Goal: Transaction & Acquisition: Purchase product/service

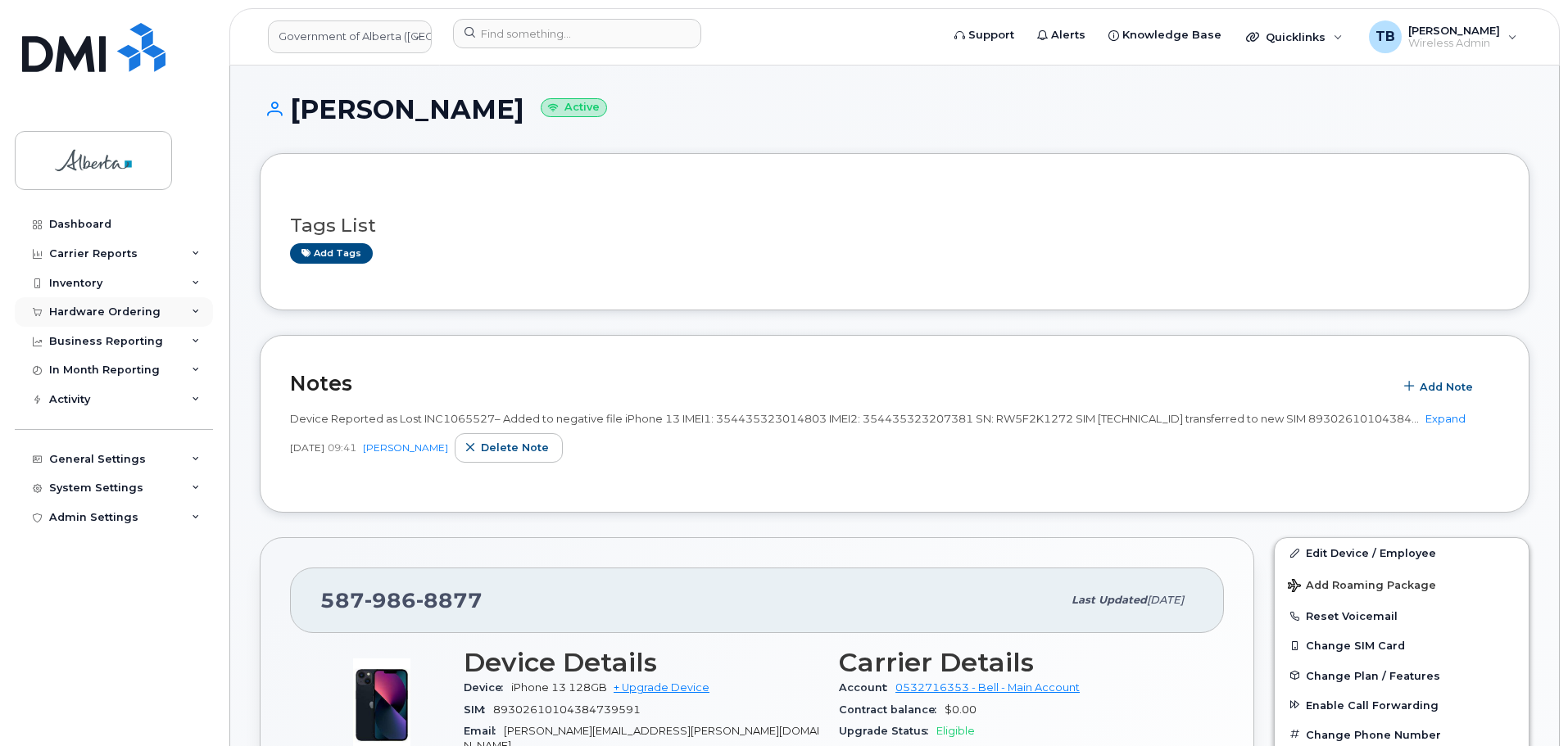
scroll to position [328, 0]
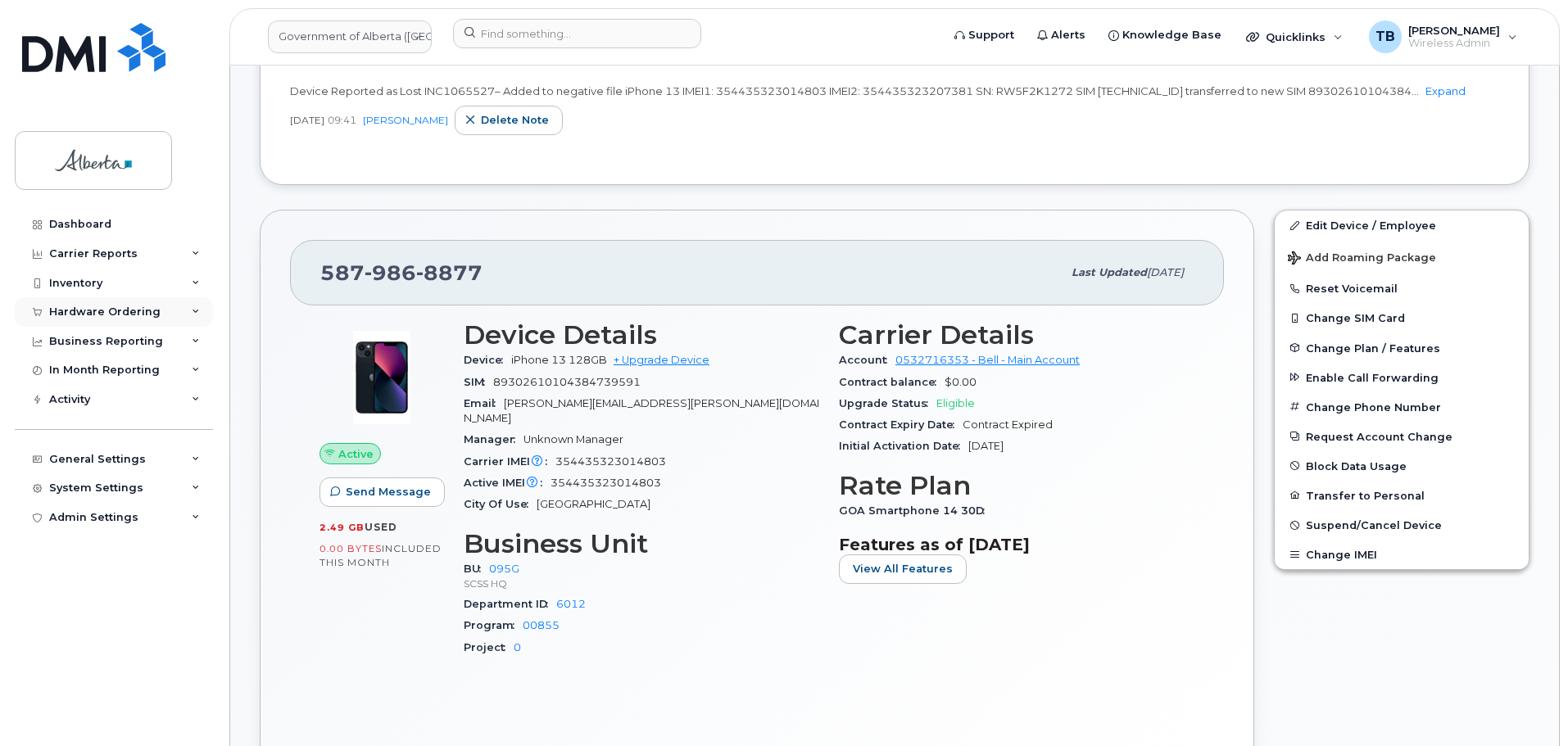
click at [92, 313] on div "Hardware Ordering" at bounding box center [105, 312] width 112 height 13
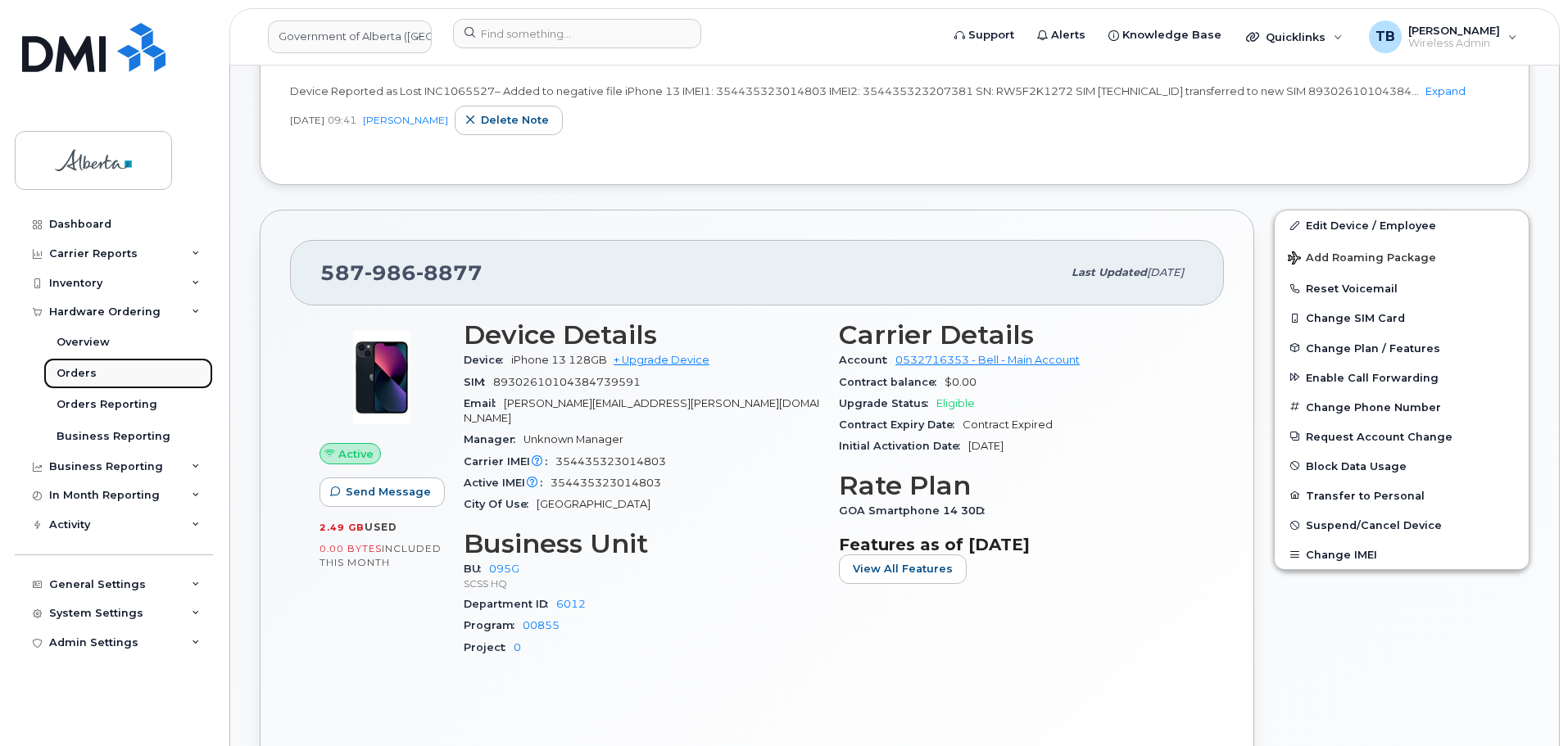
click at [69, 377] on div "Orders" at bounding box center [76, 373] width 40 height 15
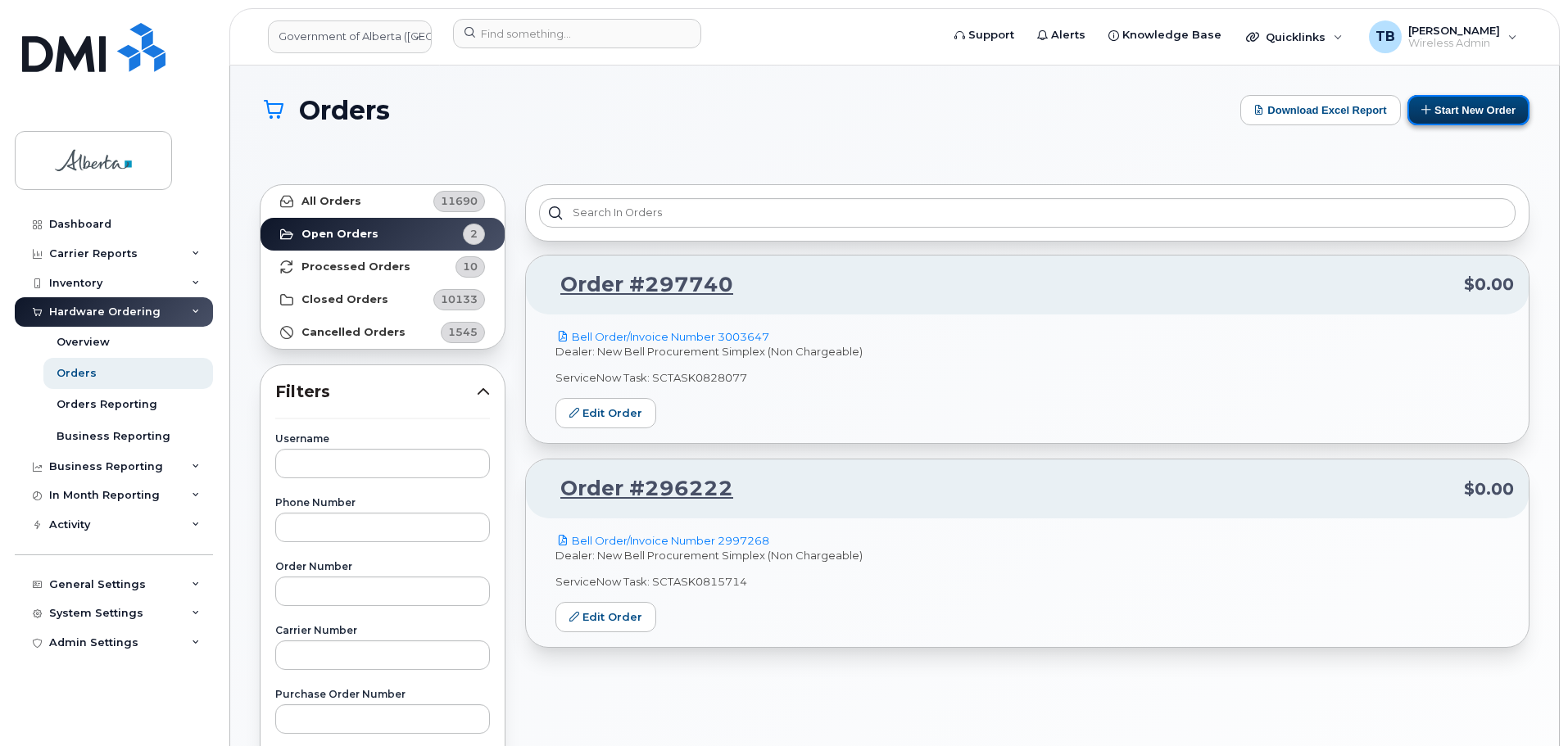
click at [1451, 103] on button "Start New Order" at bounding box center [1468, 110] width 122 height 30
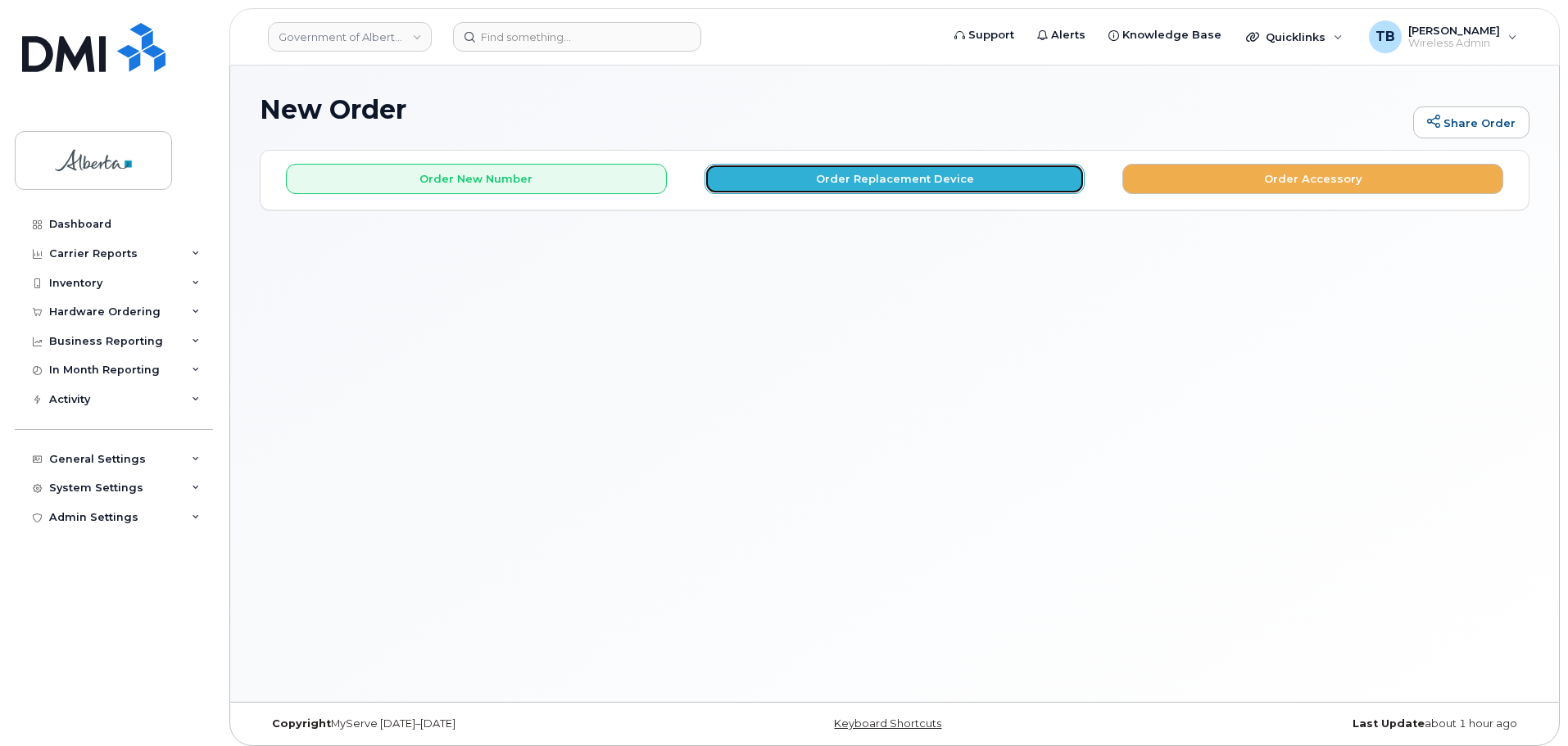
click at [835, 186] on button "Order Replacement Device" at bounding box center [894, 178] width 381 height 30
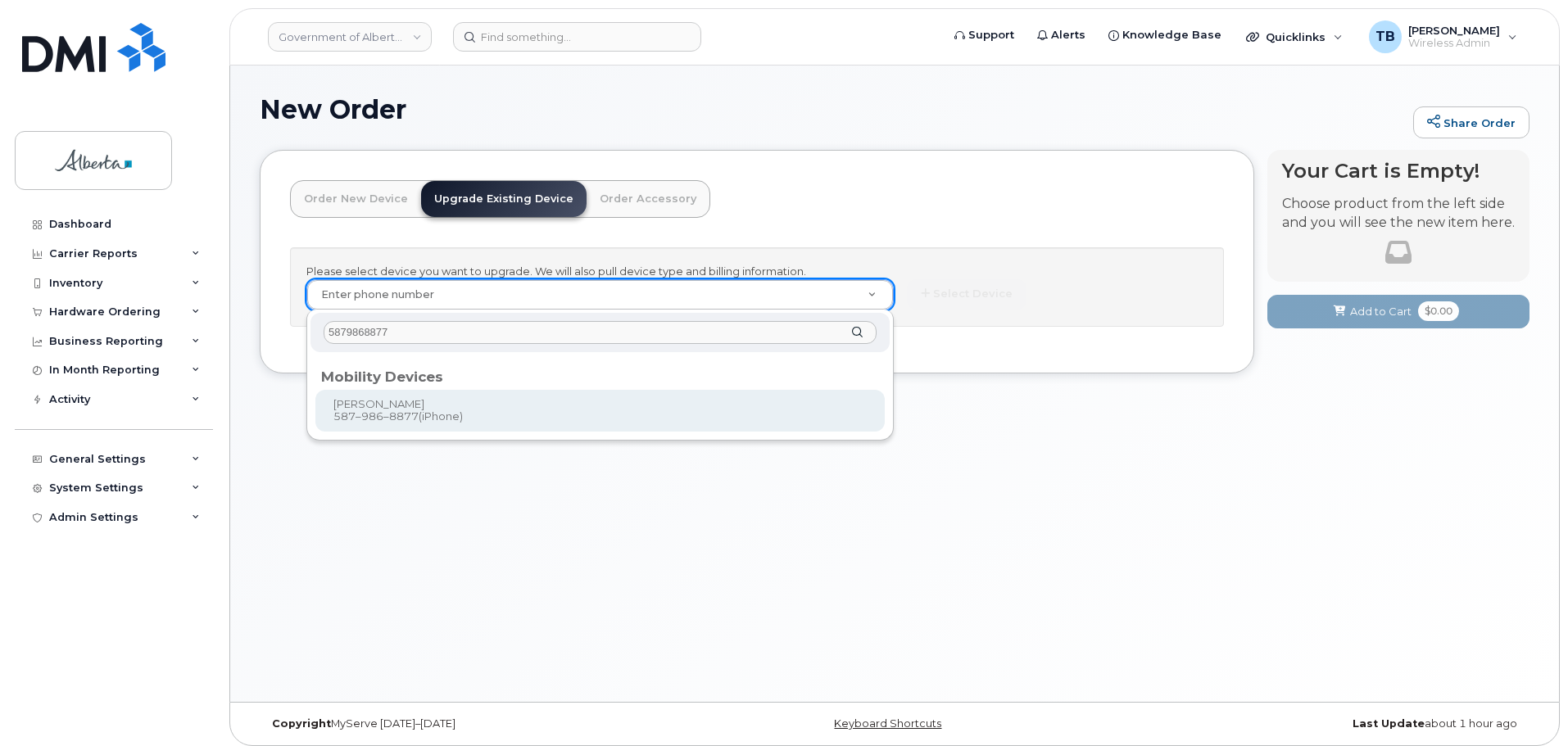
type input "5879868877"
type input "796455"
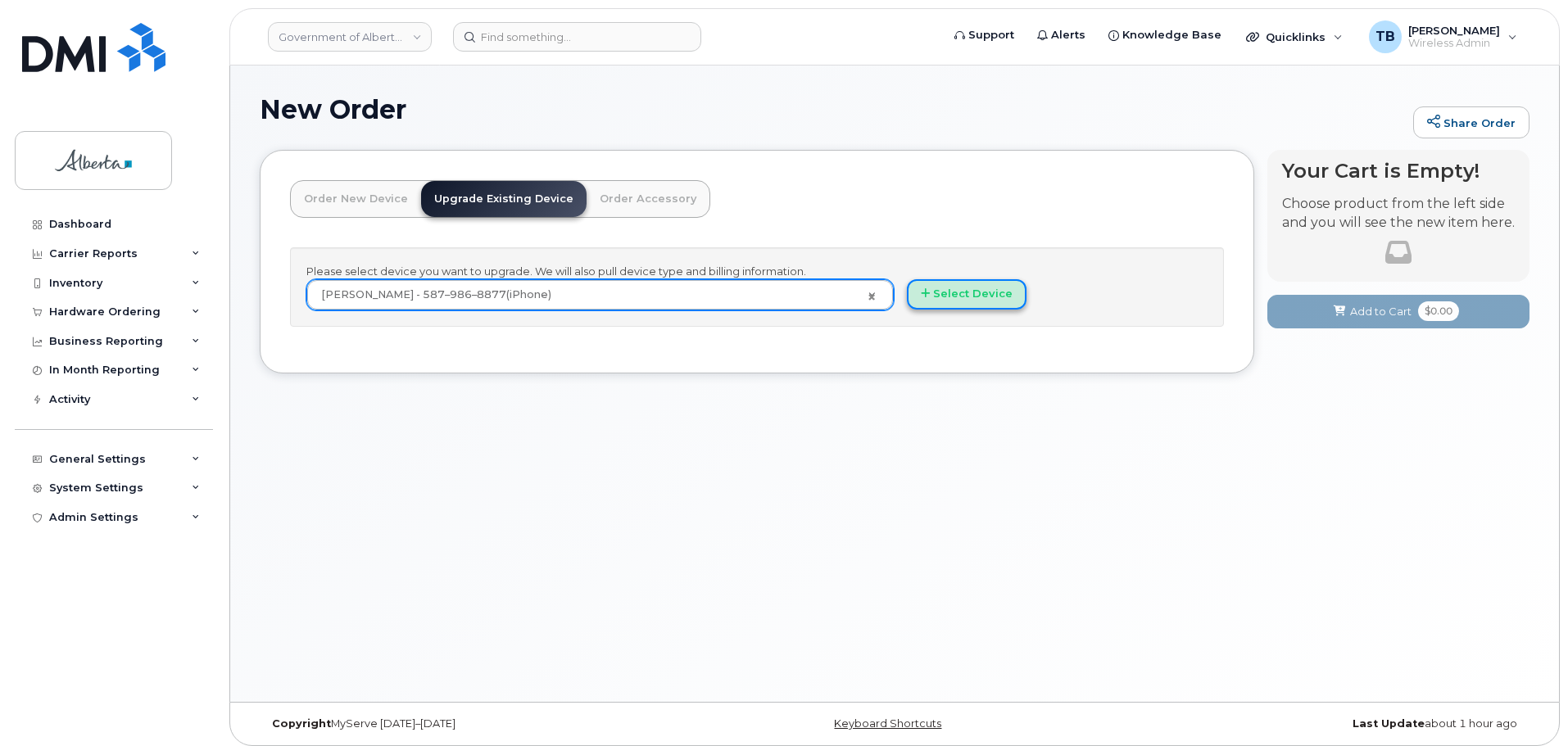
click at [928, 299] on icon "button" at bounding box center [925, 293] width 9 height 11
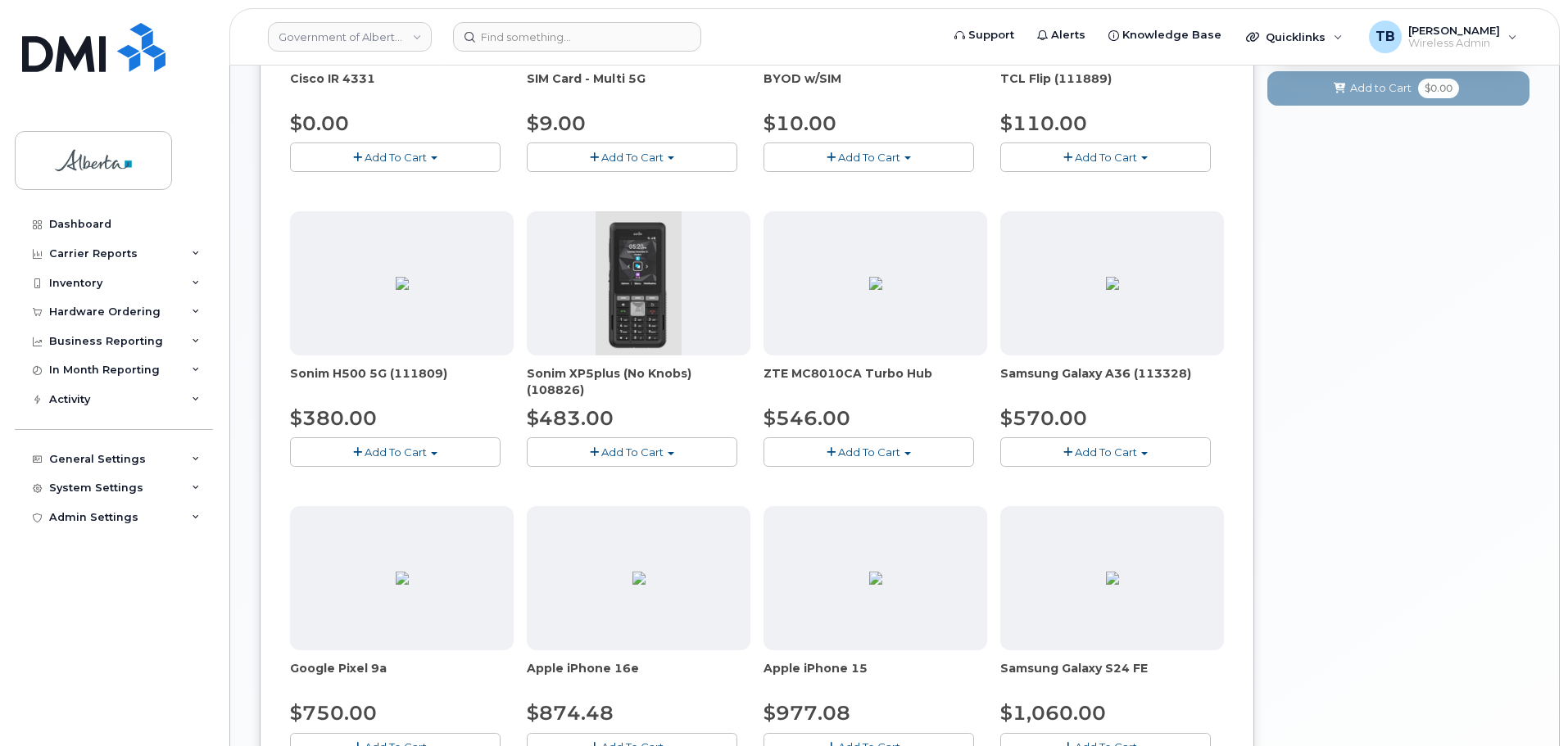
scroll to position [655, 0]
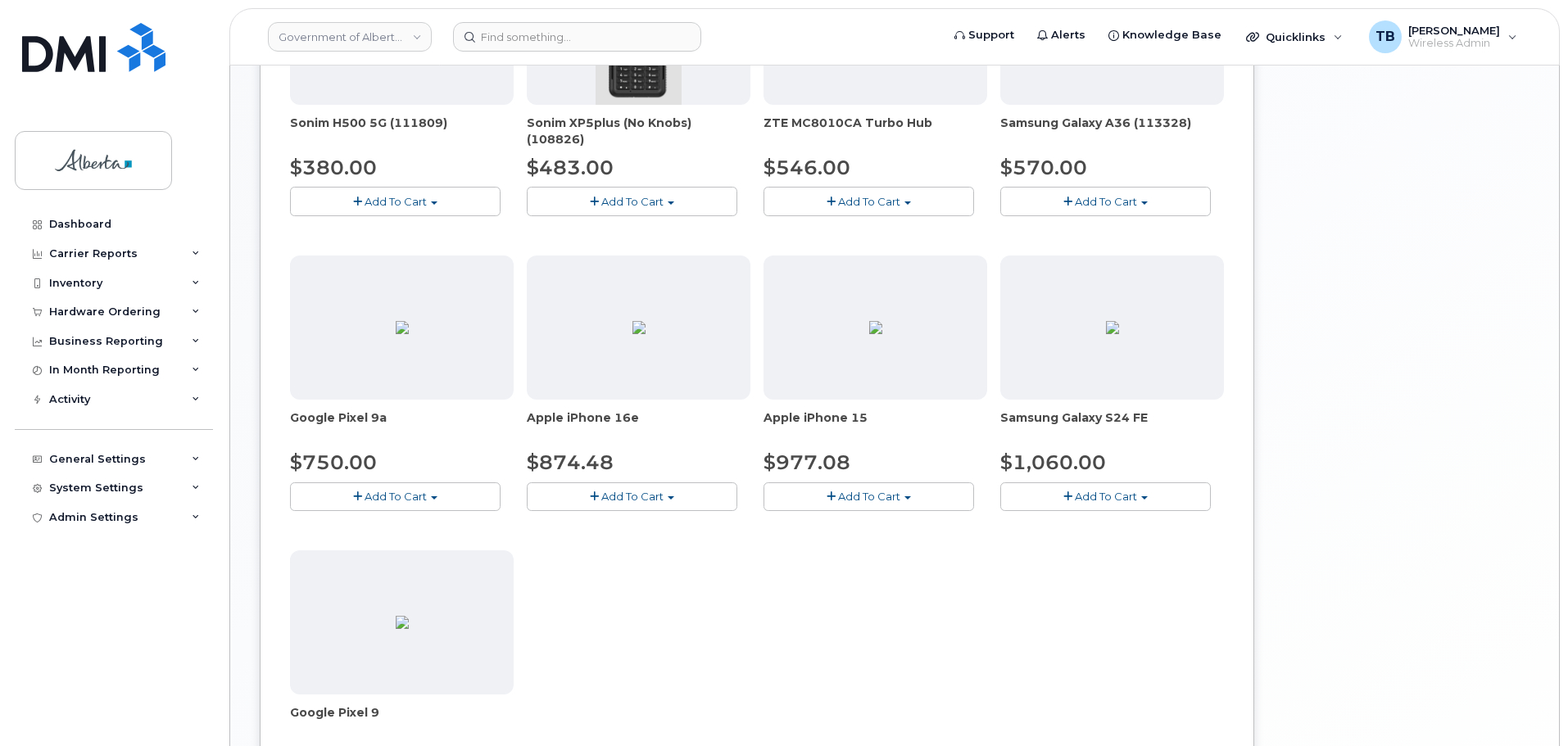
click at [586, 502] on button "Add To Cart" at bounding box center [631, 496] width 210 height 29
click at [577, 566] on link "$874.48 - 30-day upgrade (128GB model)" at bounding box center [661, 561] width 260 height 20
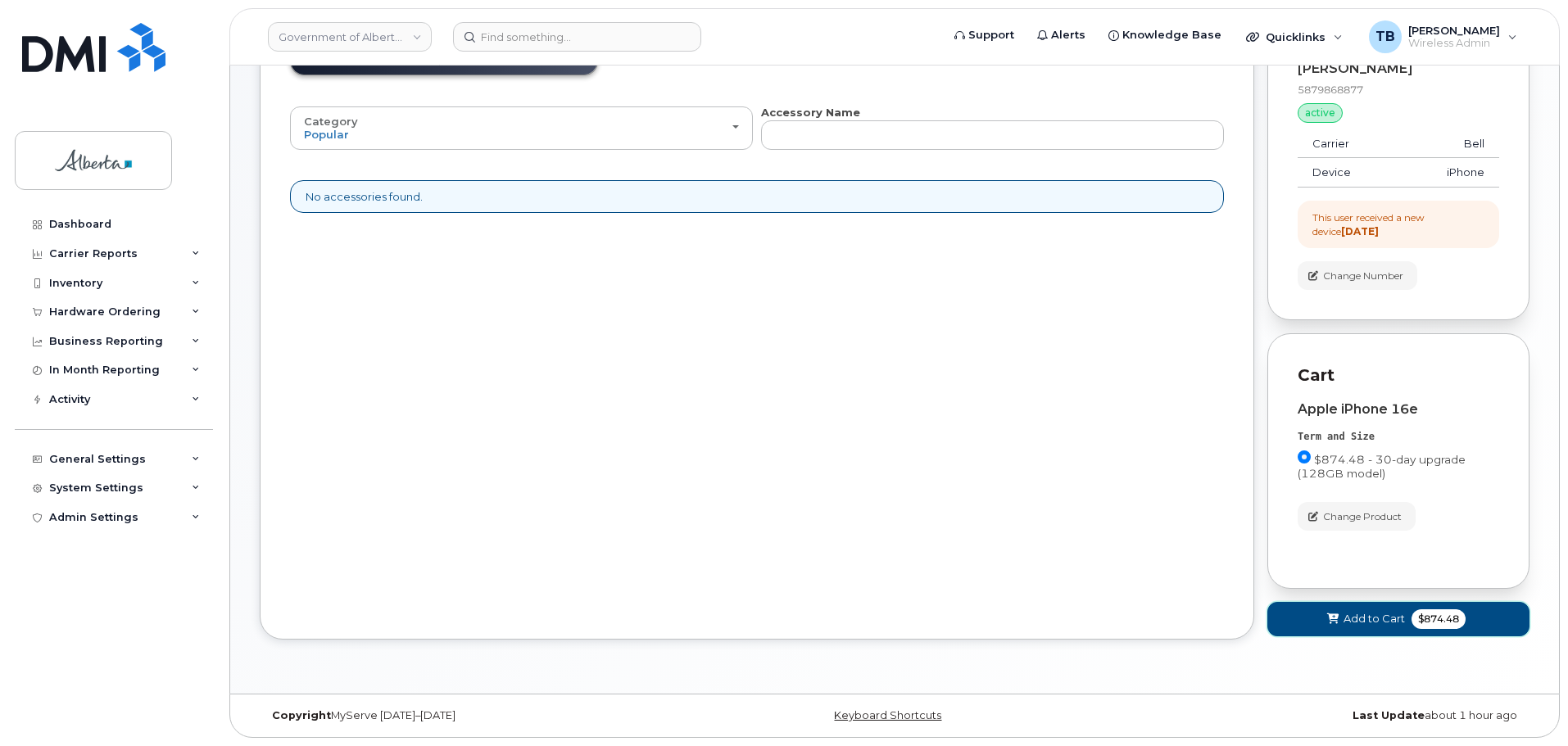
click at [1348, 630] on button "Add to Cart $874.48" at bounding box center [1398, 619] width 262 height 33
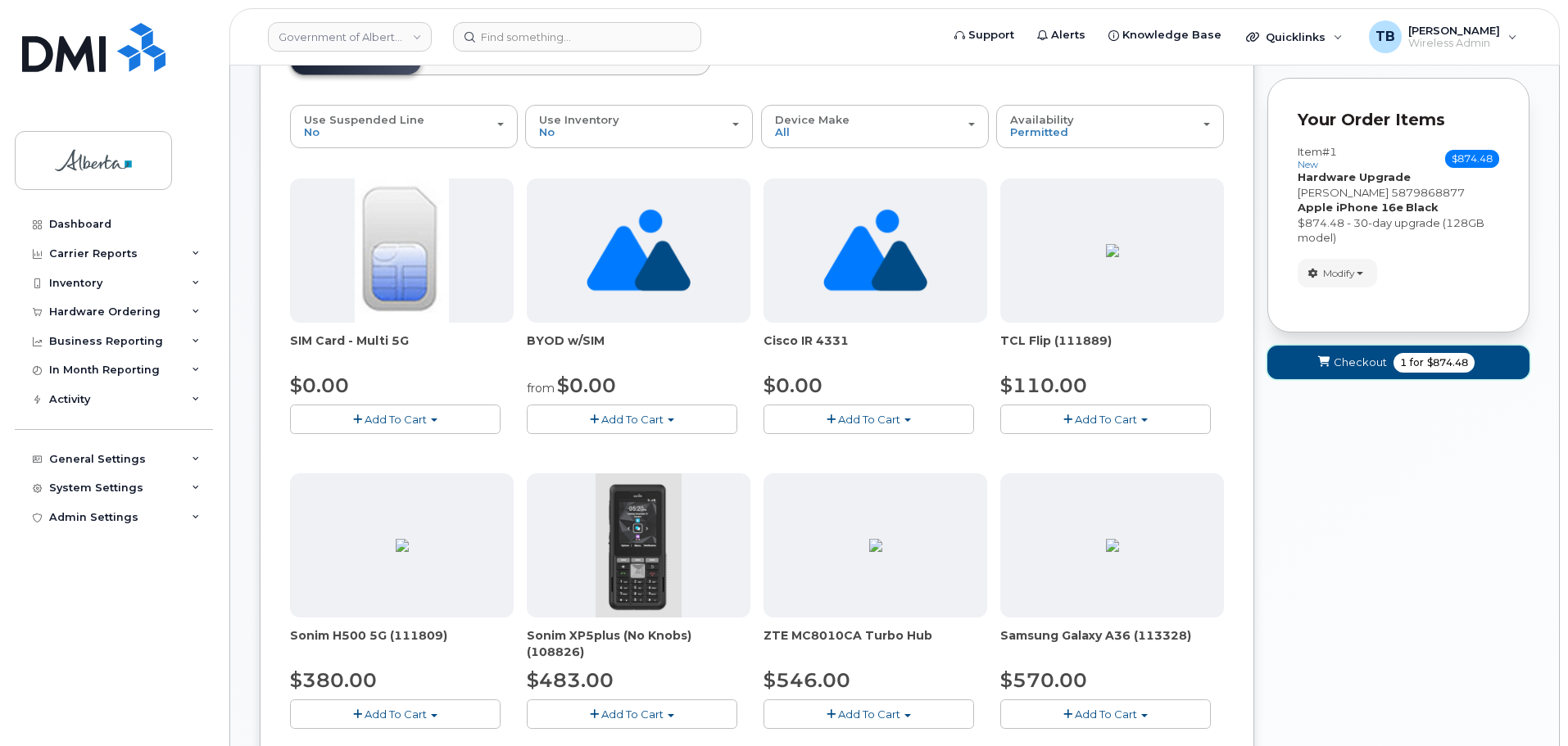
click at [1322, 370] on span "submit" at bounding box center [1324, 363] width 16 height 16
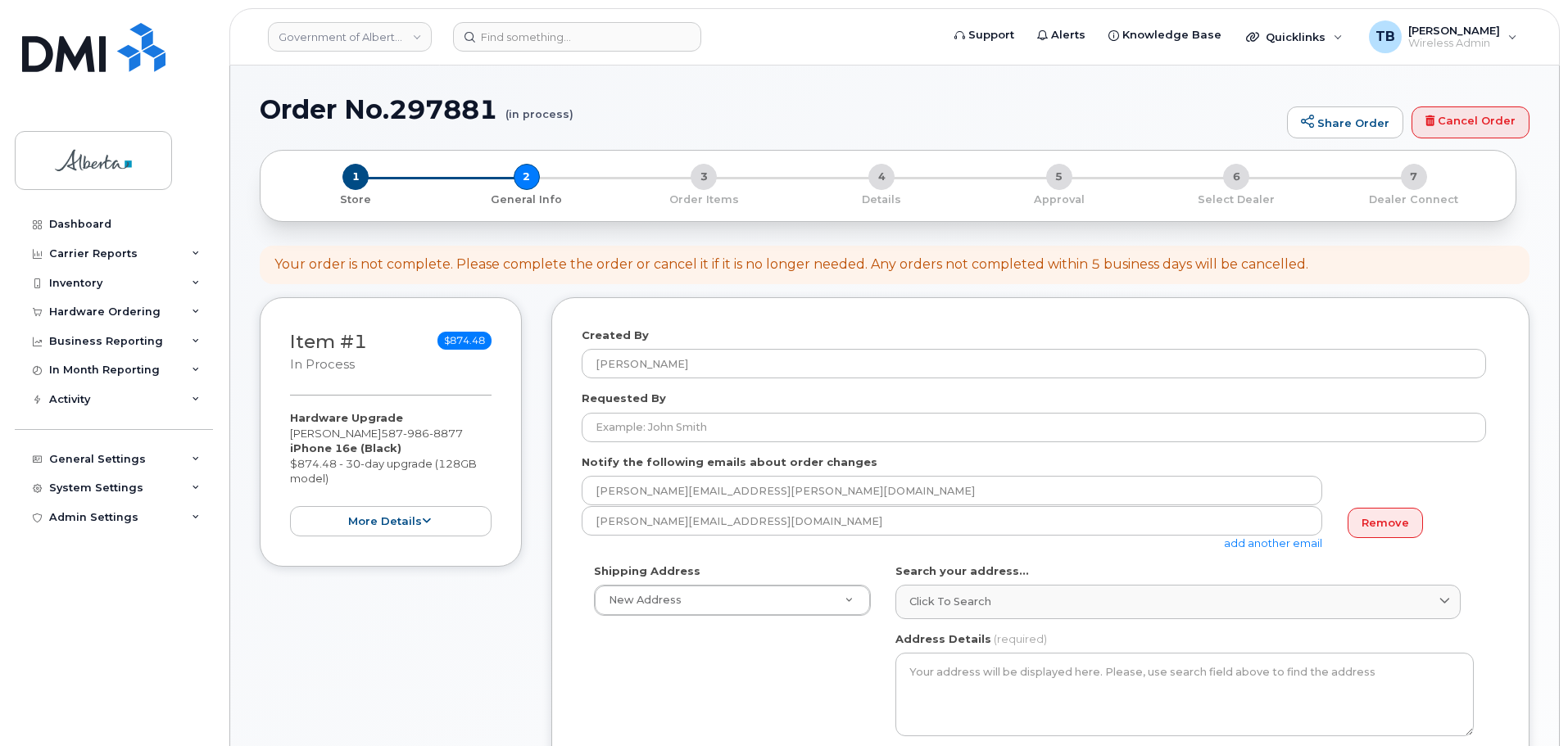
select select
click at [411, 112] on h1 "Order No.297881 (in process)" at bounding box center [768, 109] width 1019 height 29
copy h1 "297881"
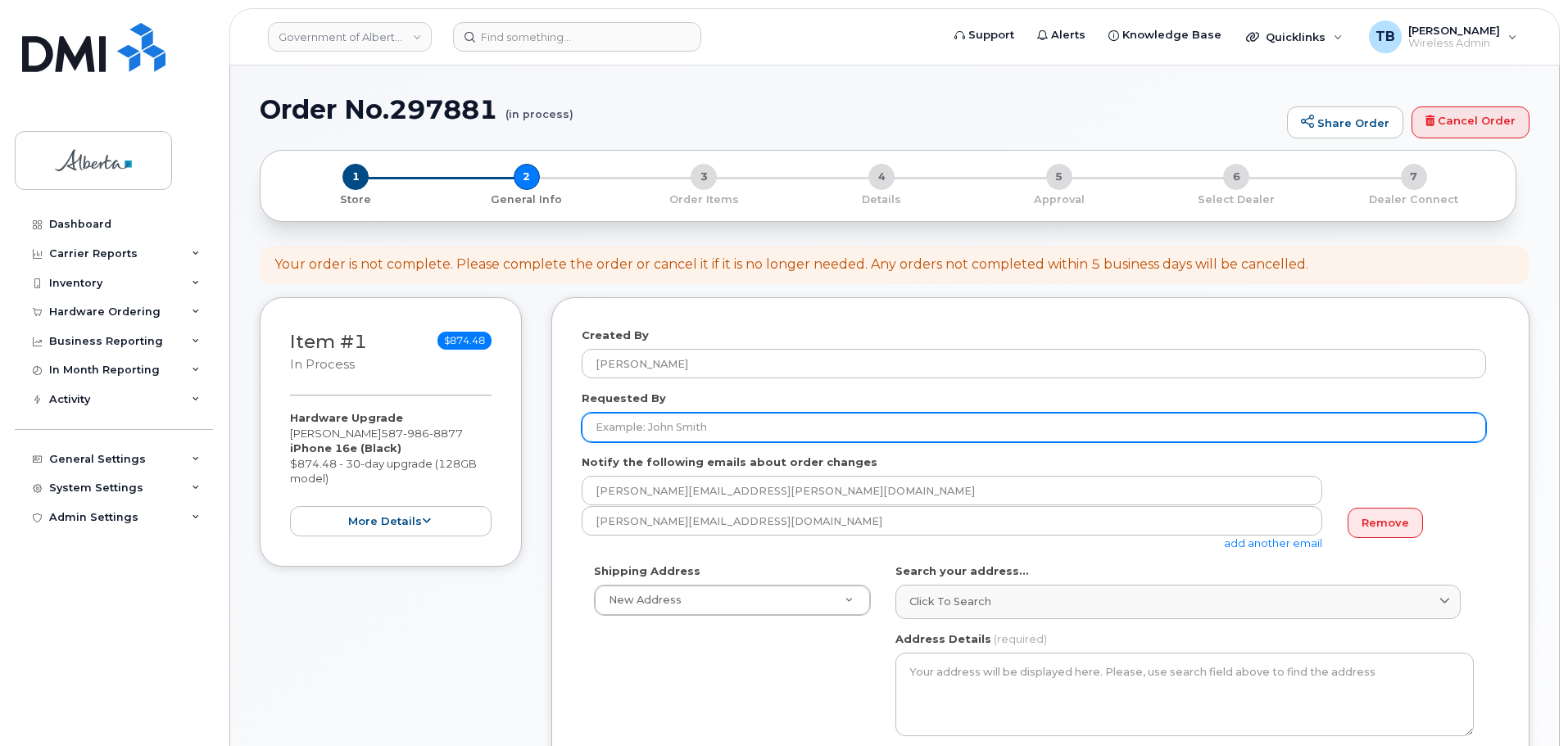
click at [605, 436] on input "Requested By" at bounding box center [1034, 428] width 904 height 30
paste input "[PERSON_NAME]"
type input "[PERSON_NAME]"
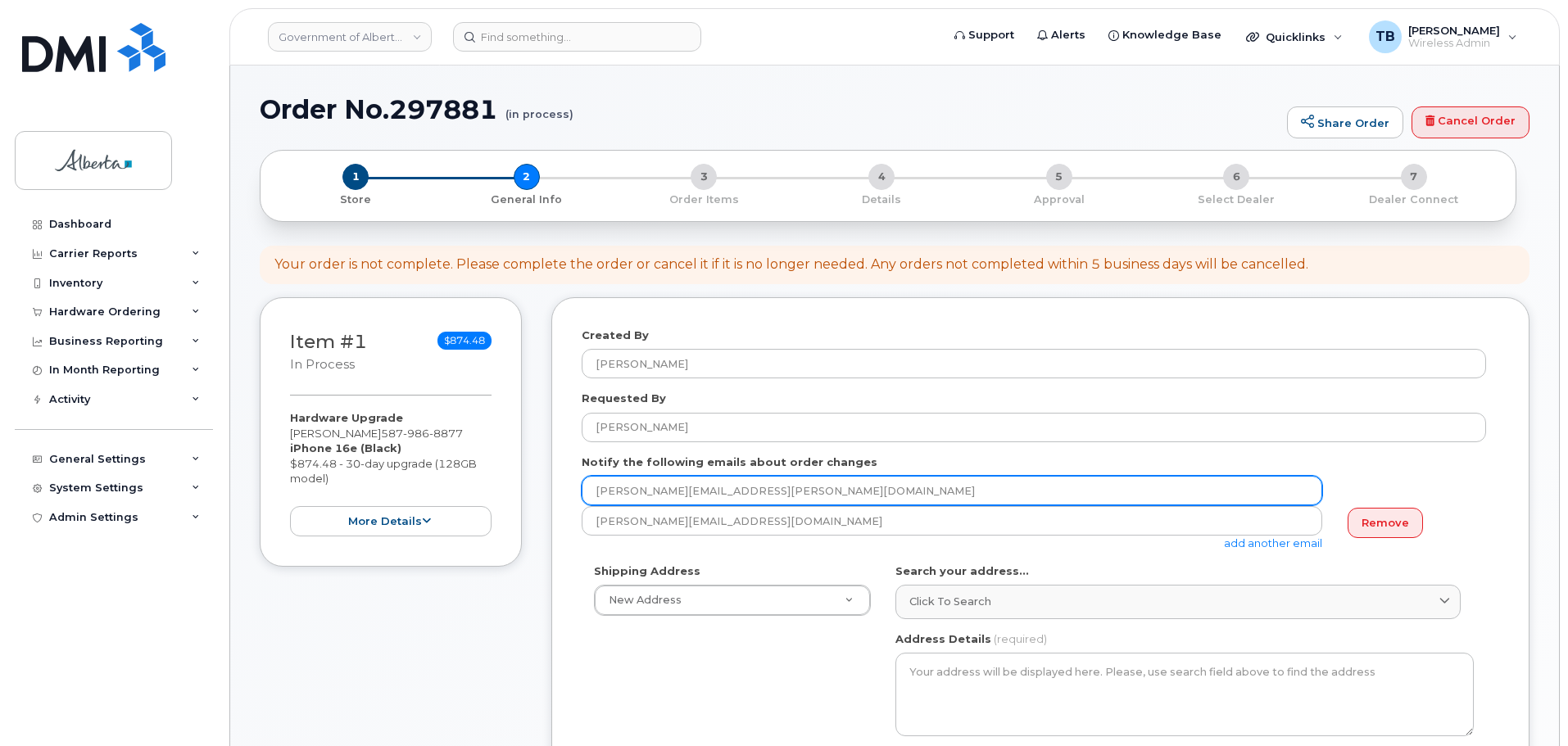
drag, startPoint x: 629, startPoint y: 495, endPoint x: 555, endPoint y: 487, distance: 74.4
paste input "Rochelle.Manansala"
type input "Rochelle.Manansala@gov.ab.ca"
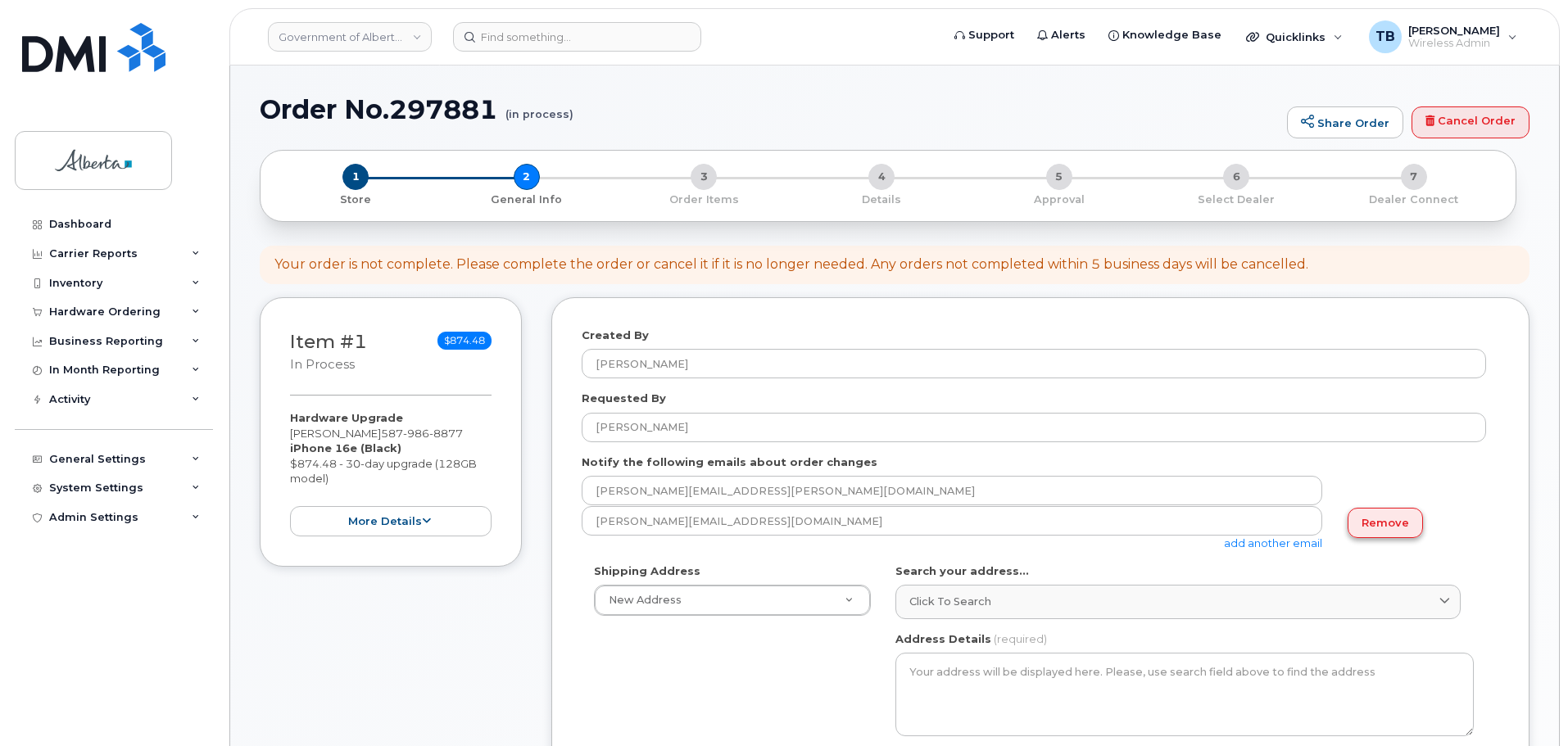
click at [1394, 524] on link "Remove" at bounding box center [1385, 523] width 76 height 30
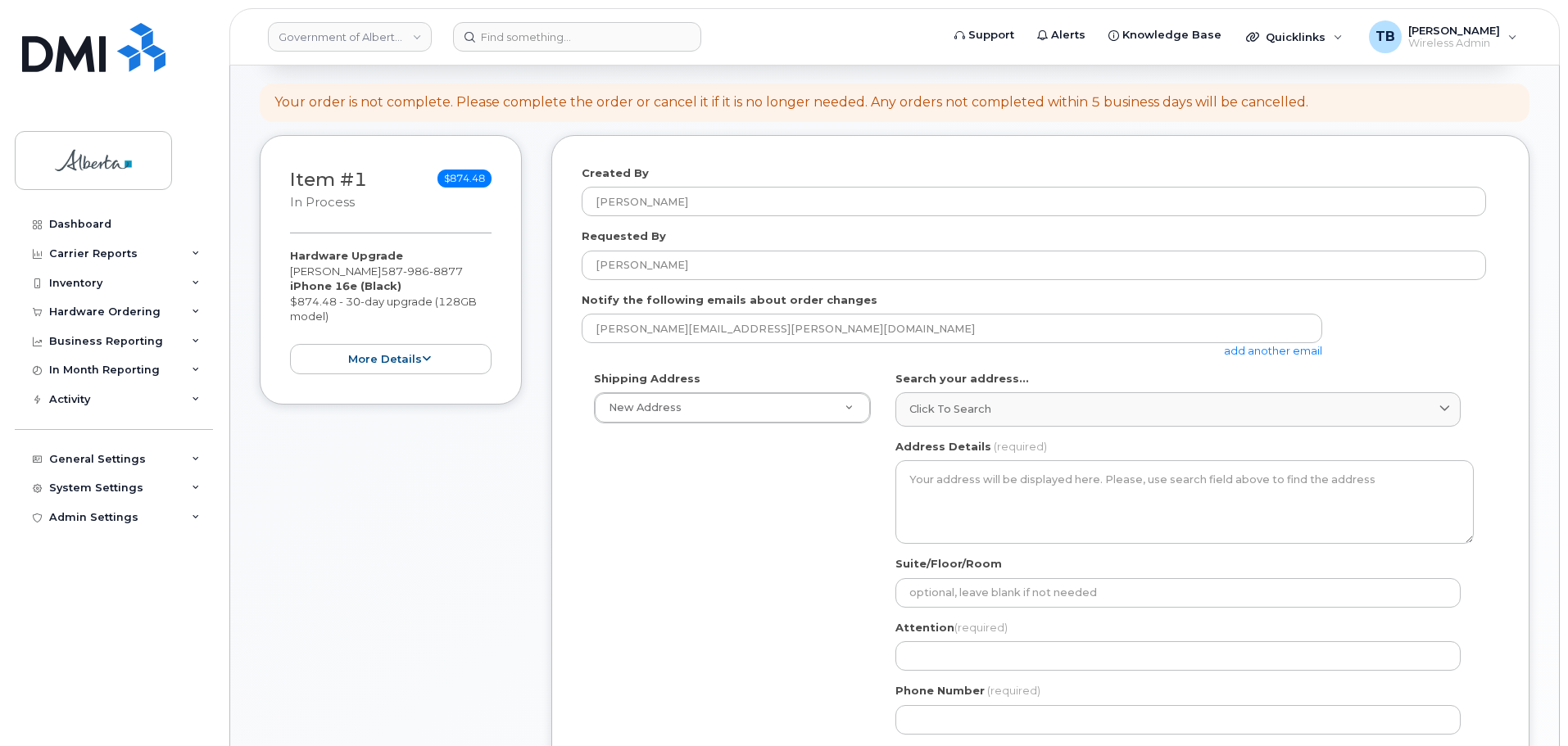
scroll to position [163, 0]
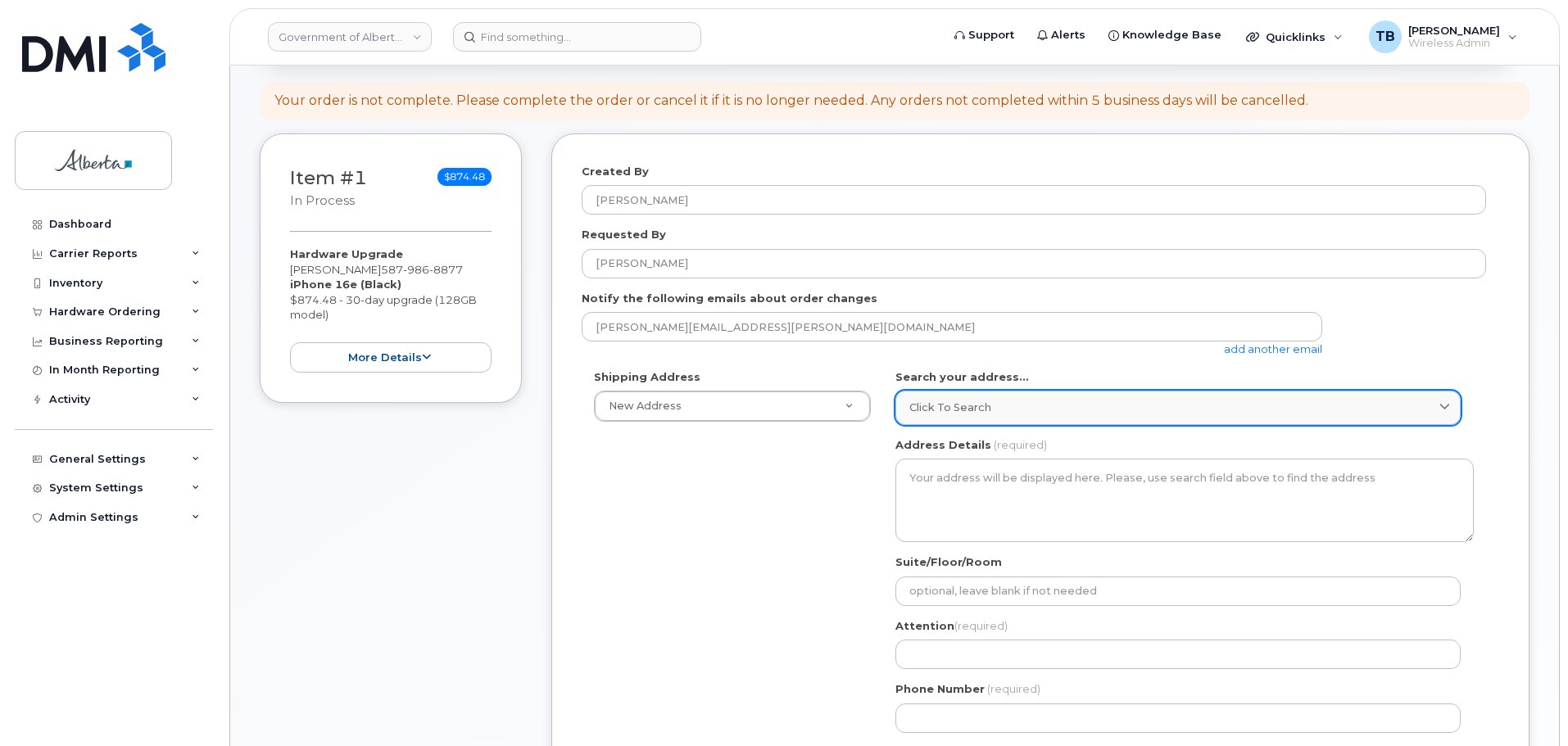
click at [1010, 395] on link "Click to search" at bounding box center [1178, 408] width 565 height 33
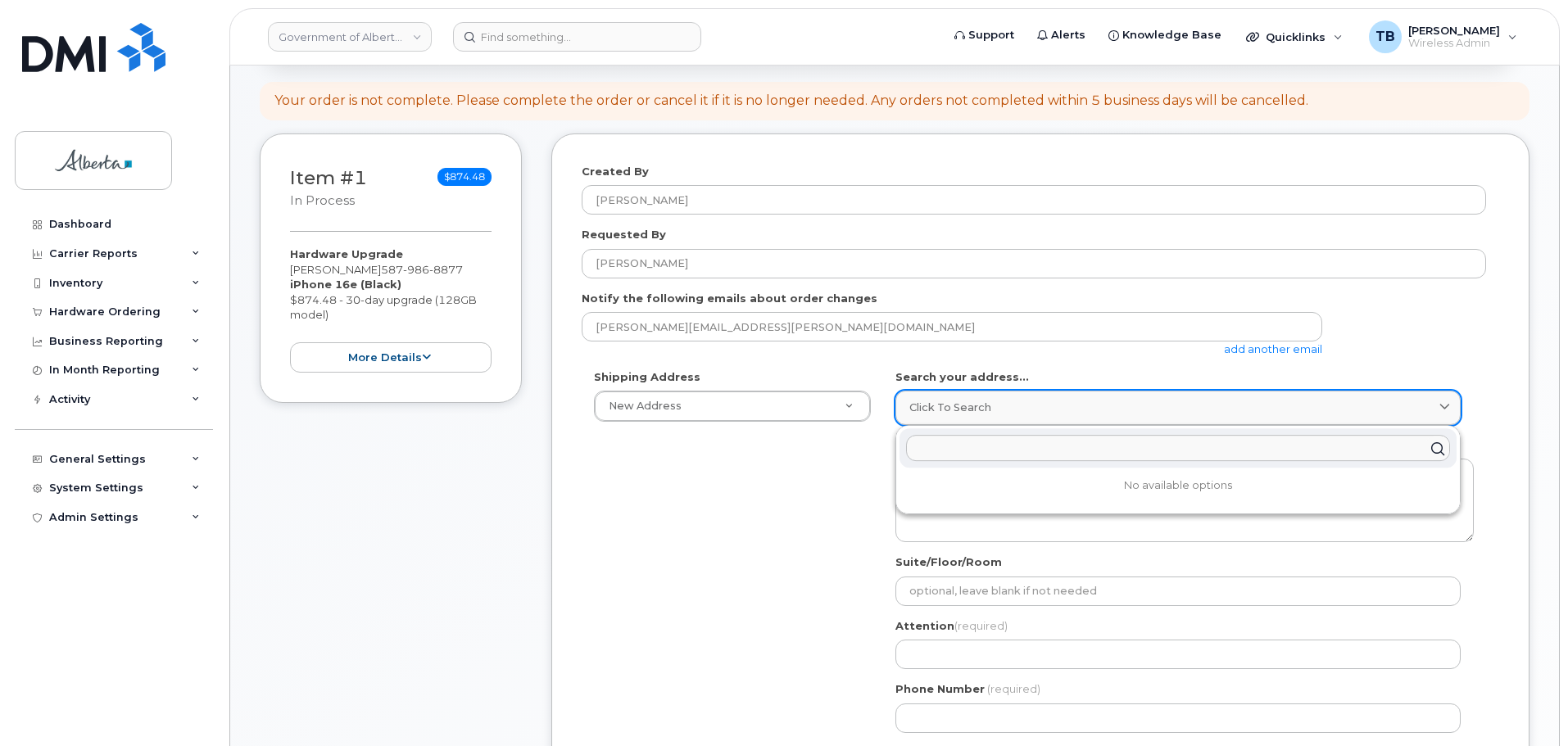
paste input "10044 - 108 Street"
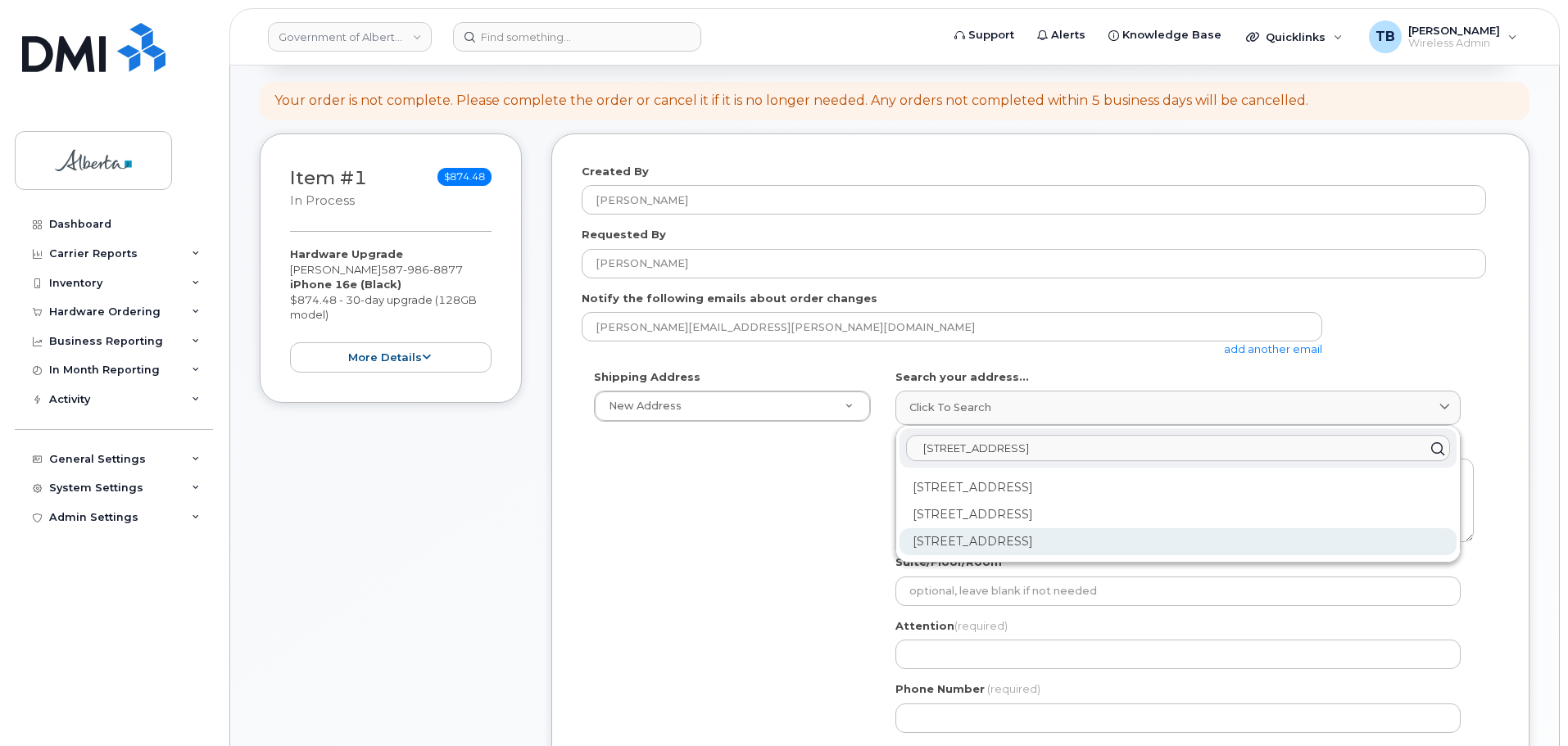
type input "10044 - 108 Street"
click at [1017, 539] on div "10044 108 St NW Edmonton AB T5J 3S7" at bounding box center [1178, 541] width 557 height 27
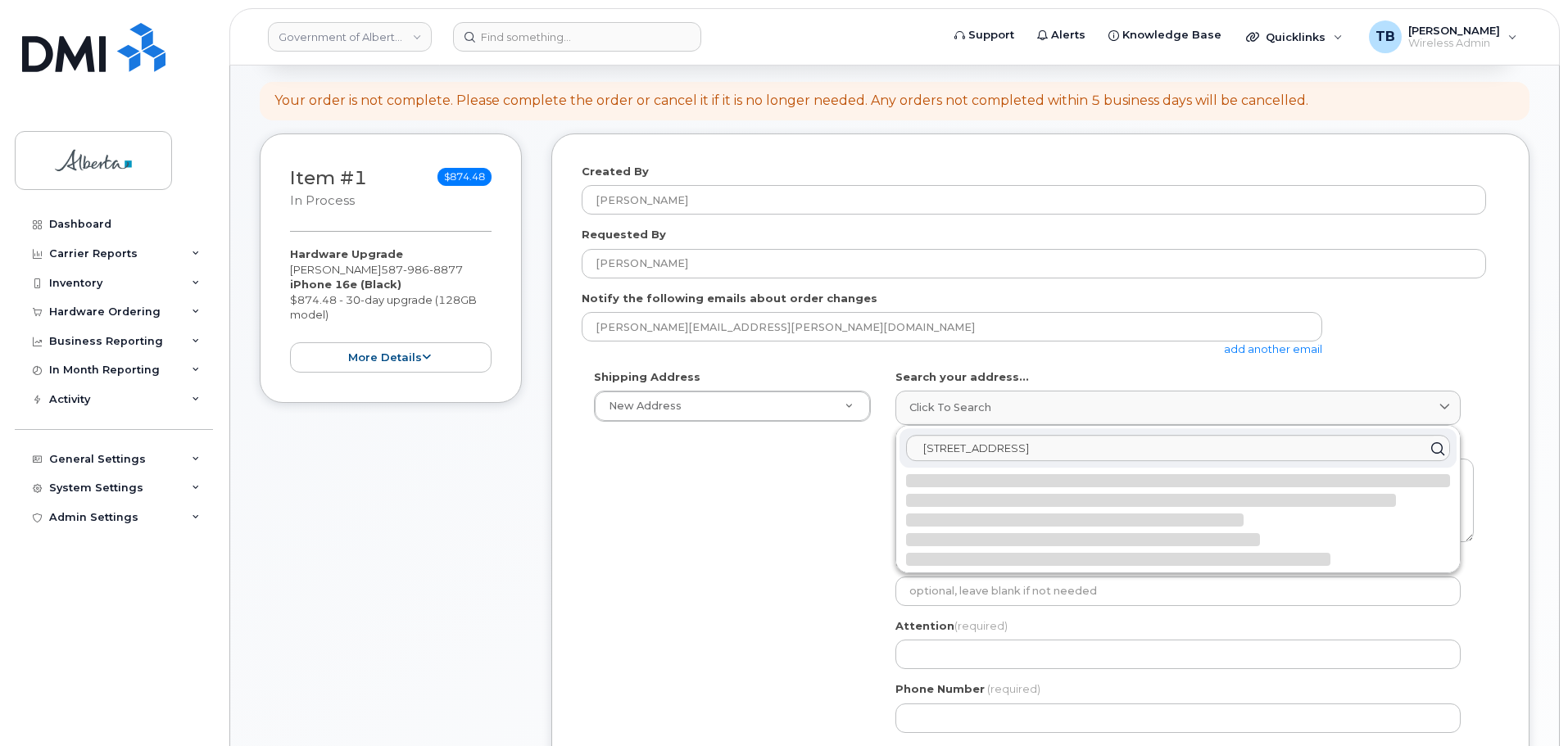
select select
type textarea "10044 108 St NW EDMONTON AB T5J 3S7 CANADA"
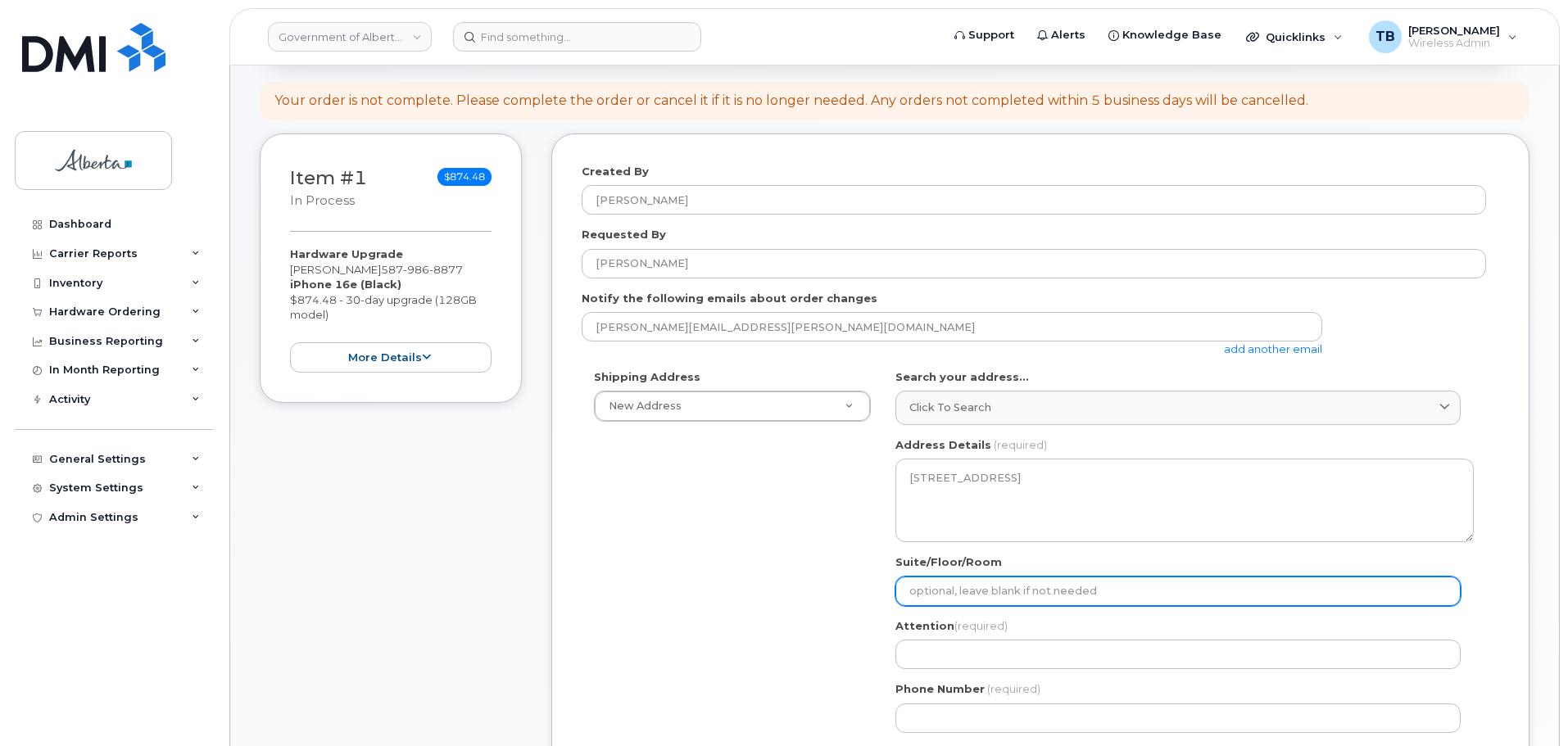
click at [951, 583] on input "Suite/Floor/Room" at bounding box center [1178, 591] width 565 height 30
select select
type input "3"
select select
type input "3r"
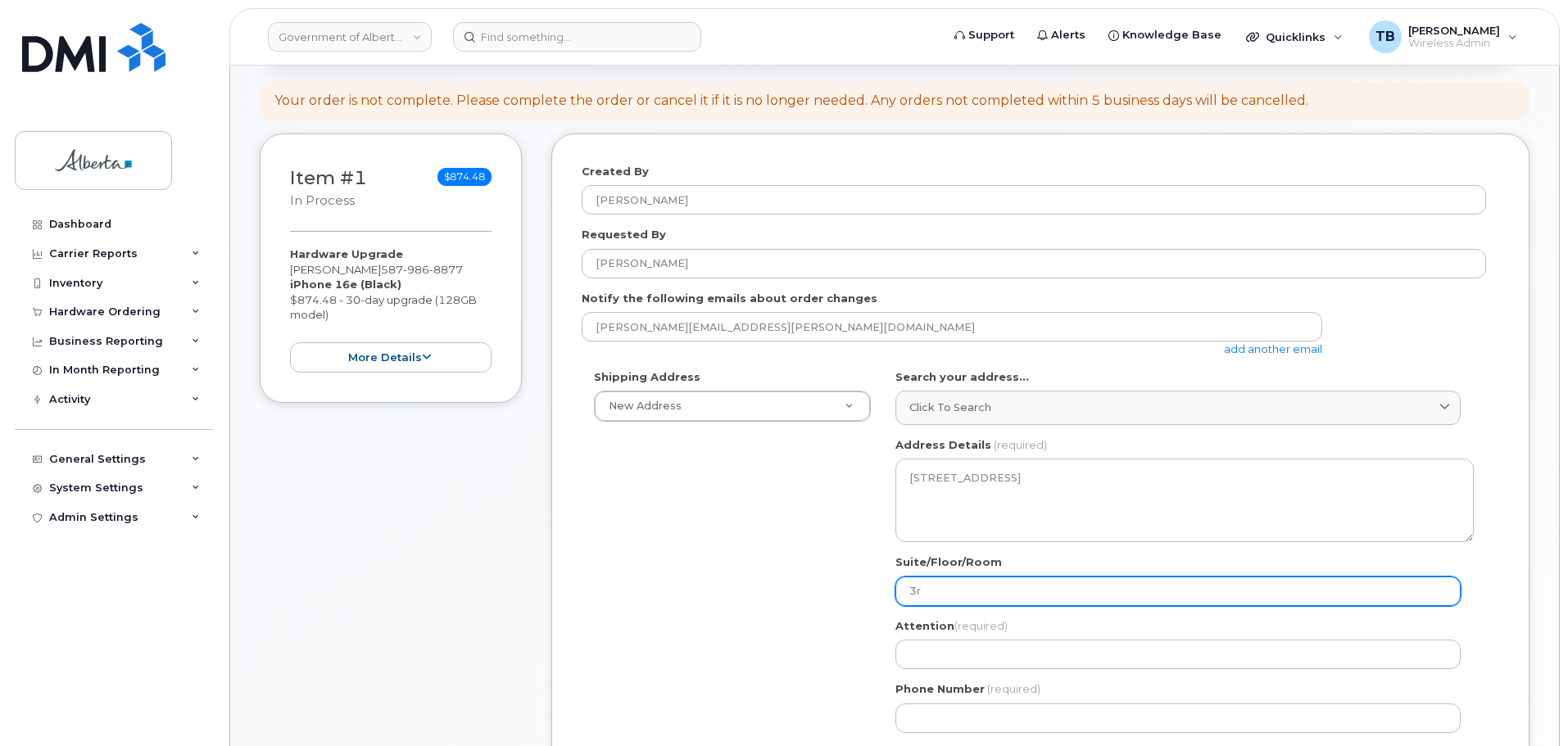
select select
type input "3rd"
select select
type input "3rd f"
select select
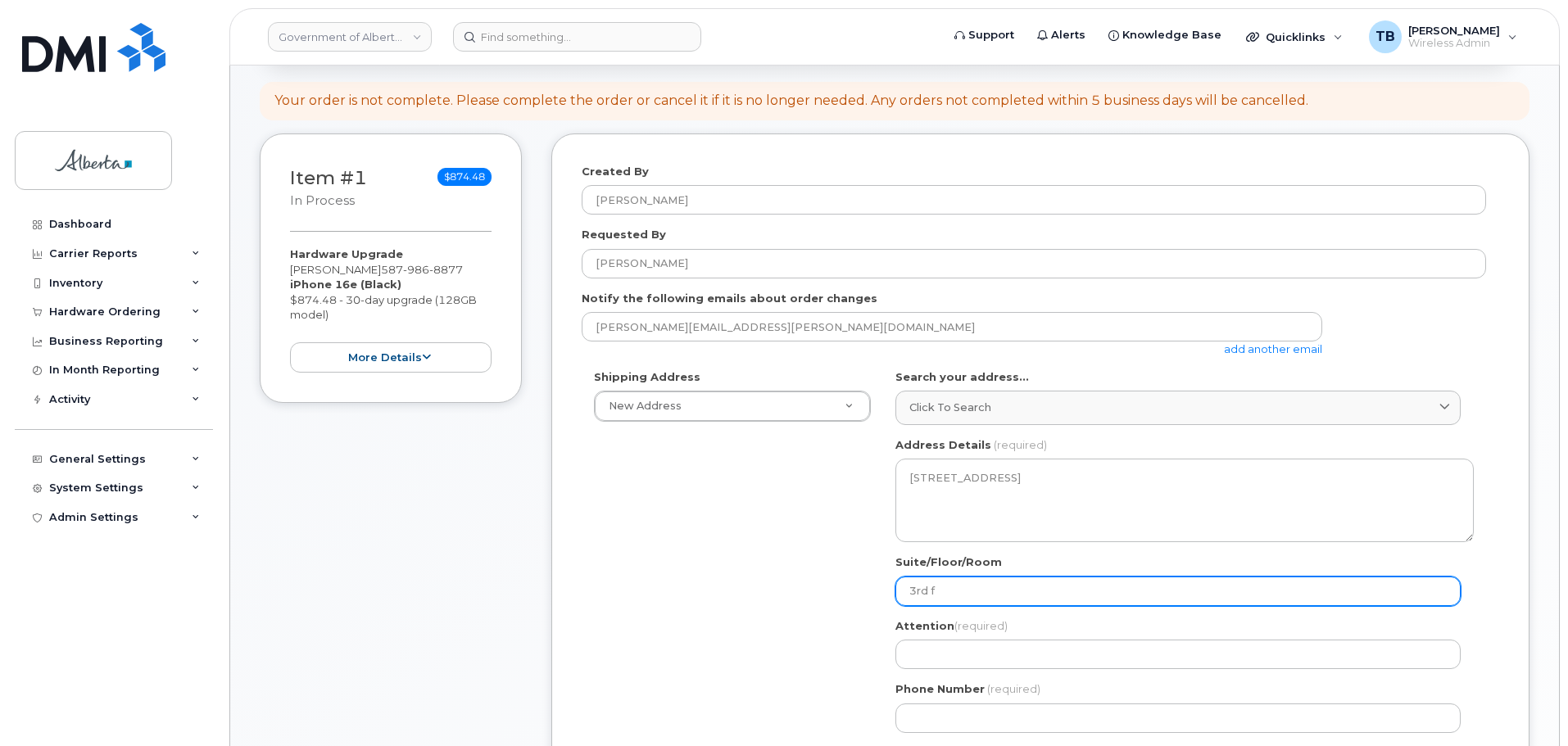
type input "3rd fl"
select select
type input "3rd flo"
select select
type input "3rd floo"
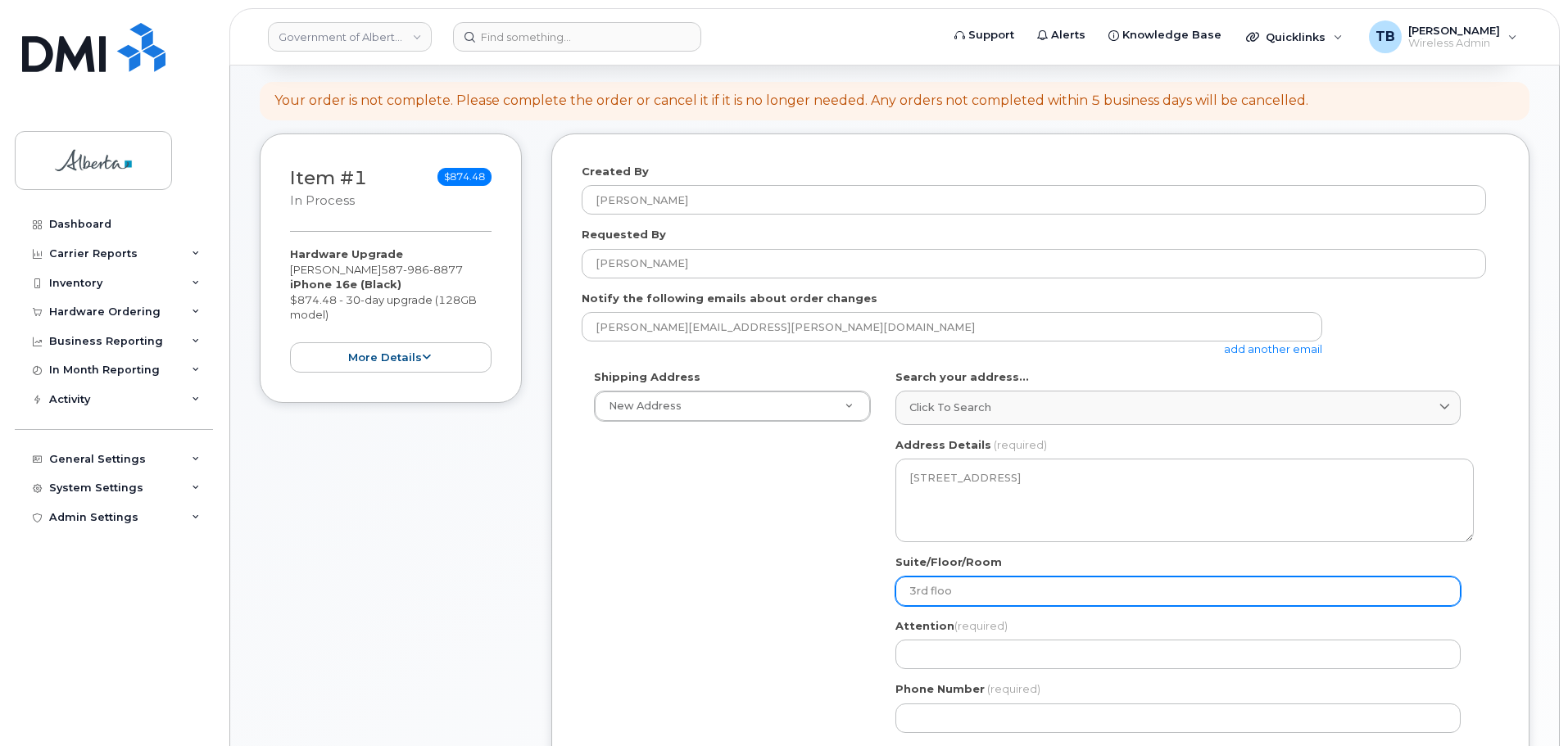
select select
type input "3rd floor"
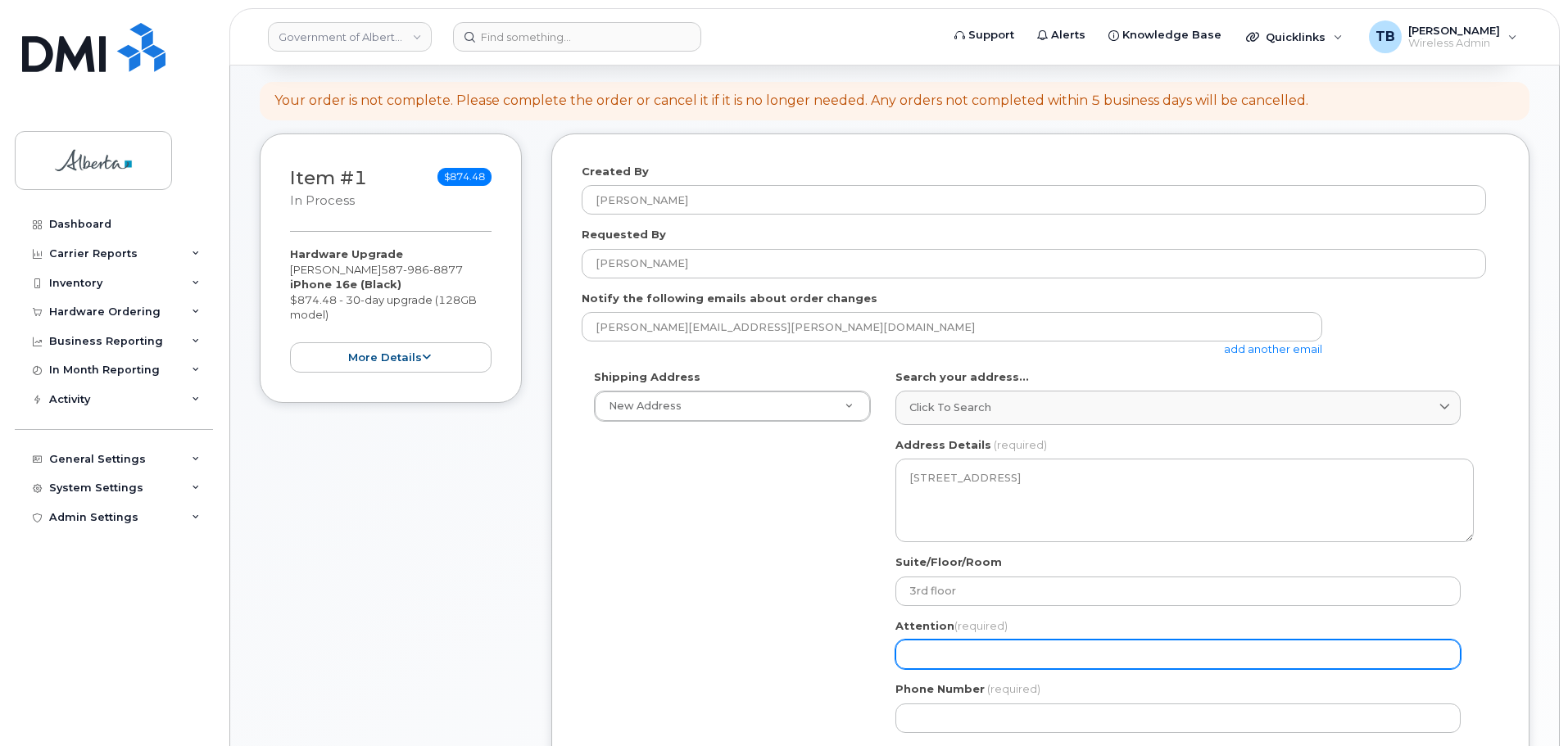
click at [939, 654] on input "Attention (required)" at bounding box center [1178, 655] width 565 height 30
paste input "[PERSON_NAME]"
select select
type input "[PERSON_NAME]"
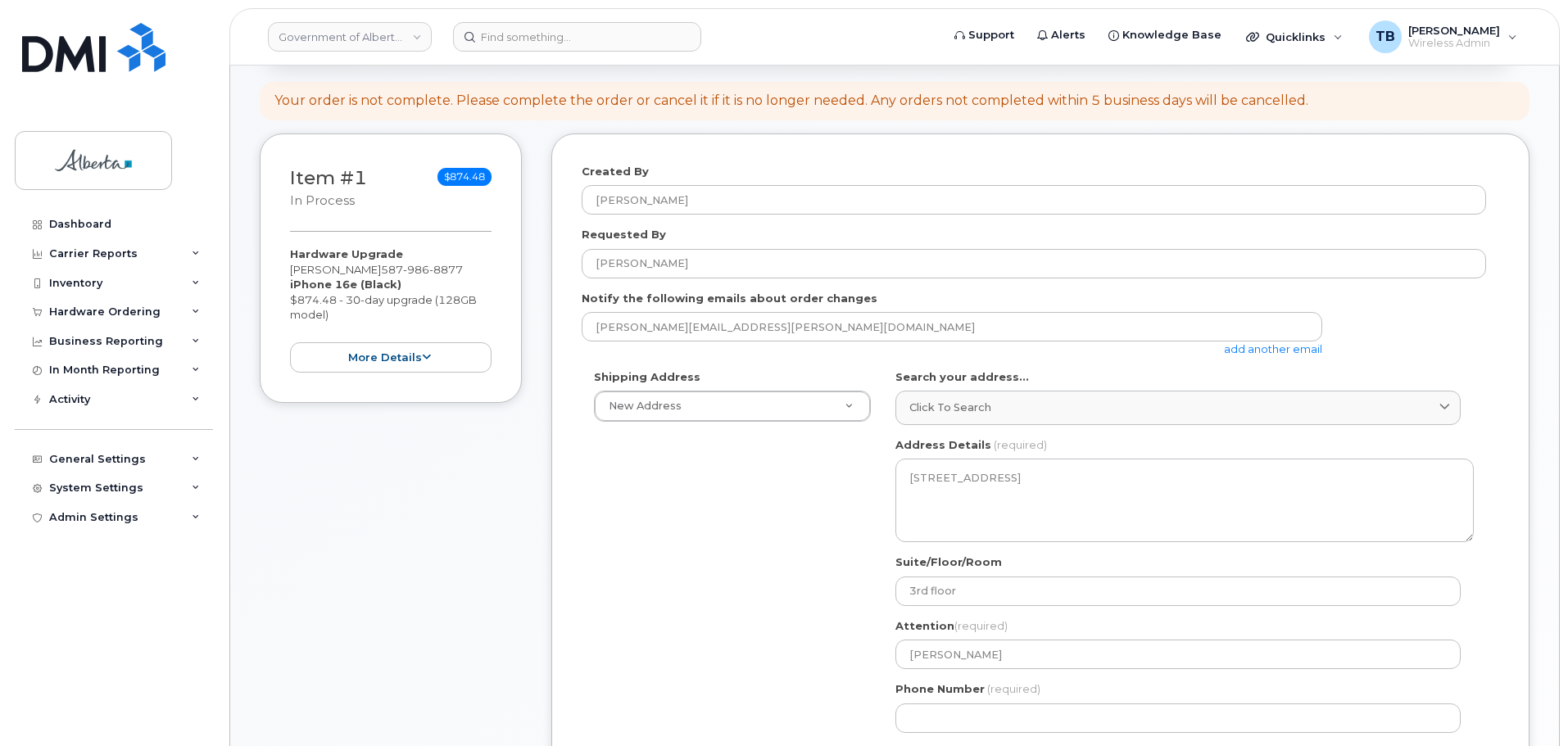
click at [922, 703] on div "Phone Number (required)" at bounding box center [1185, 706] width 578 height 52
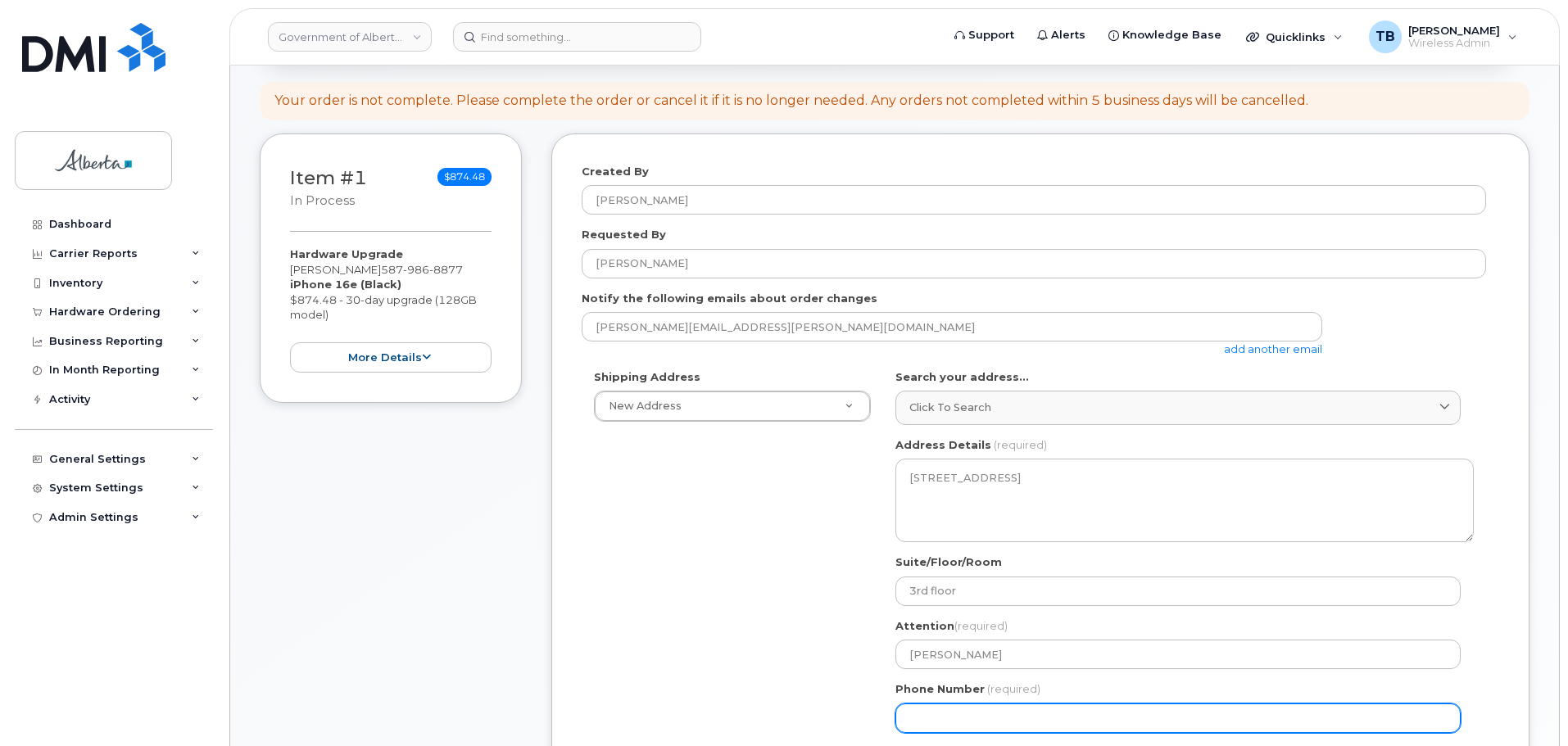
click at [922, 720] on input "Phone Number" at bounding box center [1178, 718] width 565 height 30
paste input "7804159769"
select select
type input "7804159769"
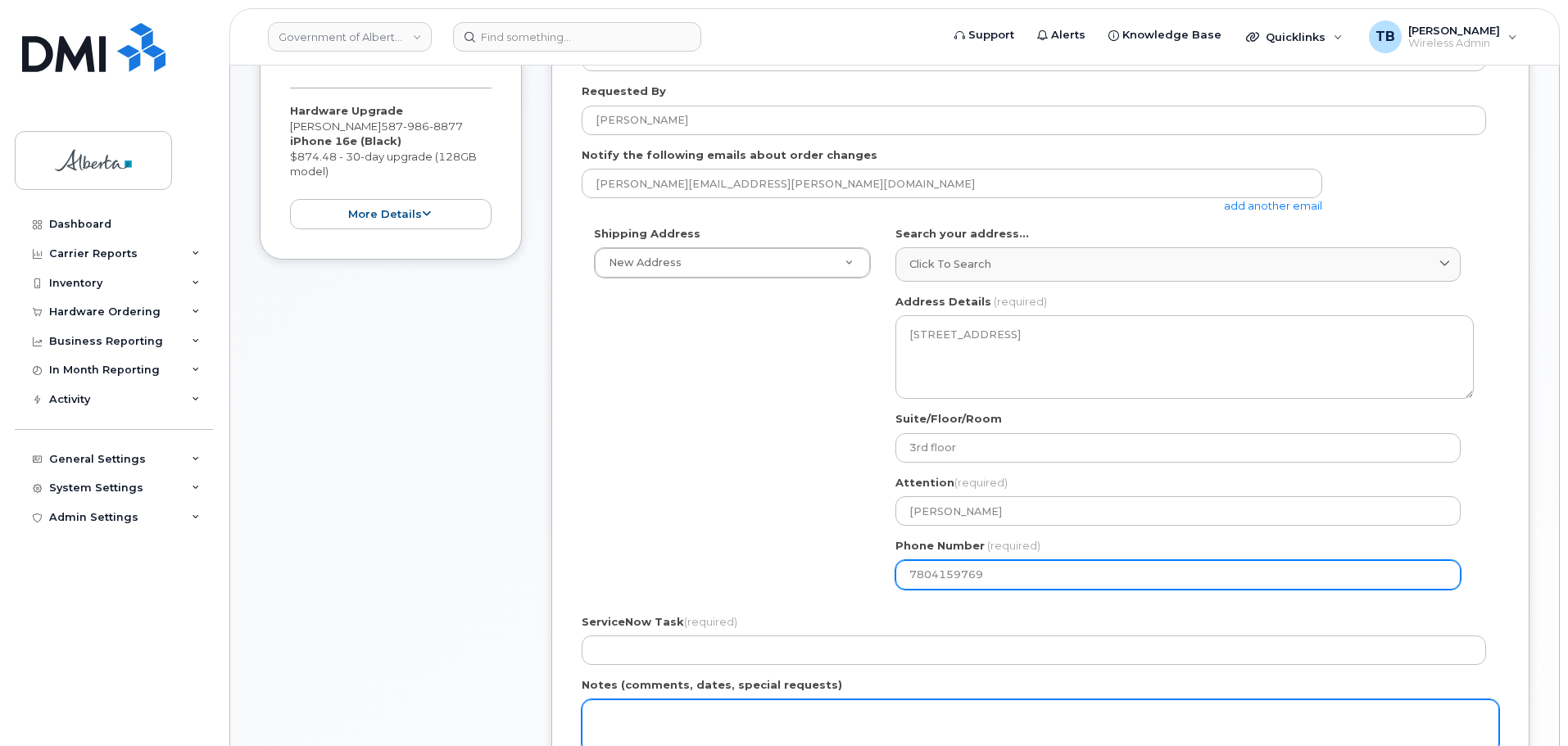
scroll to position [409, 0]
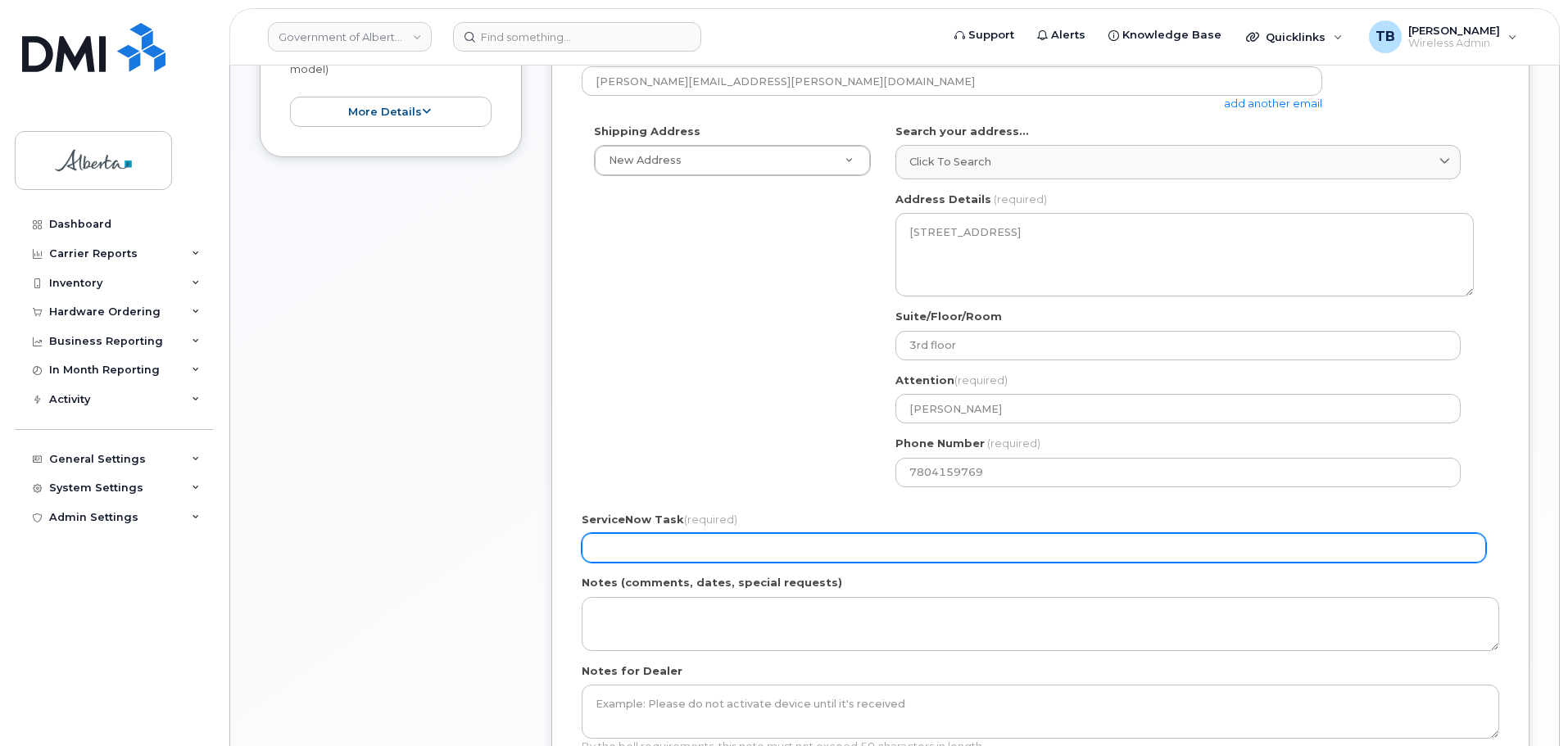
click at [787, 547] on input "ServiceNow Task (required)" at bounding box center [1034, 548] width 904 height 30
paste input "SCTASK0828836"
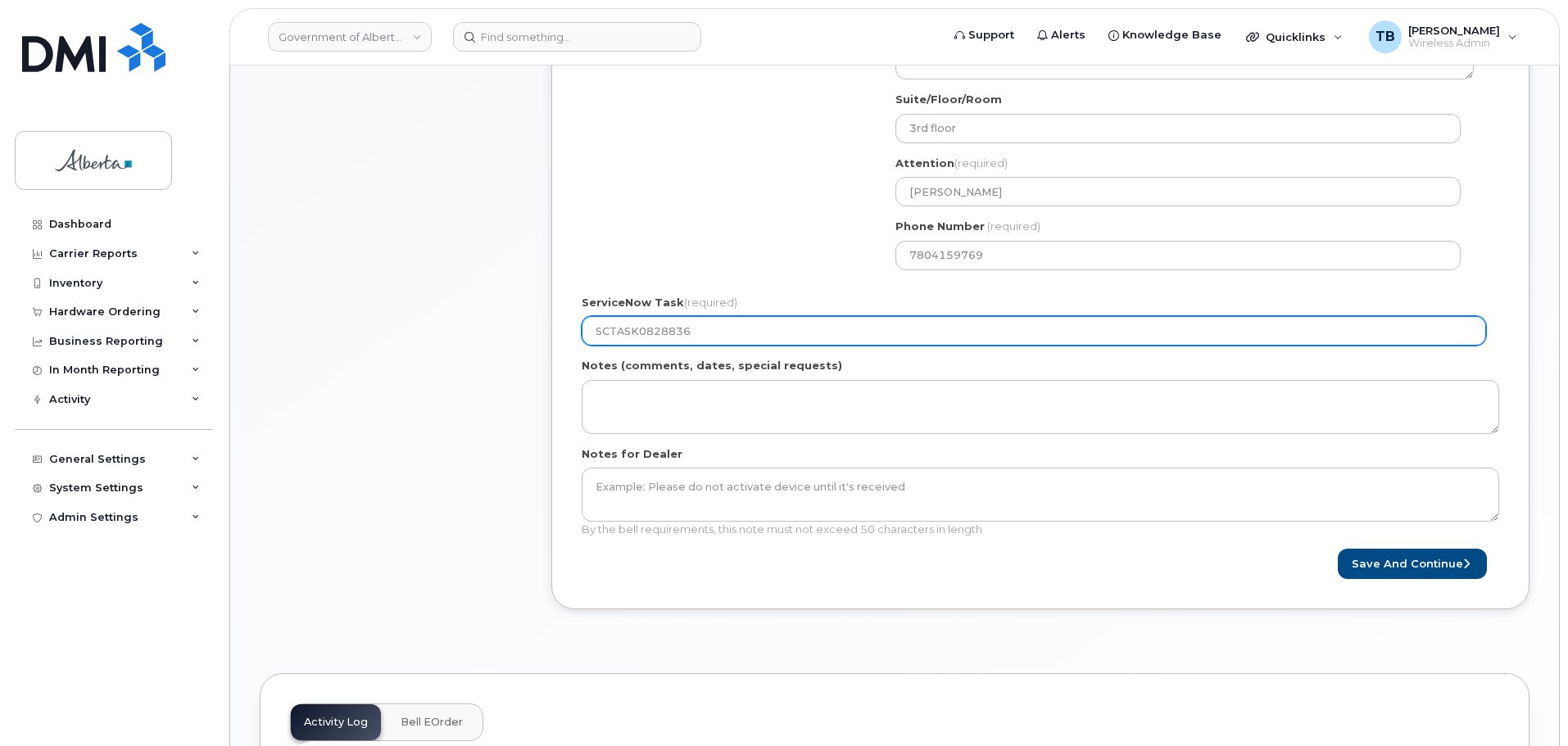
scroll to position [655, 0]
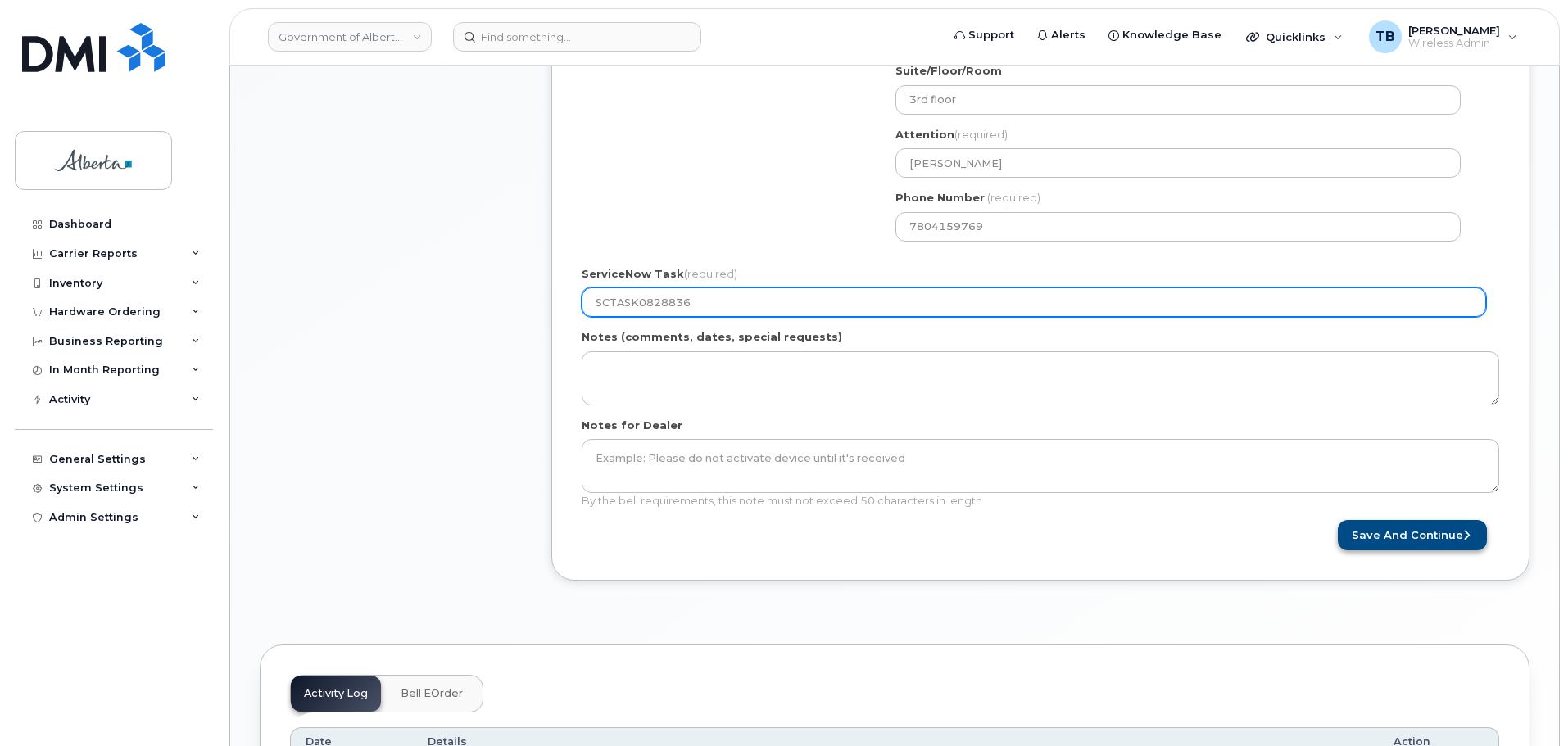
type input "SCTASK0828836"
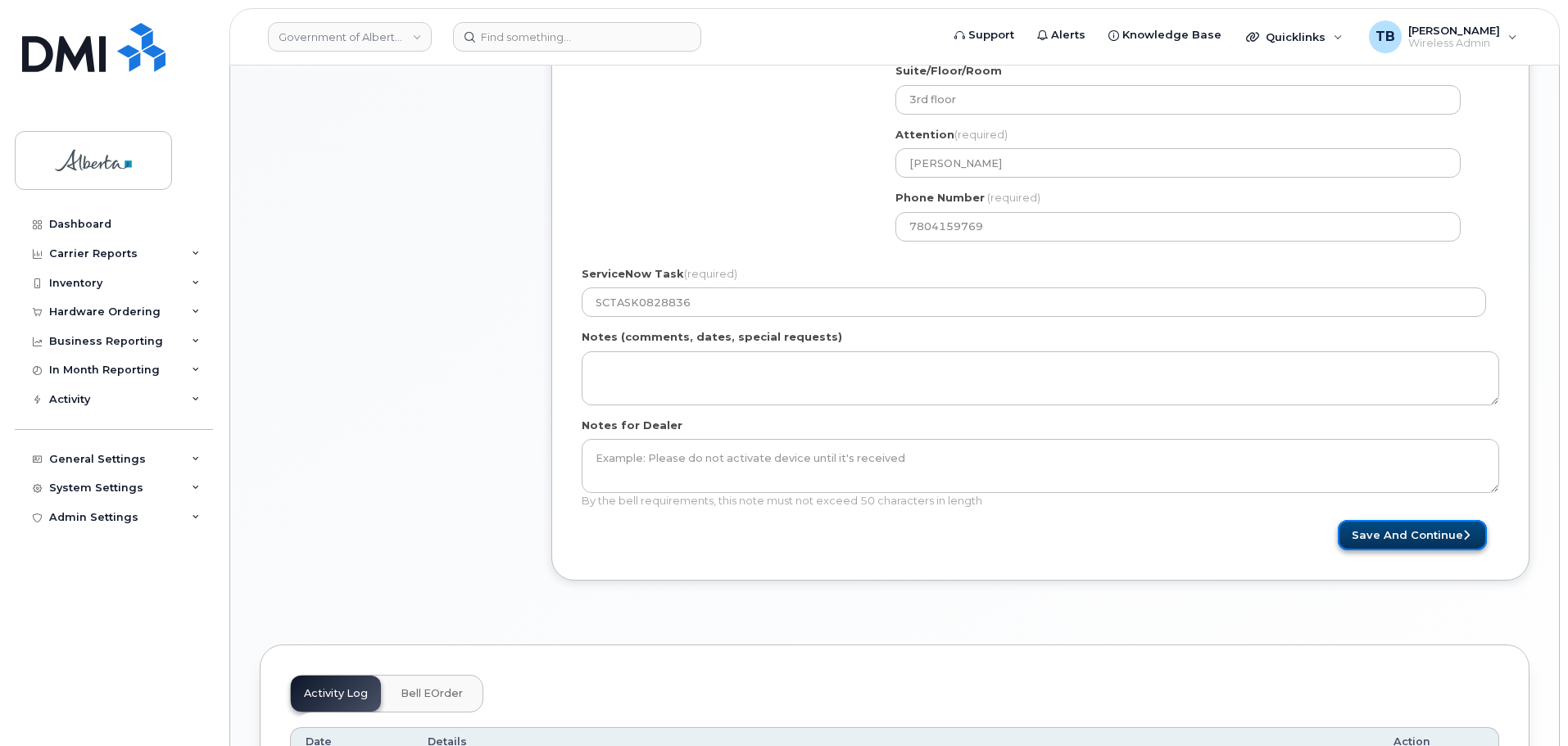
click at [1415, 534] on button "Save and Continue" at bounding box center [1412, 535] width 149 height 30
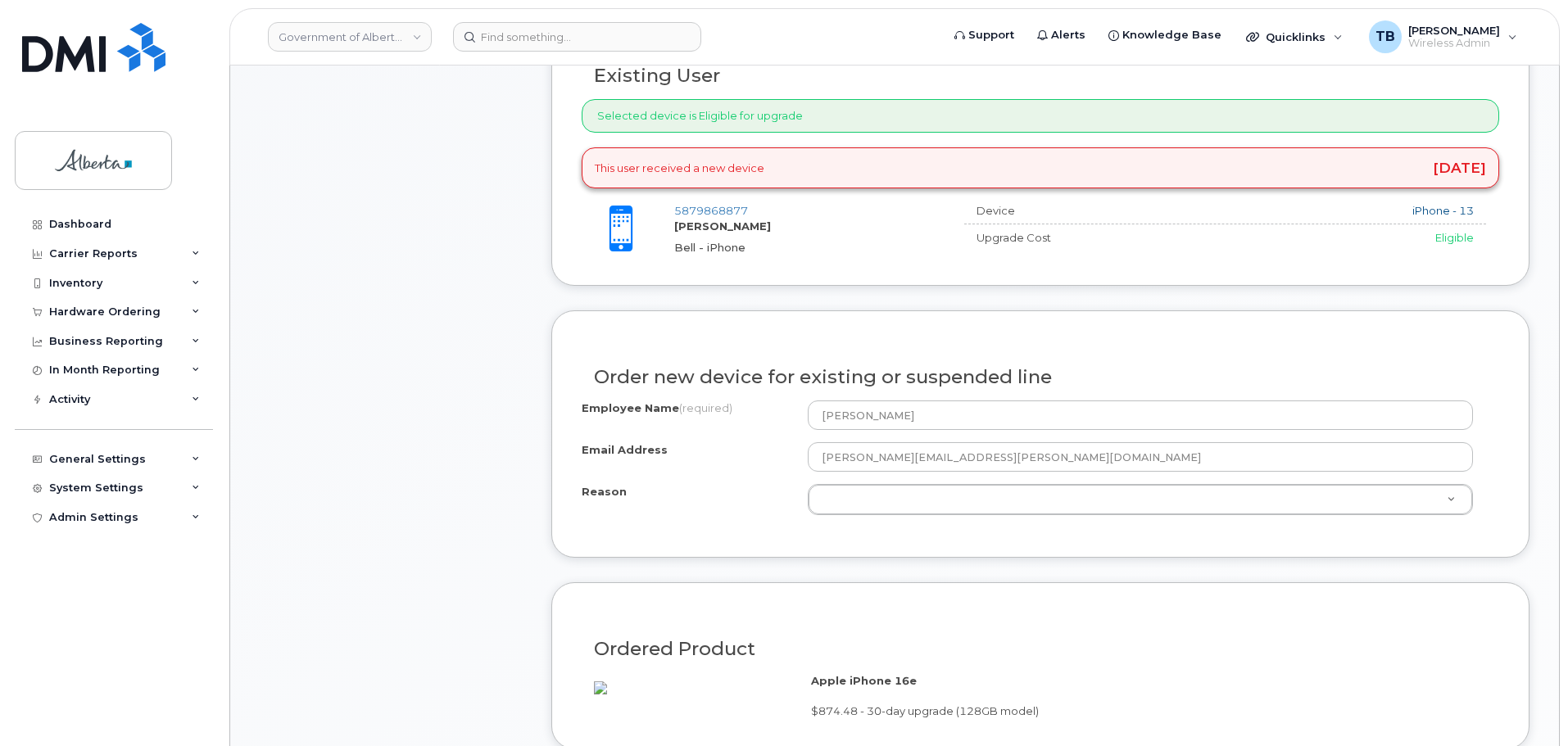
scroll to position [737, 0]
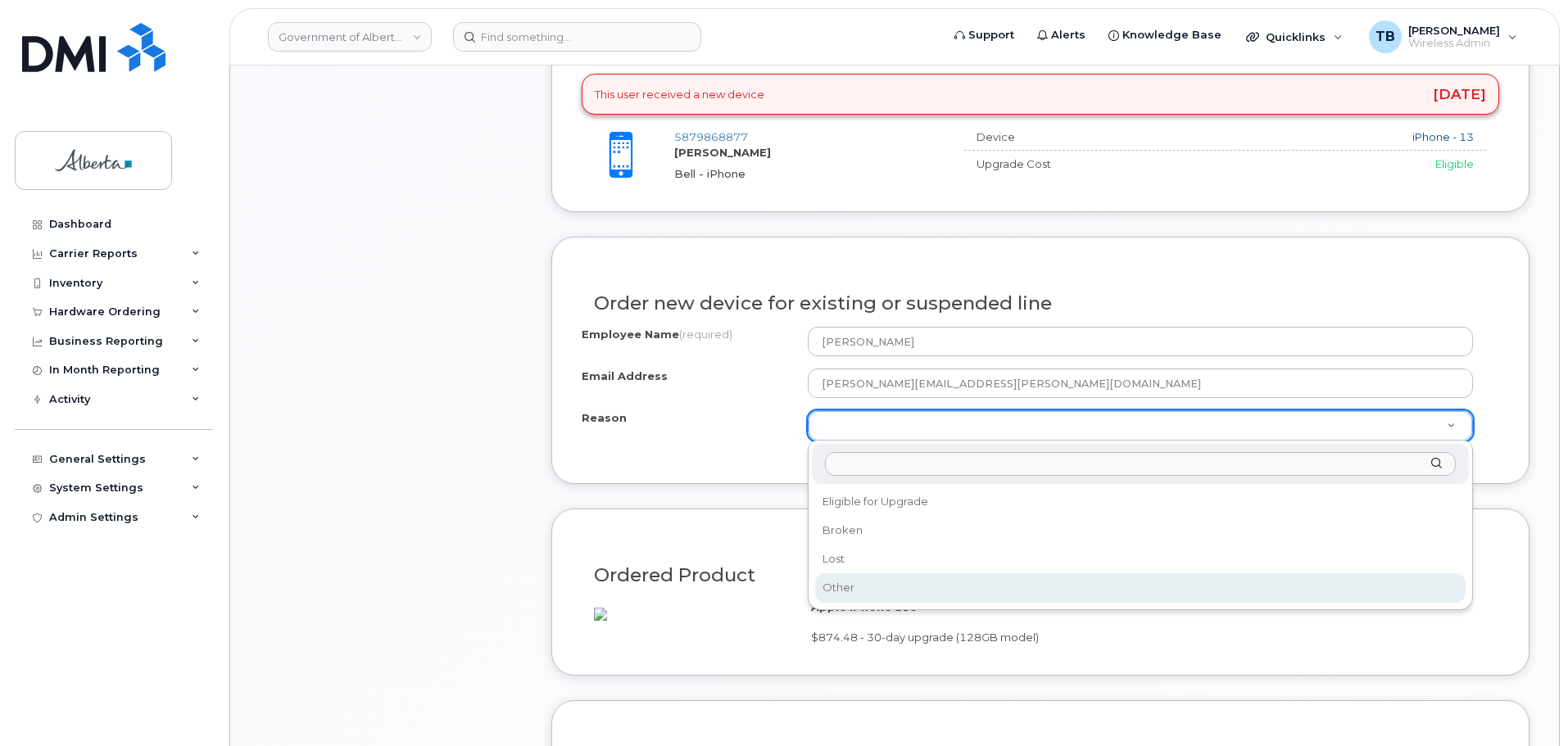
drag, startPoint x: 866, startPoint y: 526, endPoint x: 876, endPoint y: 587, distance: 61.8
click at [877, 587] on div "Ordered Product Apple iPhone 16e $874.48 - 30-day upgrade (128GB model)" at bounding box center [1040, 592] width 978 height 167
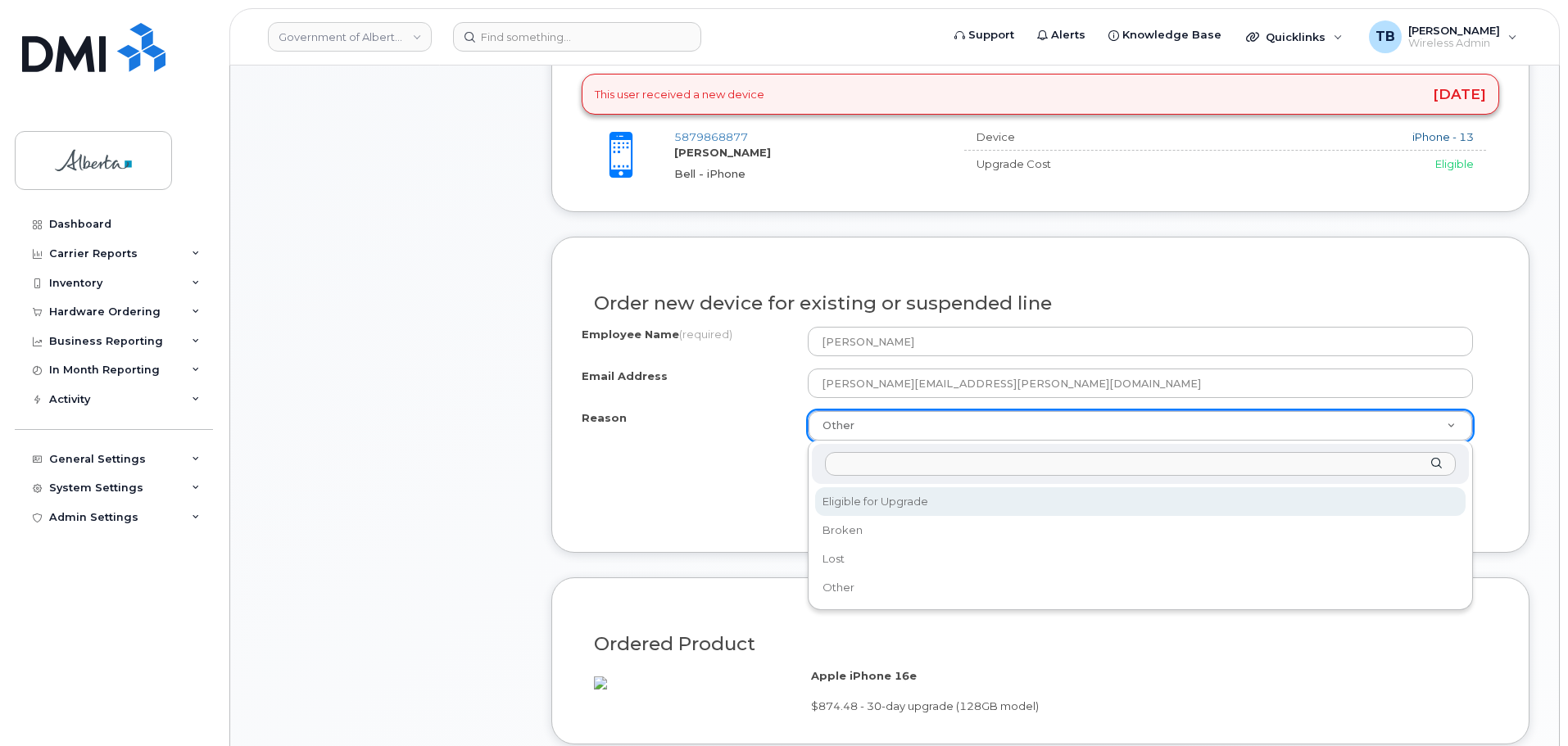
select select "eligible_for_upgrade"
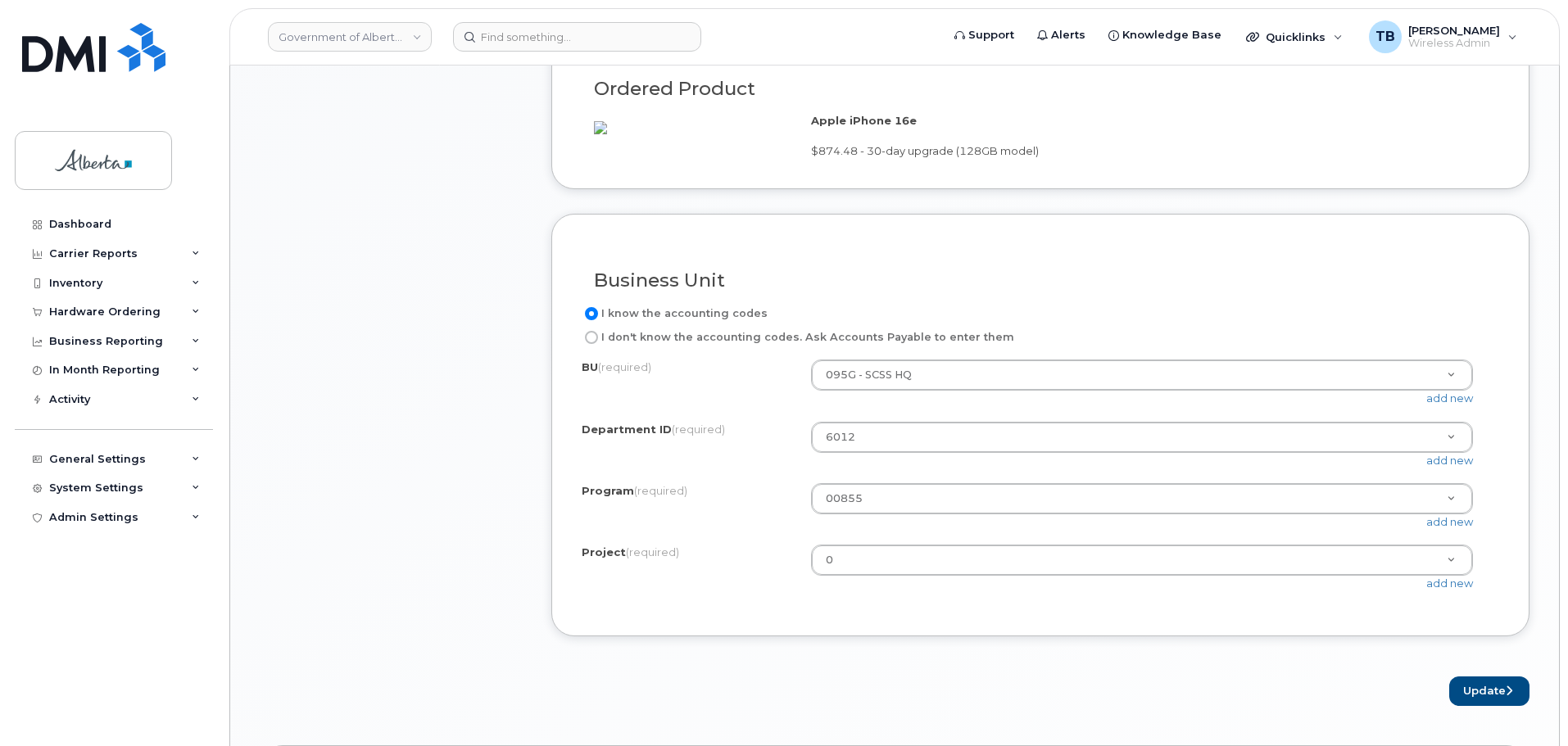
scroll to position [1228, 0]
click at [1488, 702] on button "Update" at bounding box center [1489, 686] width 80 height 30
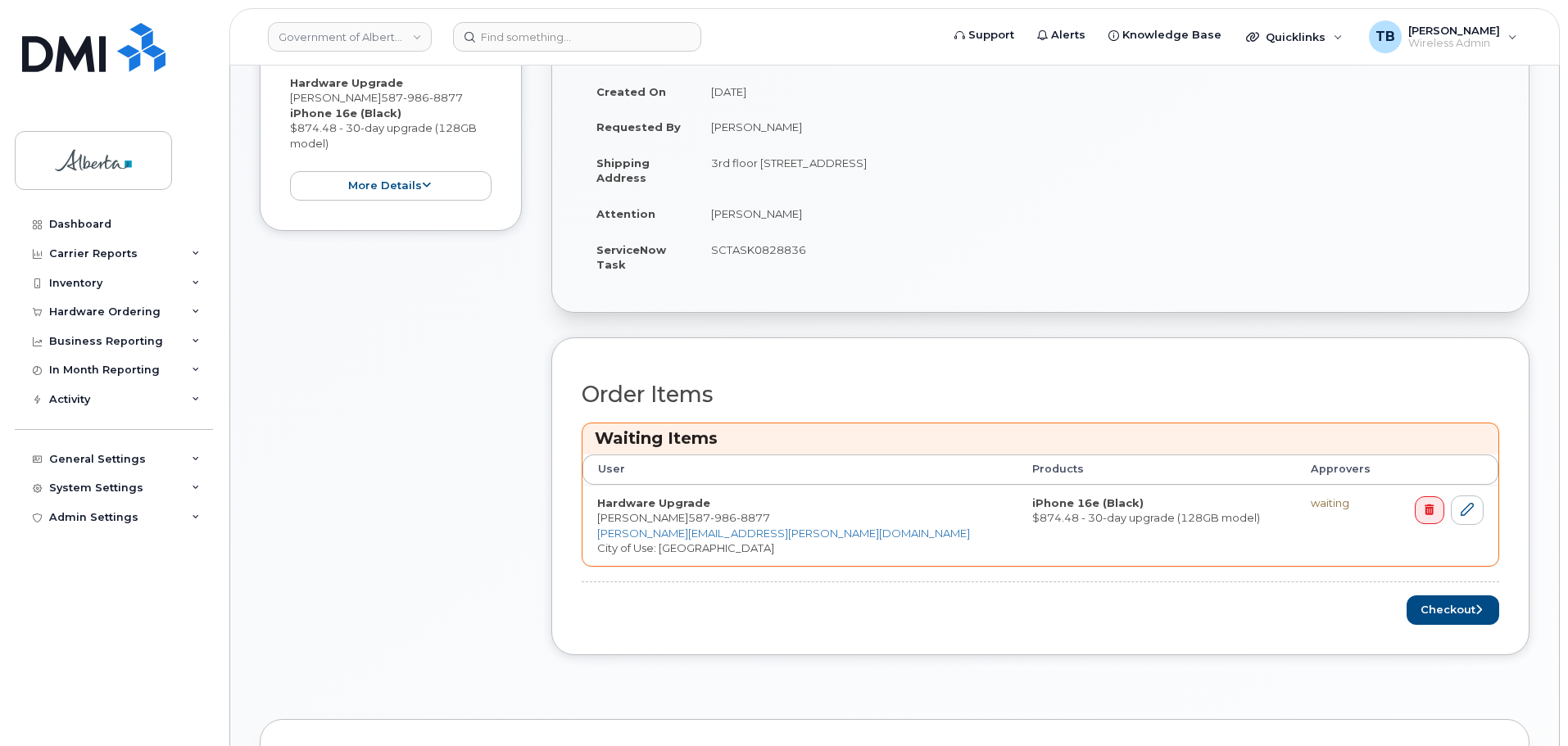
scroll to position [491, 0]
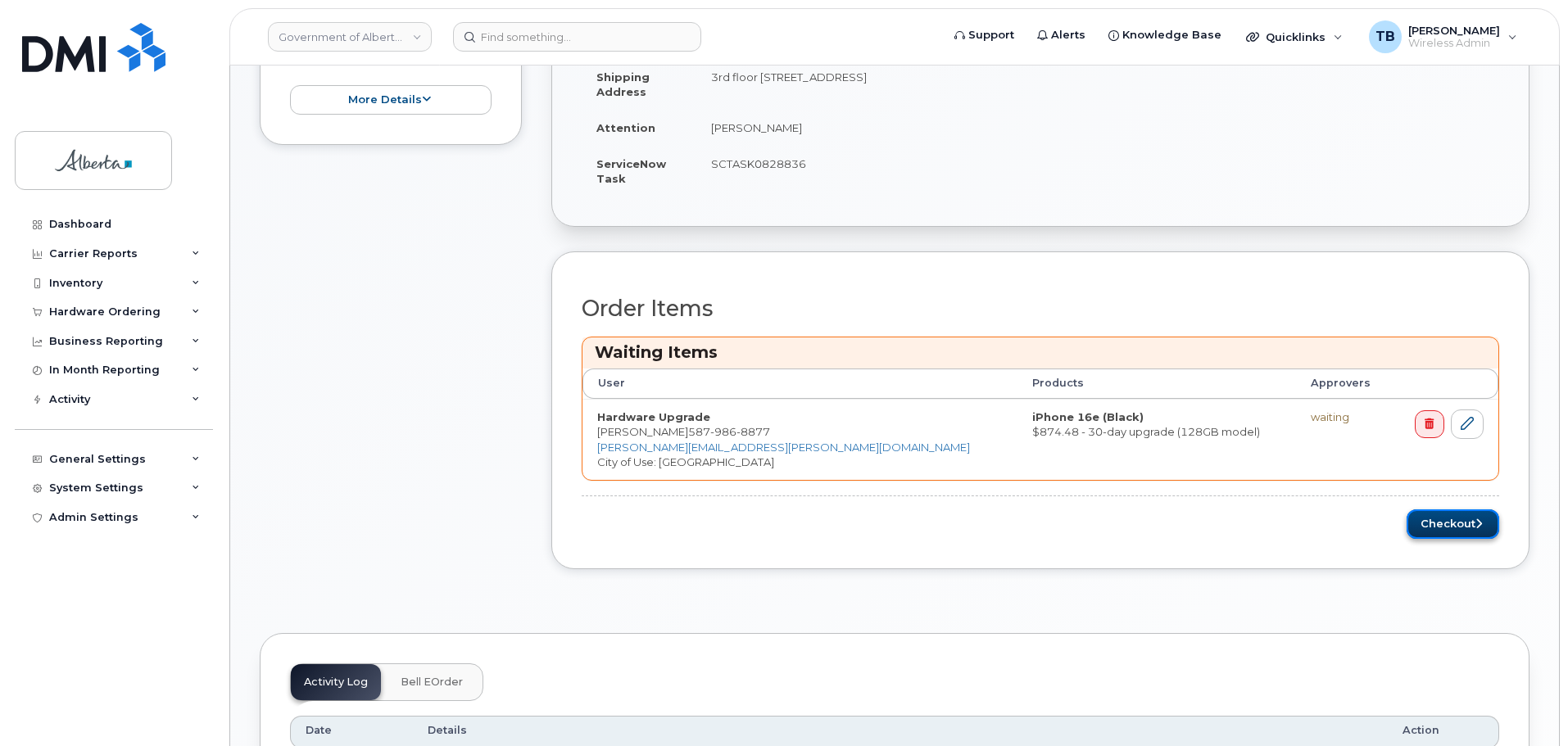
click at [1442, 524] on button "Checkout" at bounding box center [1452, 525] width 92 height 30
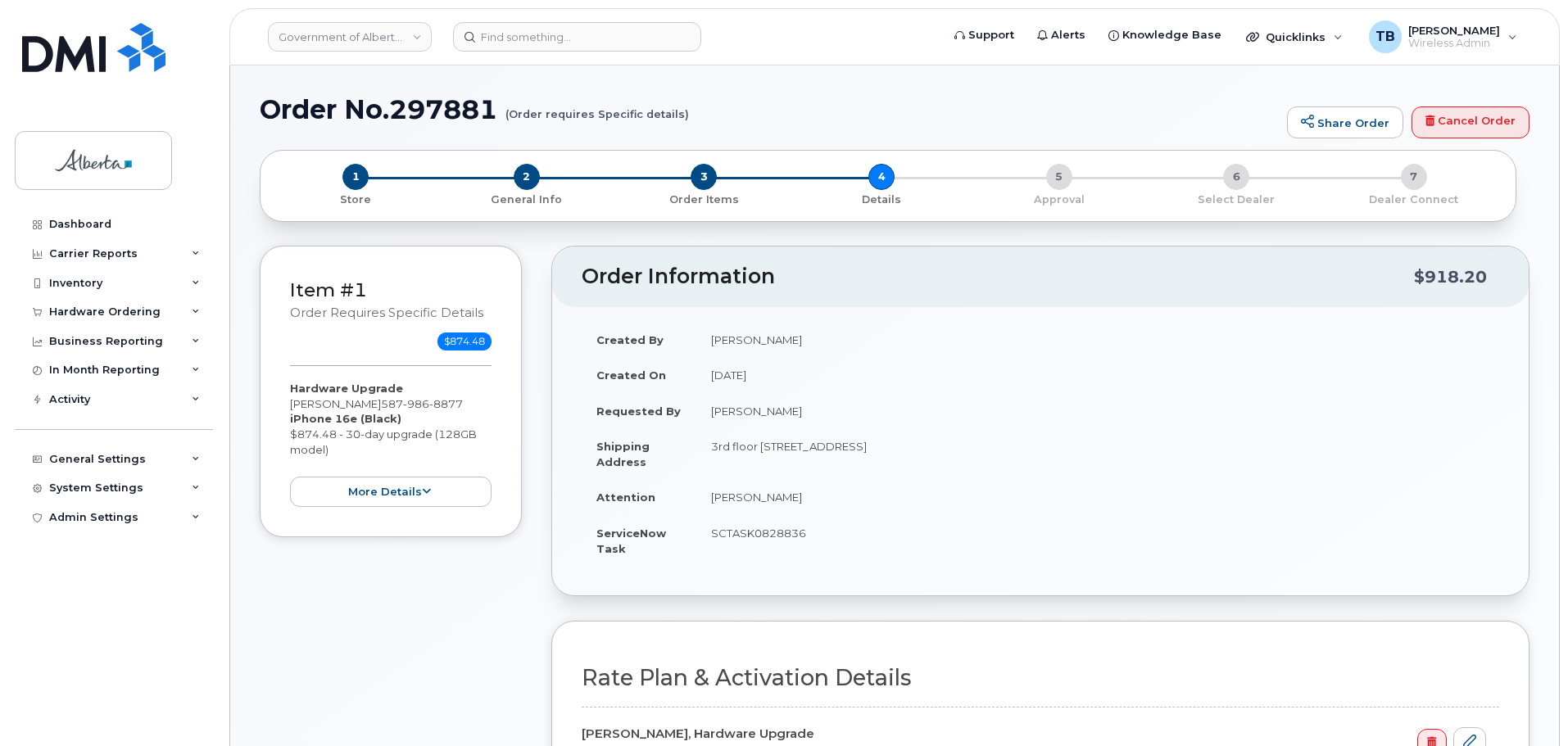
select select
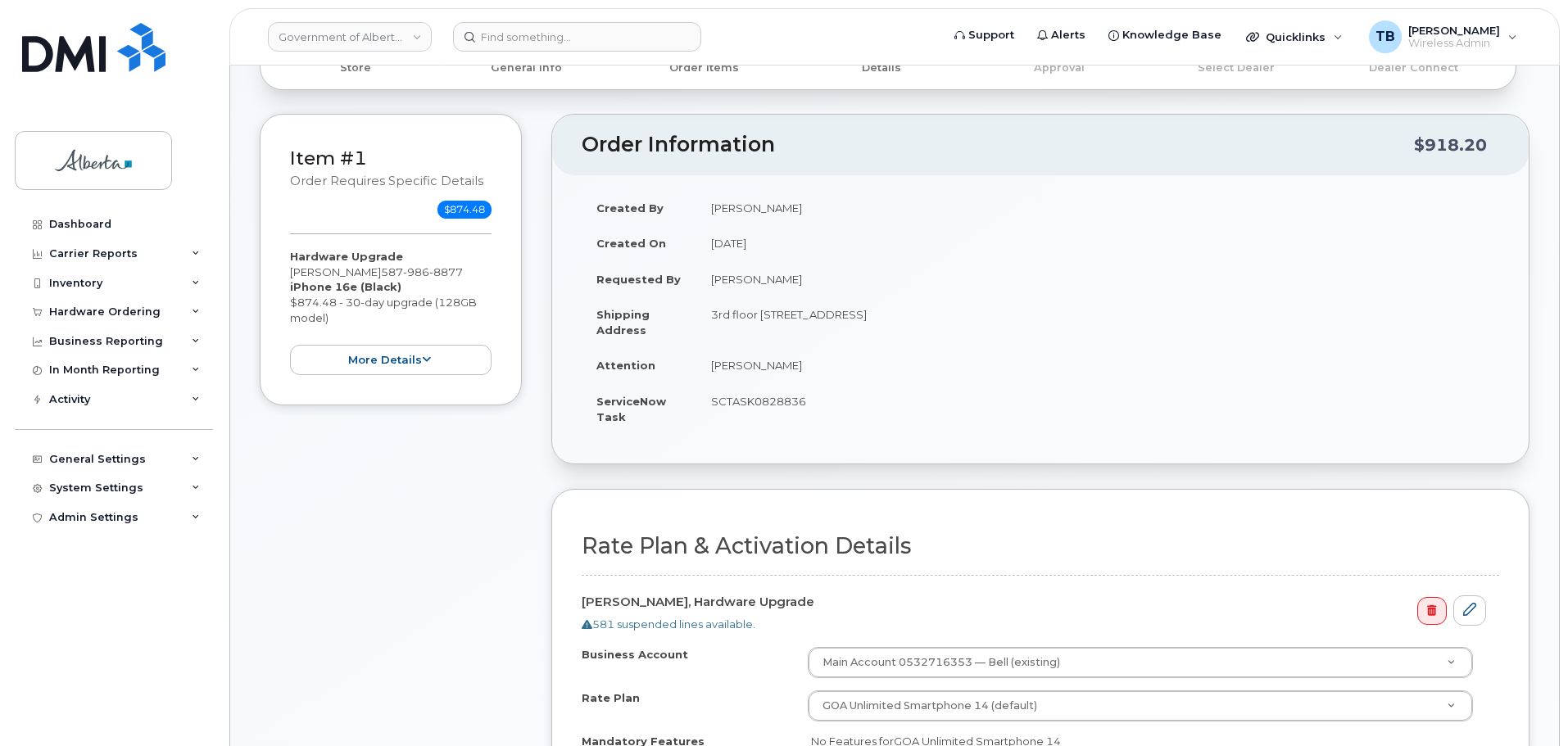
scroll to position [328, 0]
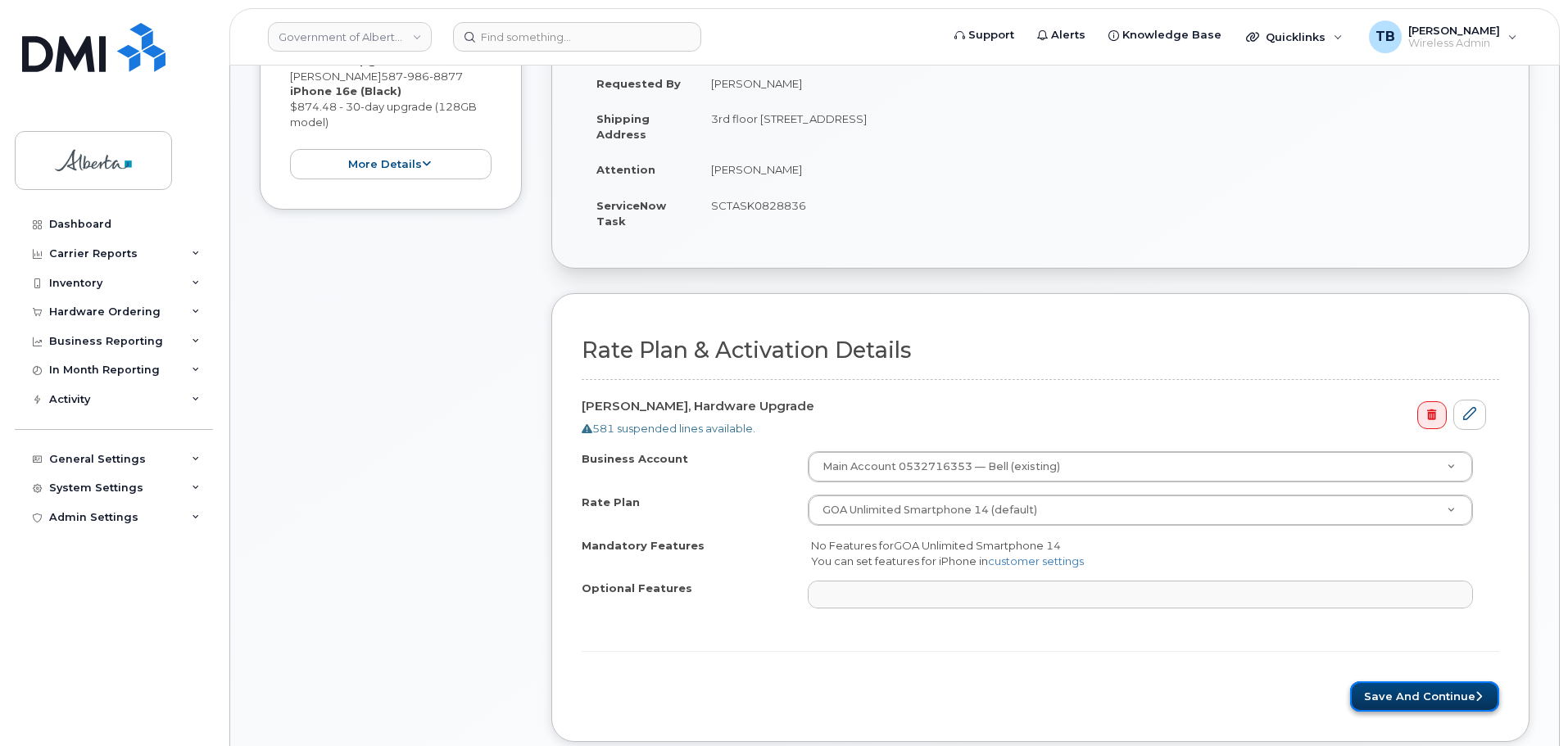
click at [1355, 700] on button "Save and Continue" at bounding box center [1425, 696] width 149 height 30
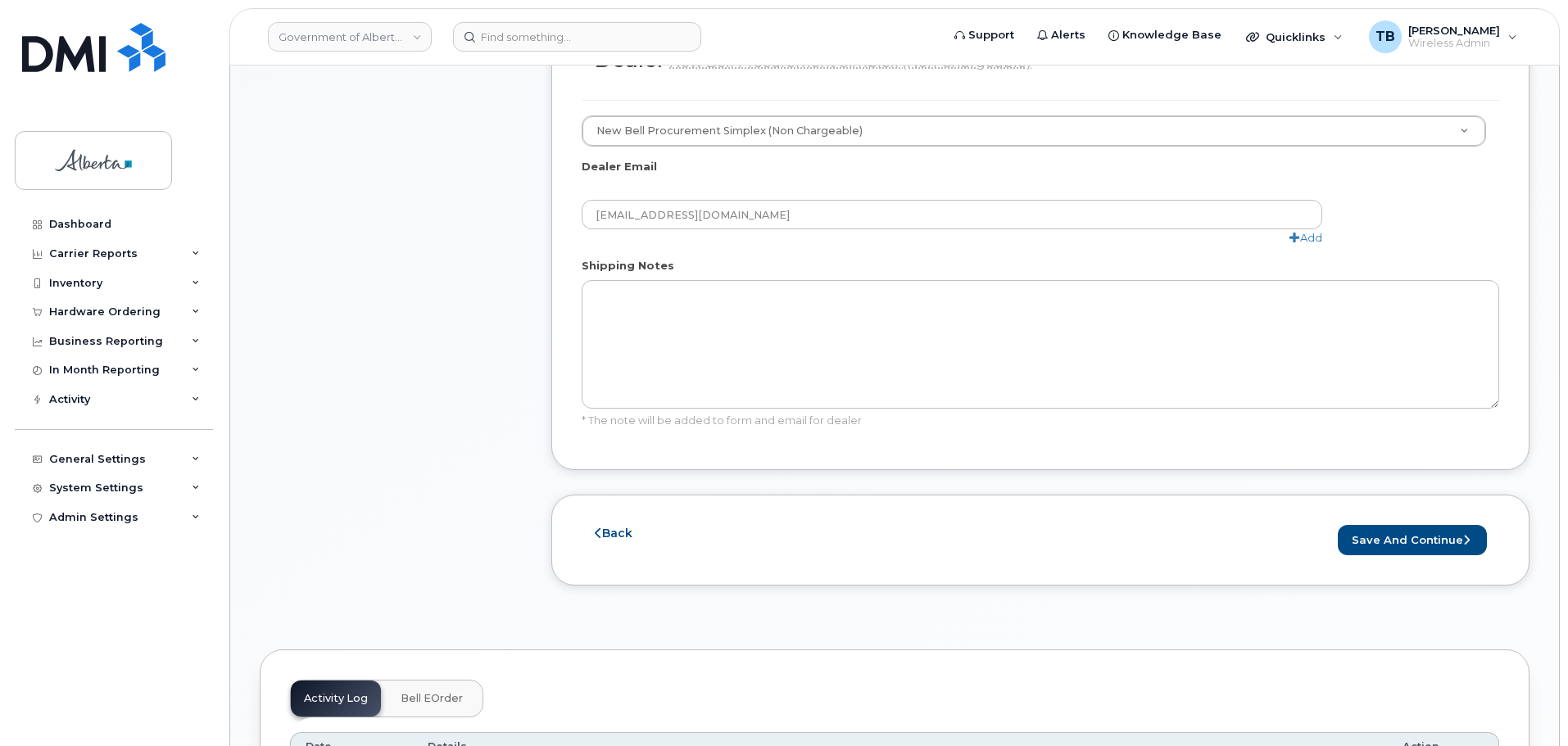
scroll to position [982, 0]
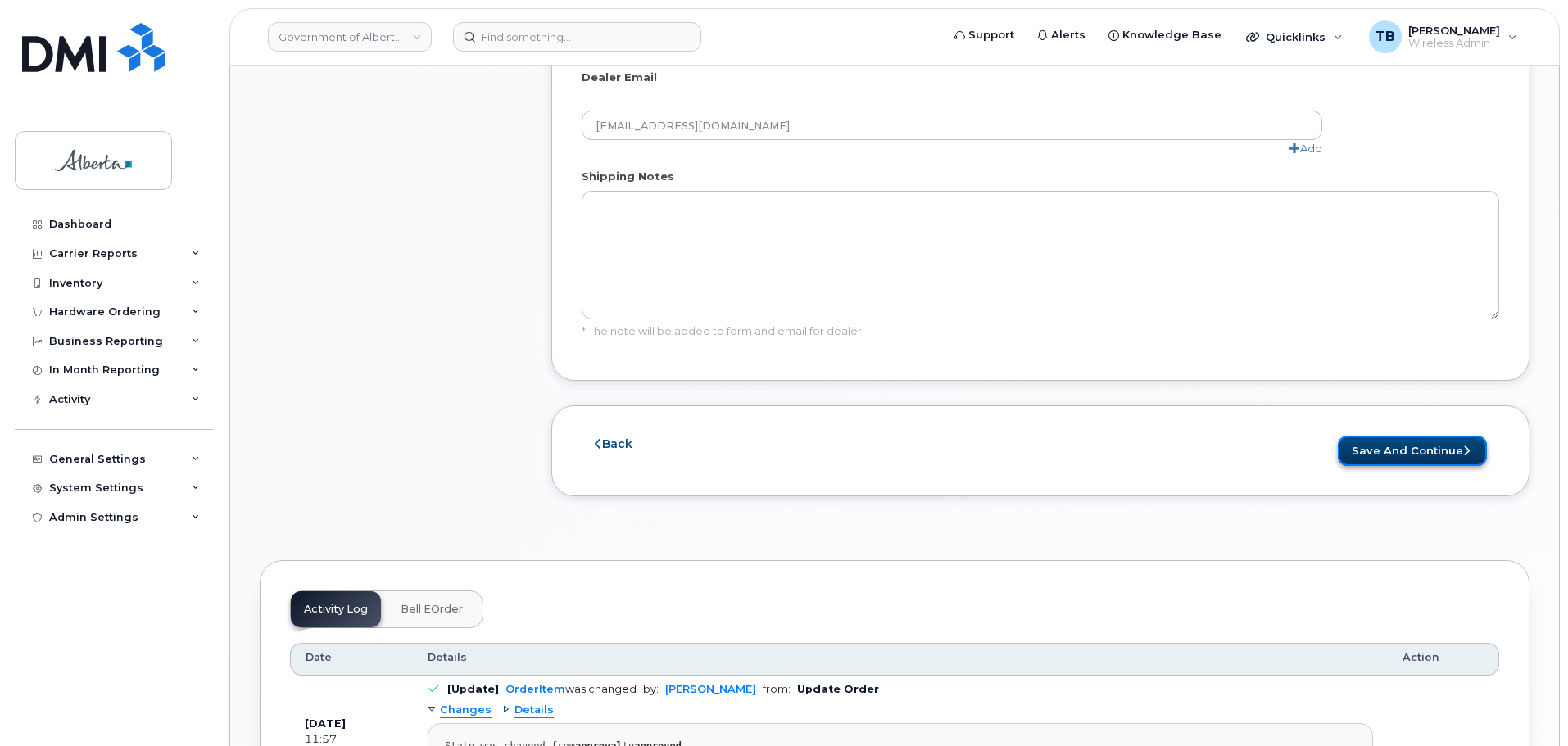
click at [1398, 436] on button "Save and Continue" at bounding box center [1412, 451] width 149 height 30
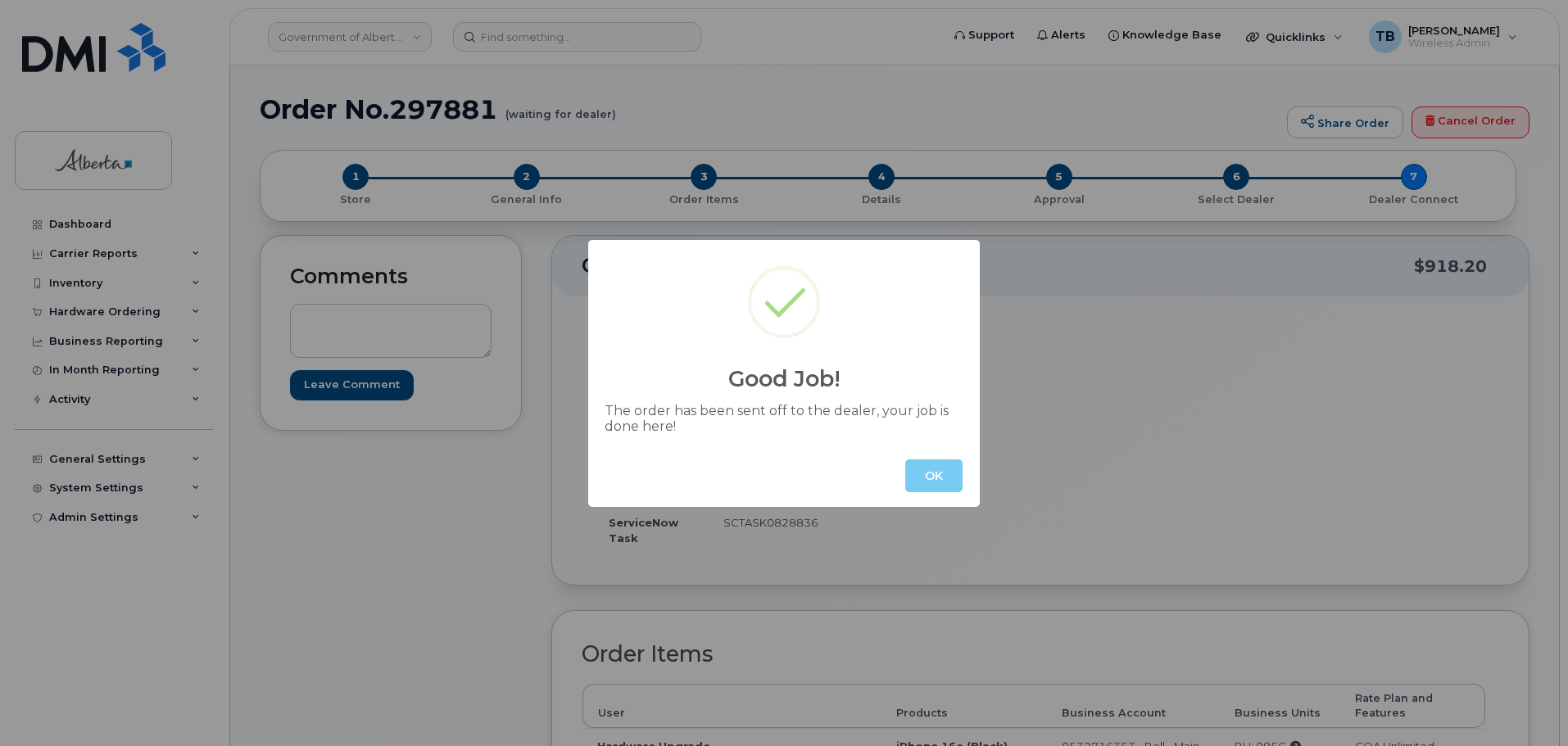
click at [933, 479] on button "OK" at bounding box center [933, 475] width 57 height 33
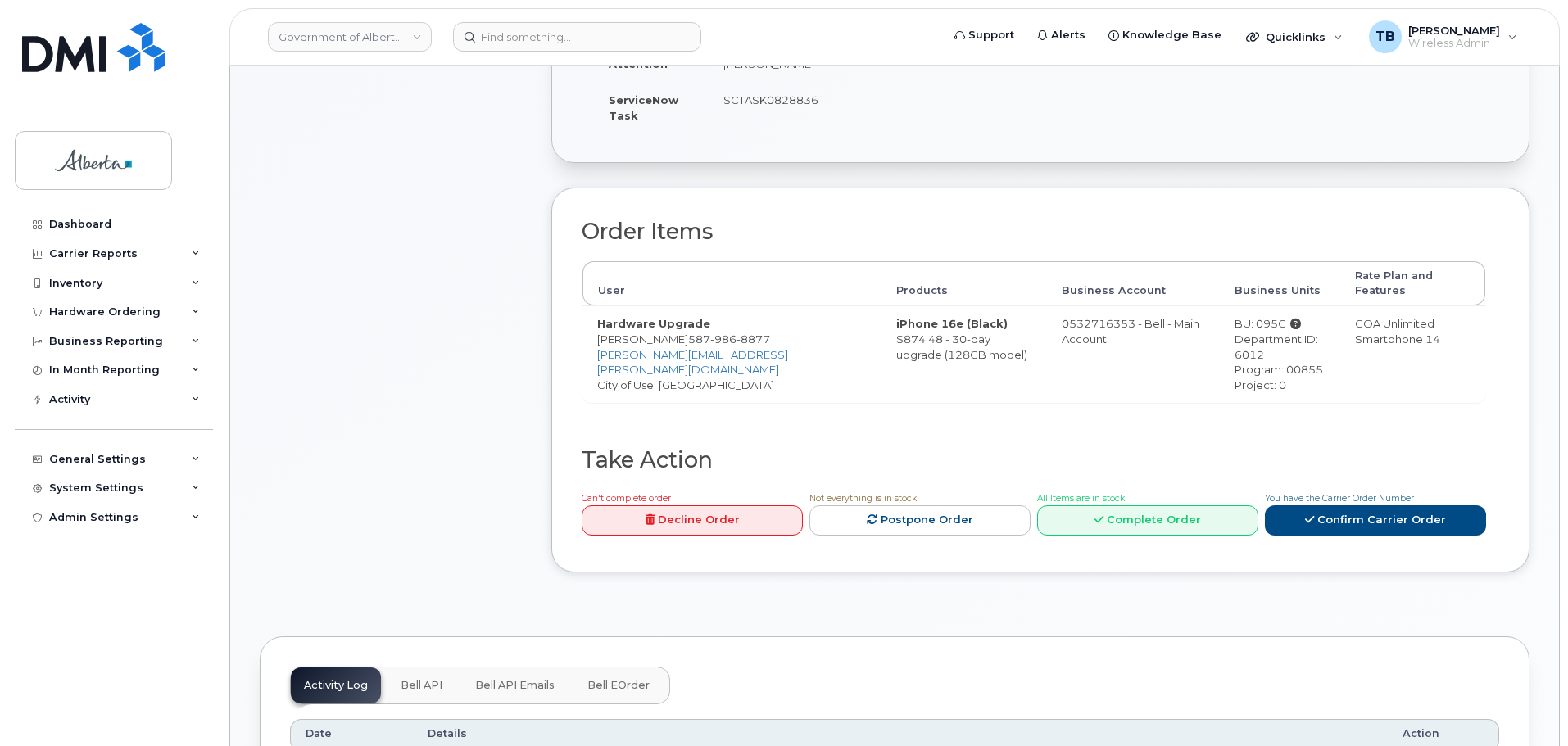
scroll to position [655, 0]
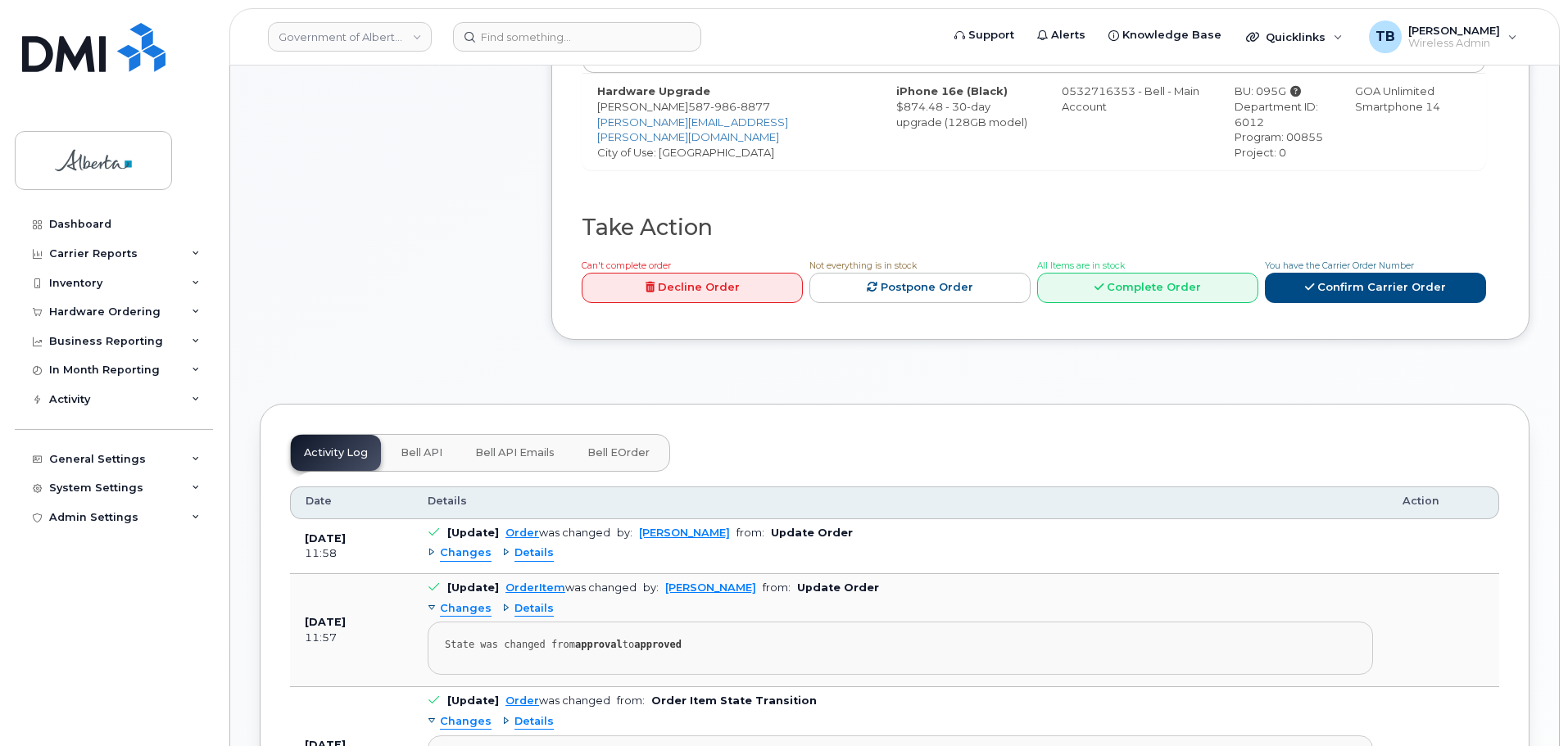
click at [418, 445] on button "Bell API" at bounding box center [421, 453] width 68 height 36
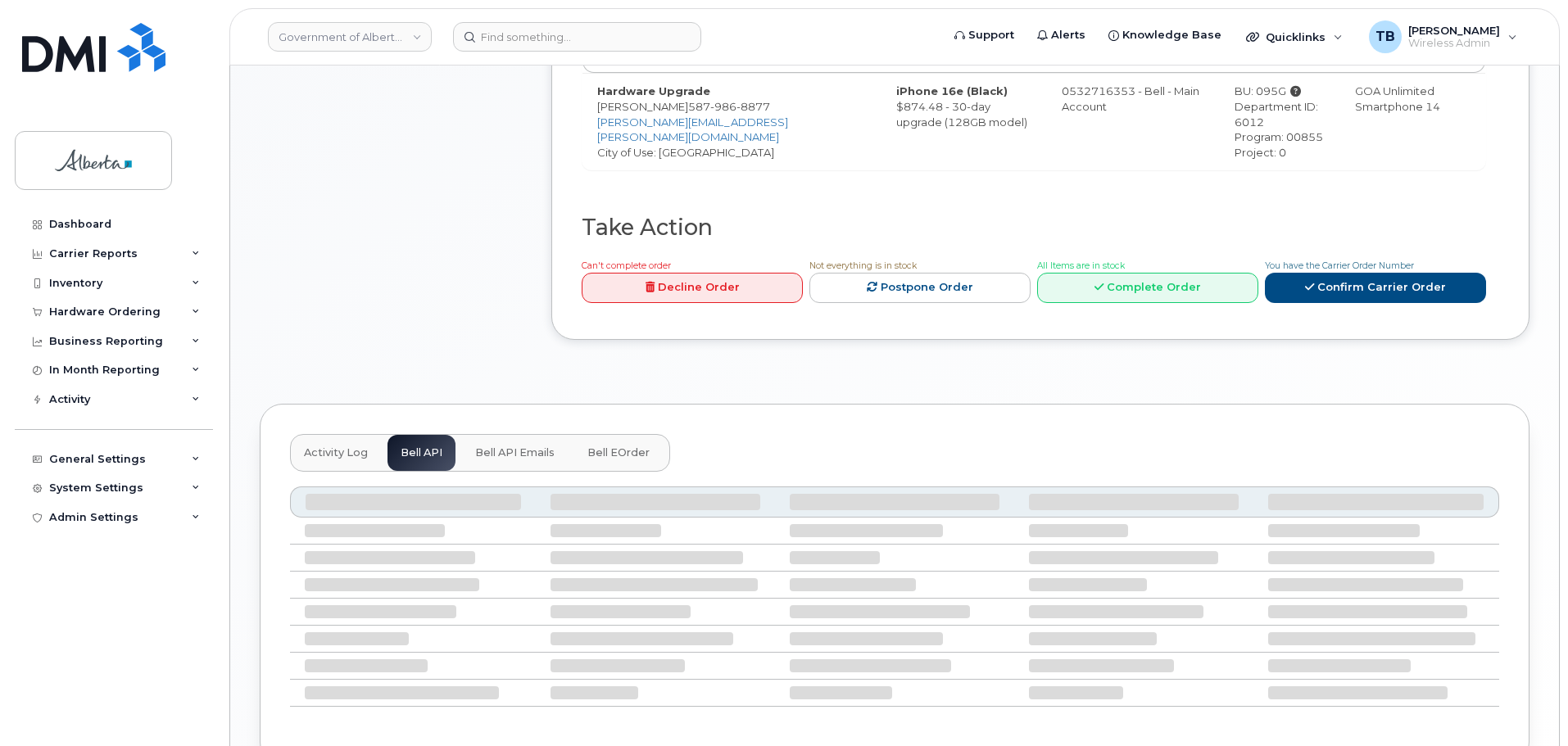
scroll to position [597, 0]
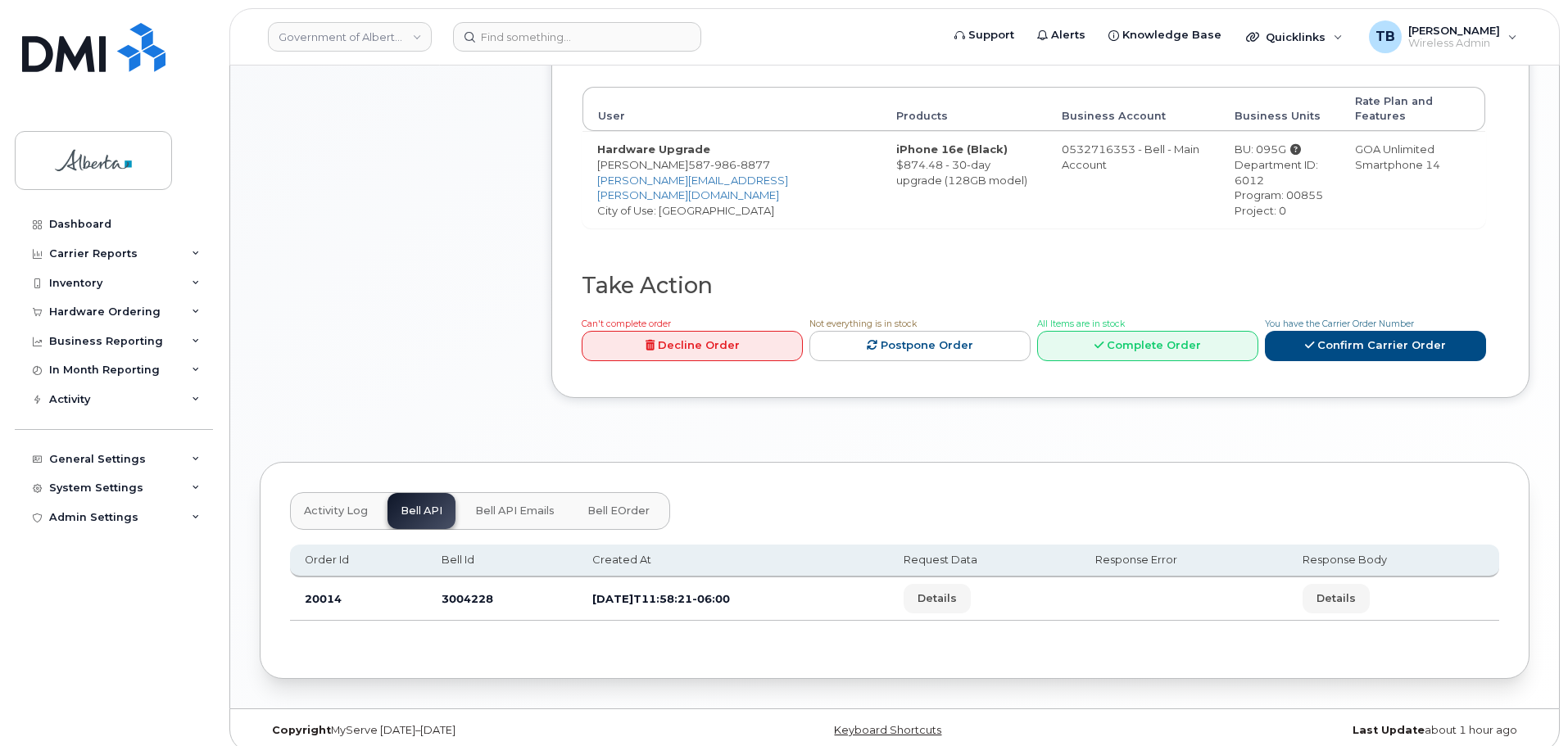
click at [475, 583] on td "3004228" at bounding box center [502, 598] width 150 height 43
copy td "3004228"
drag, startPoint x: 680, startPoint y: 143, endPoint x: 728, endPoint y: 163, distance: 52.0
click at [728, 163] on td "Hardware Upgrade Benjamin Ofori 587 986 8877 benjamin.ofori@gov.ab.ca City of U…" at bounding box center [732, 179] width 299 height 97
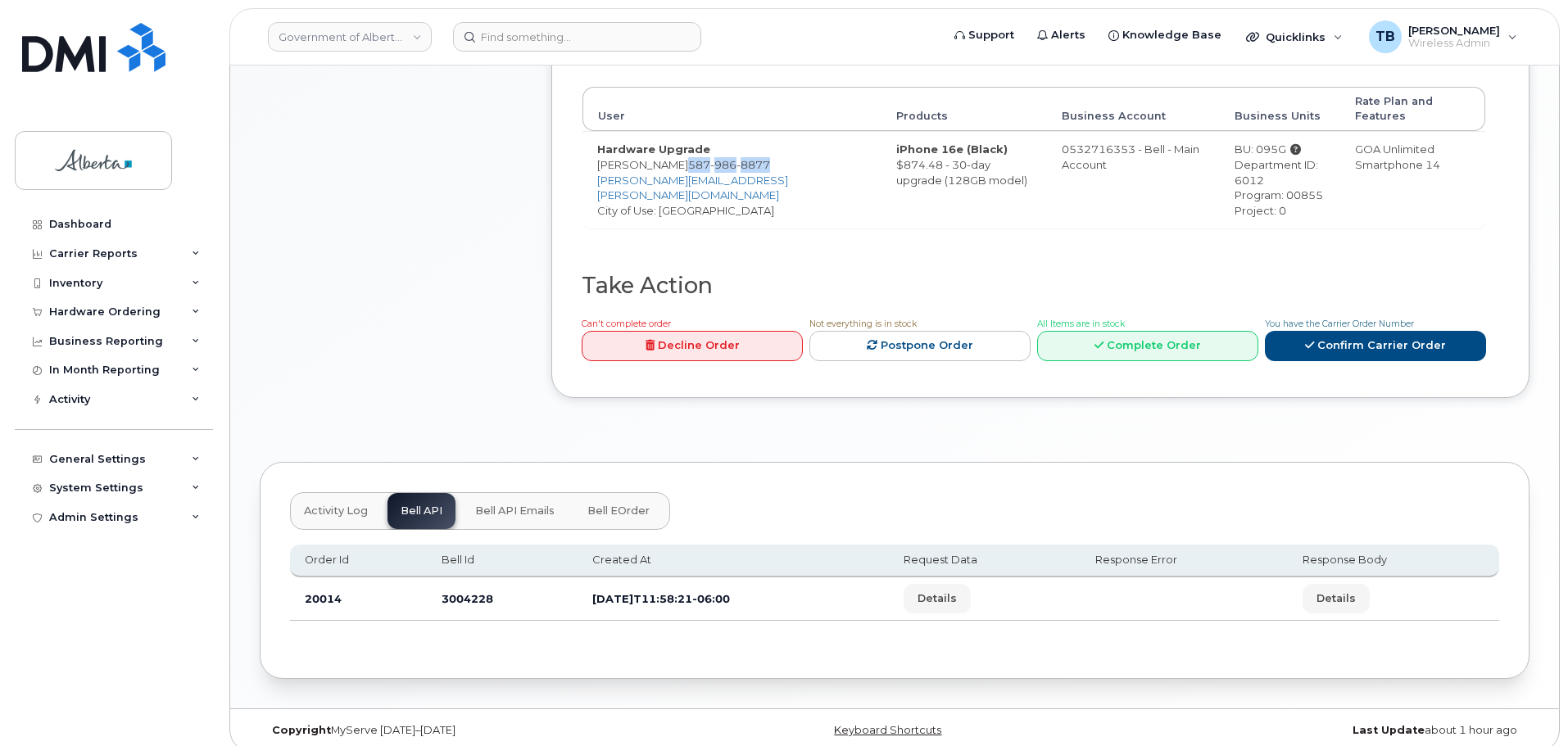
copy span "587 986 8877"
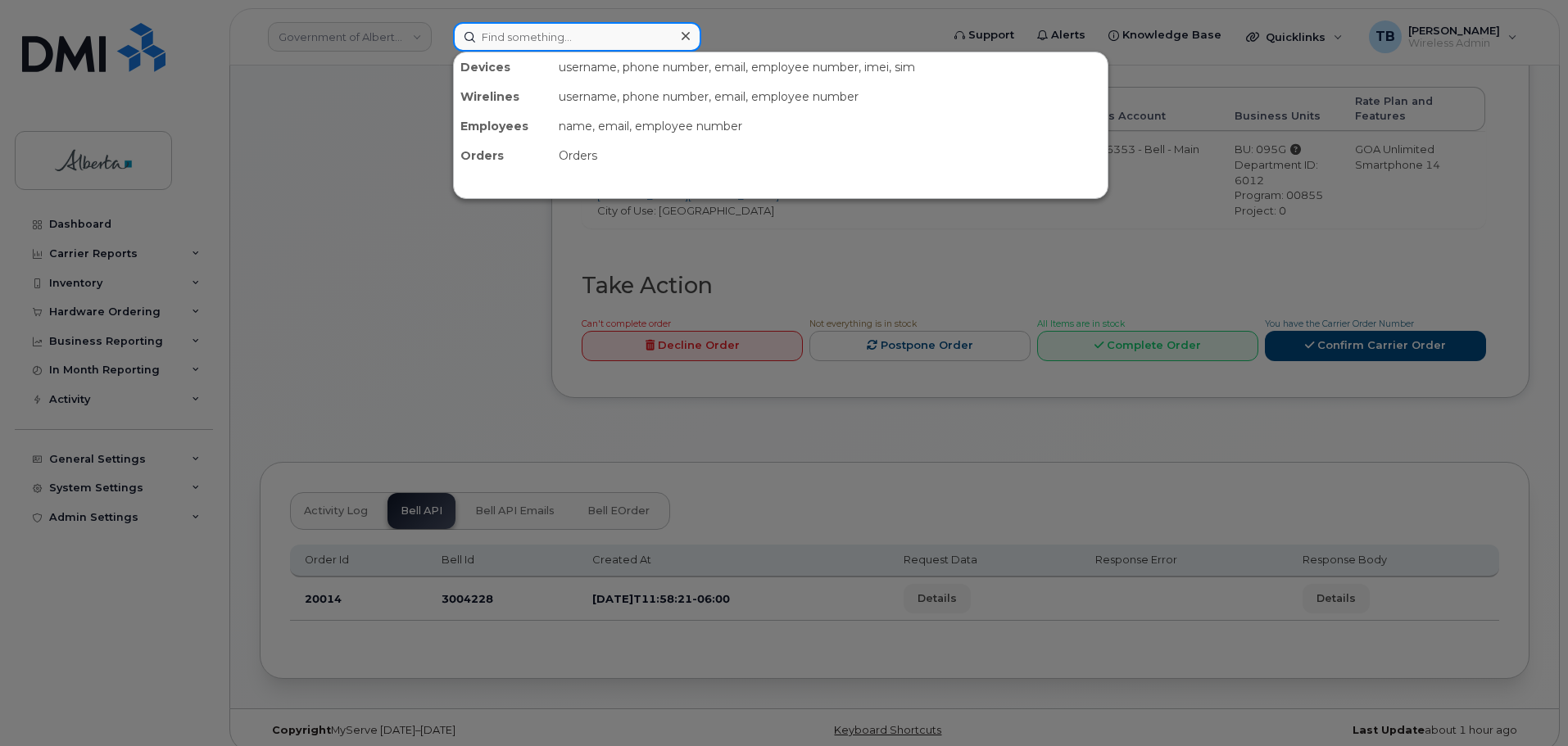
click at [499, 33] on input at bounding box center [577, 37] width 248 height 30
paste input "5879868877"
type input "5879868877"
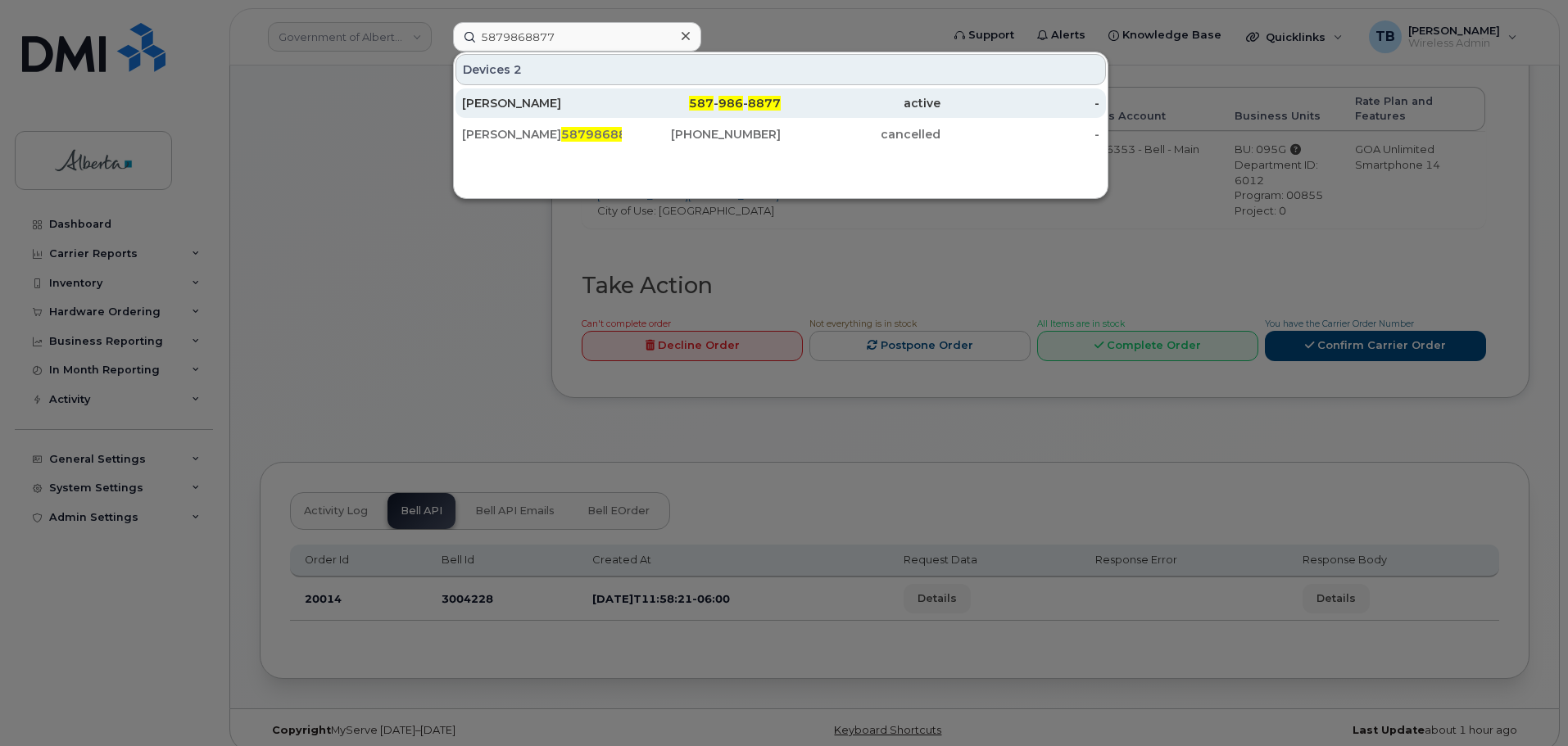
click at [523, 105] on div "[PERSON_NAME]" at bounding box center [542, 103] width 160 height 17
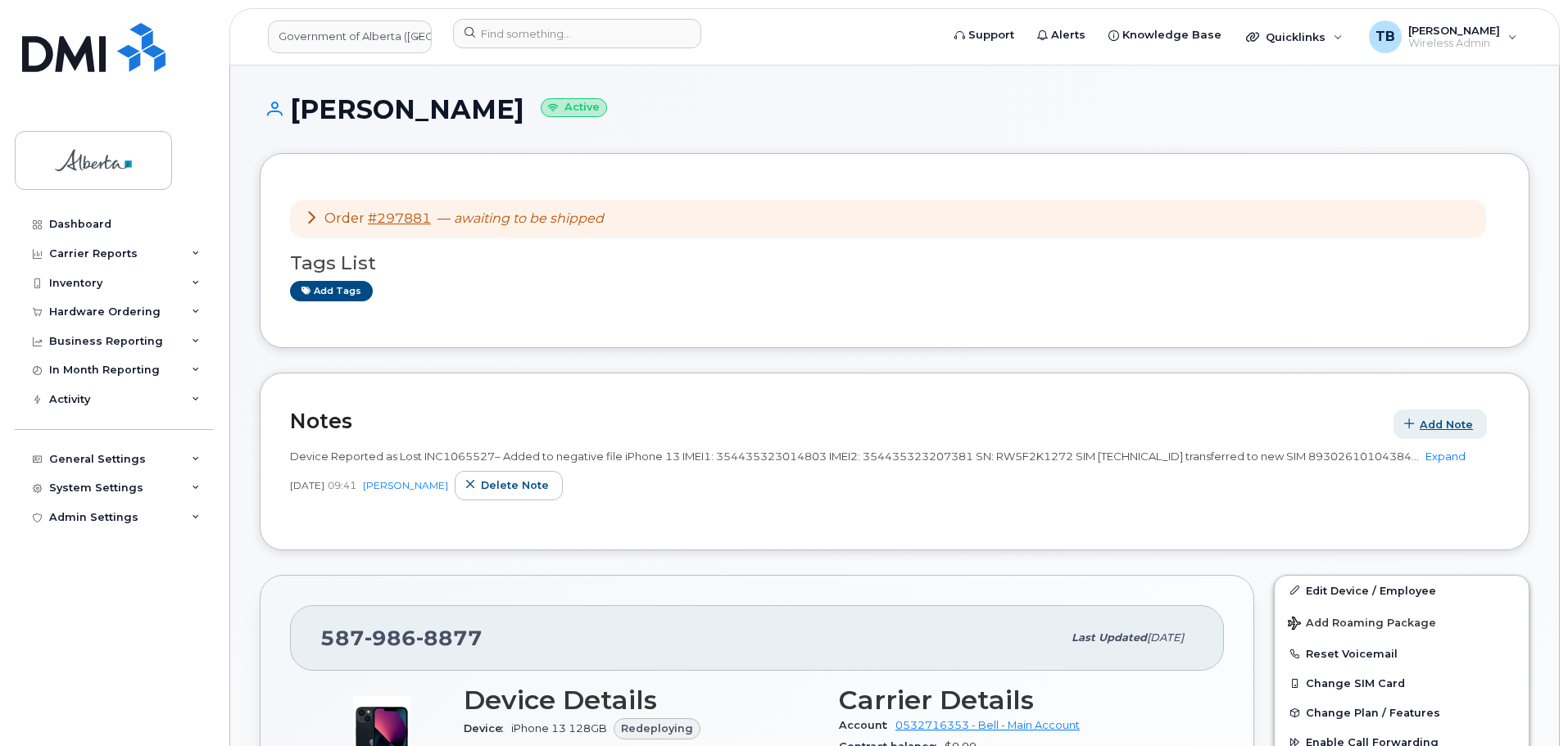
click at [1456, 421] on span "Add Note" at bounding box center [1446, 424] width 54 height 16
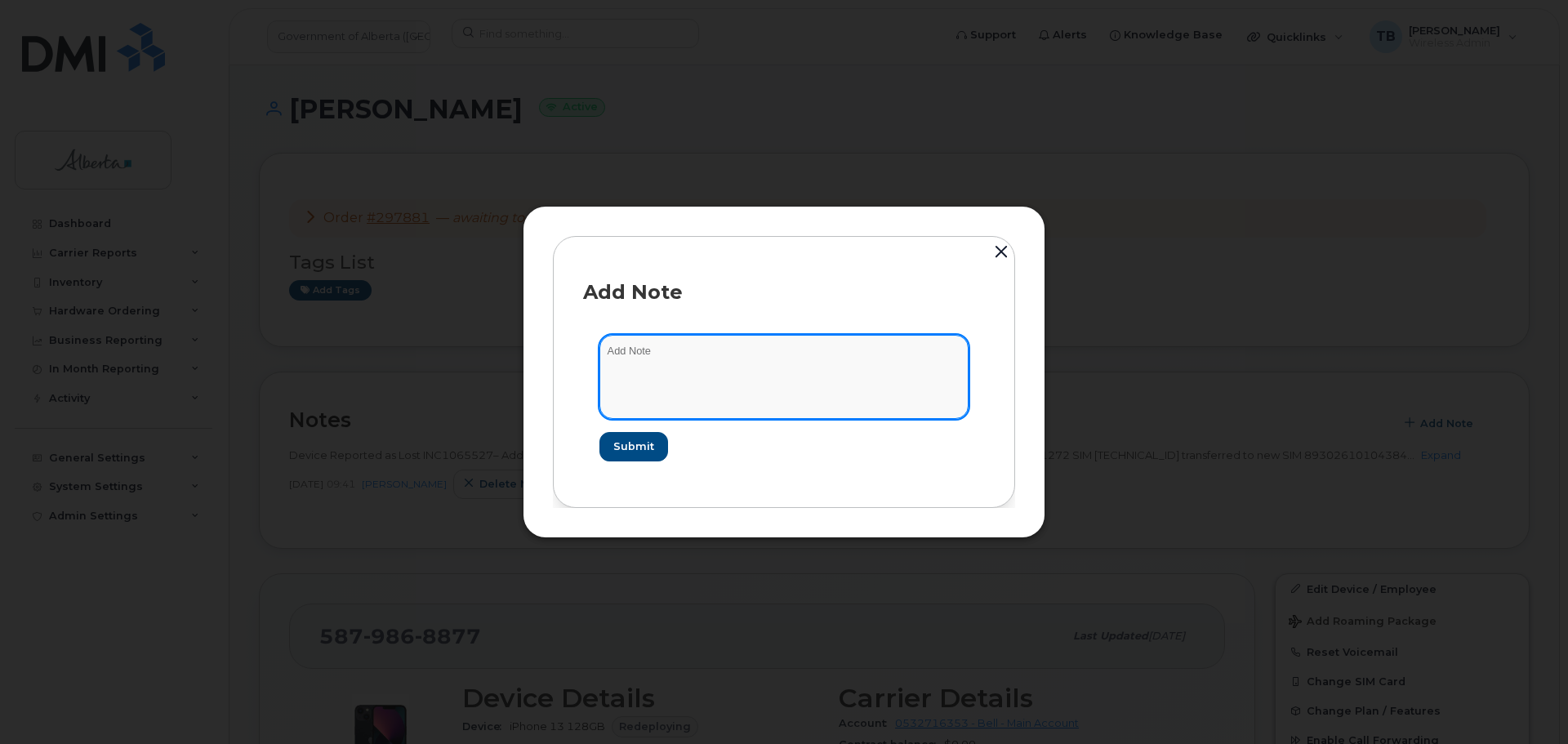
click at [687, 385] on textarea at bounding box center [784, 376] width 369 height 83
paste textarea "SCTASK0828836"
paste textarea "Device Replace - (1) Order 297881 Bell 3004228"
type textarea "SCTASK0828836 -Device Replace - (1) Order 297881 Bell 3004228"
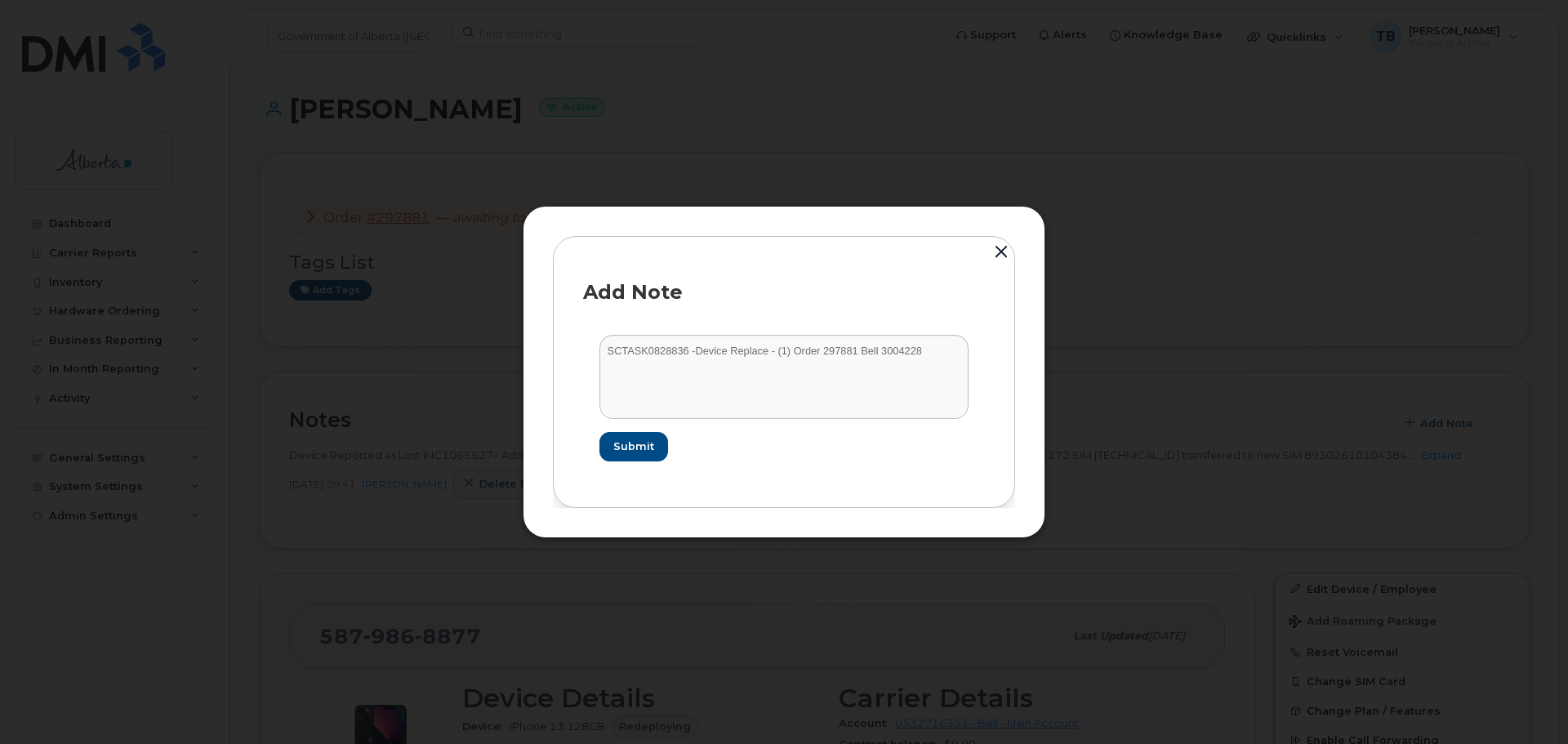
click at [431, 333] on div at bounding box center [784, 372] width 1568 height 744
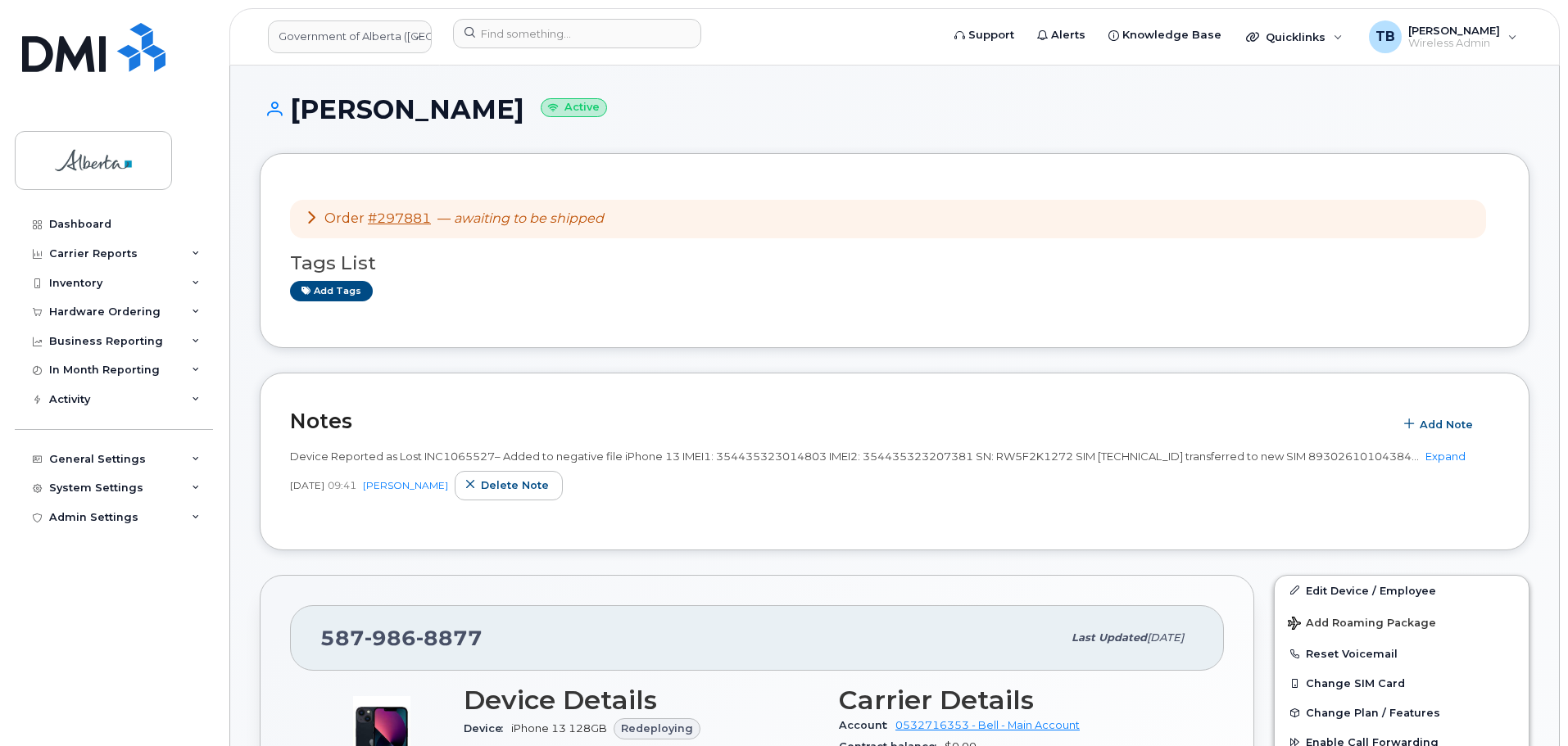
click at [456, 461] on span "Device Reported as Lost INC1065527– Added to negative file iPhone 13 IMEI1: 354…" at bounding box center [854, 456] width 1129 height 13
copy span "INC1065527"
click at [1465, 438] on button "Add Note" at bounding box center [1440, 424] width 93 height 30
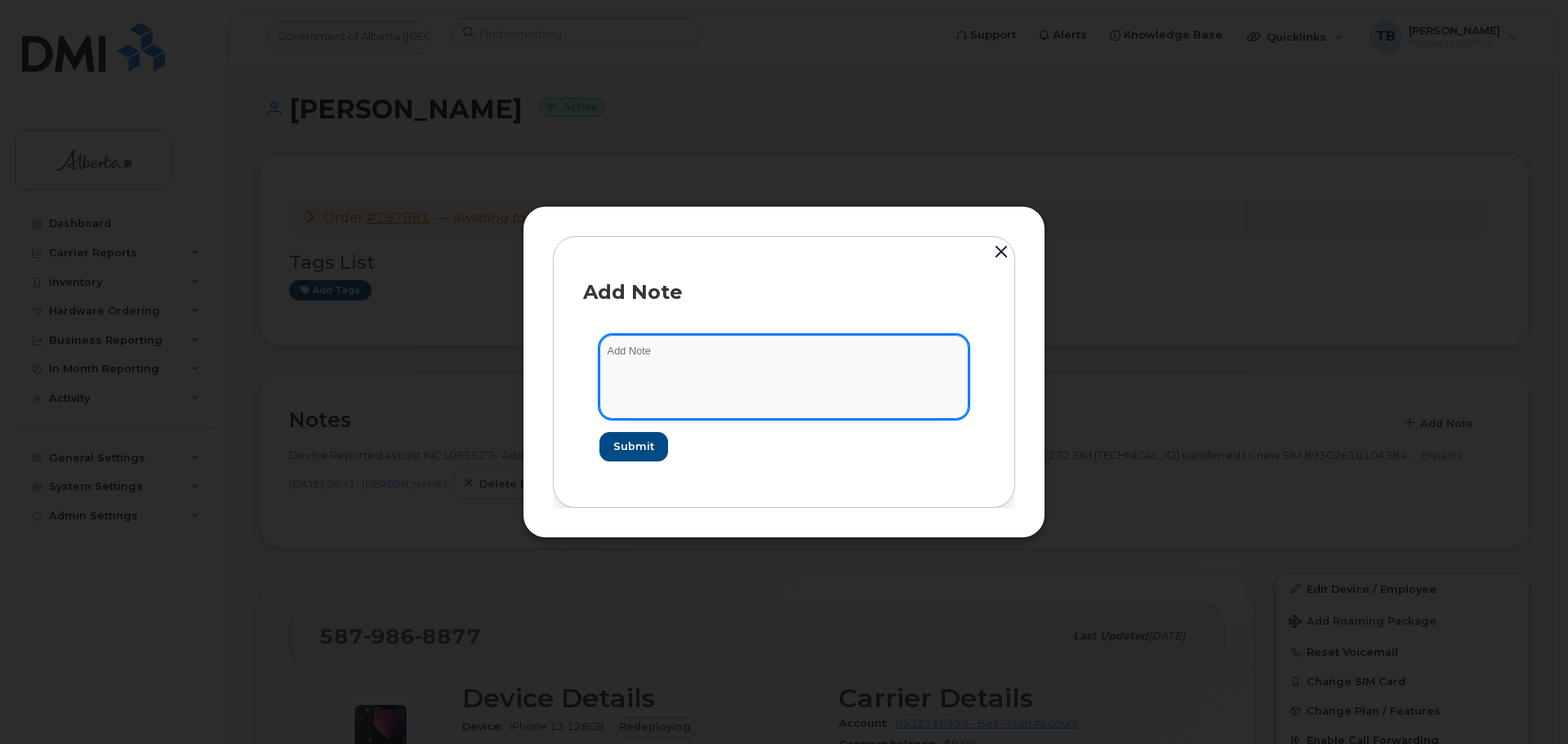
click at [908, 393] on textarea at bounding box center [784, 376] width 369 height 83
paste textarea "INC1065527"
click at [607, 354] on textarea "INC1065527" at bounding box center [784, 376] width 369 height 83
paste textarea "Device Replace - (1) Order 297881 Bell 3004228"
click at [608, 351] on textarea "Device Replace - (1) Order 297881 Bell 3004228 INC1065527" at bounding box center [784, 376] width 369 height 83
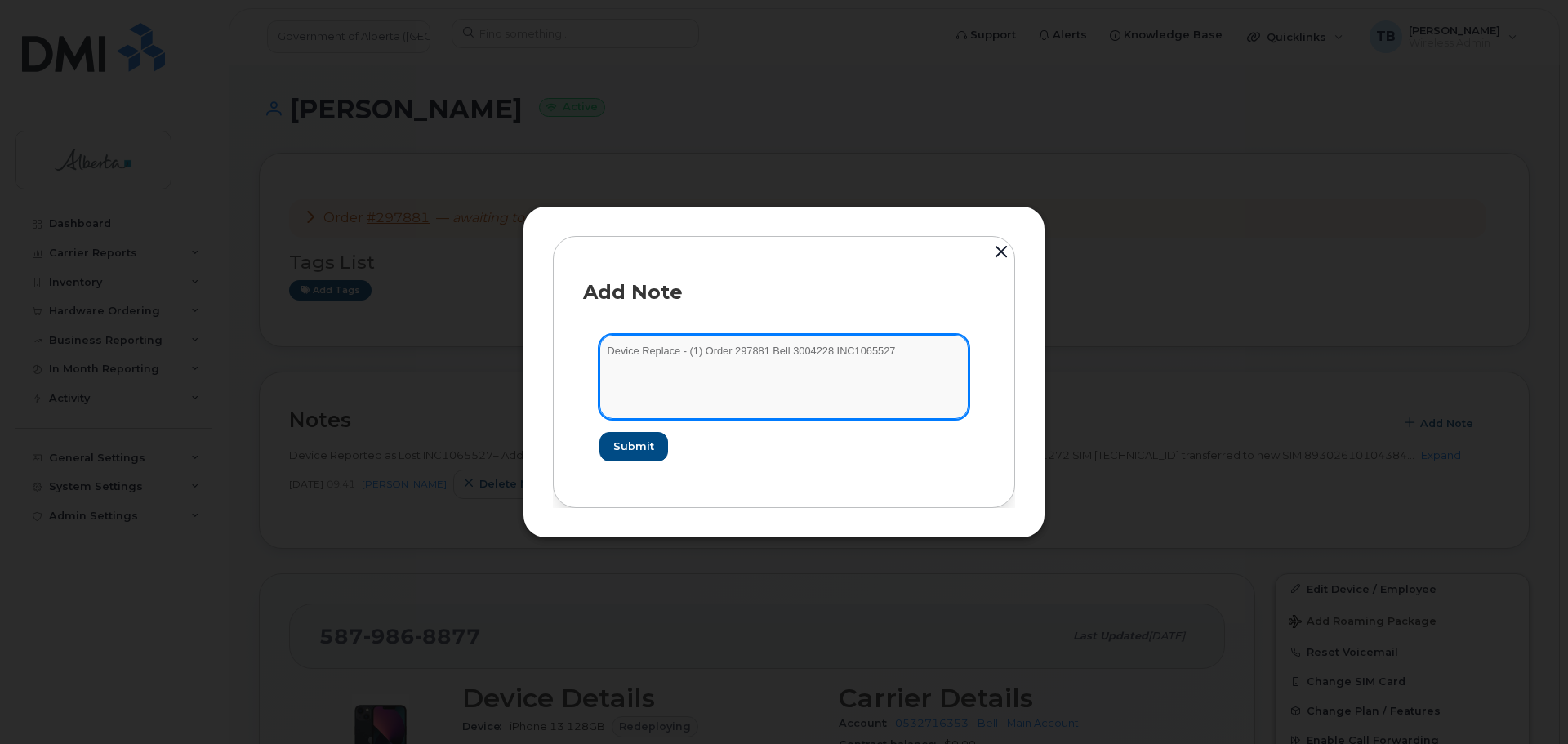
paste textarea "SCTASK0828836"
type textarea "SCTASK0828836 Device Replace - (1) Order 297881 Bell 3004228 INC1065527"
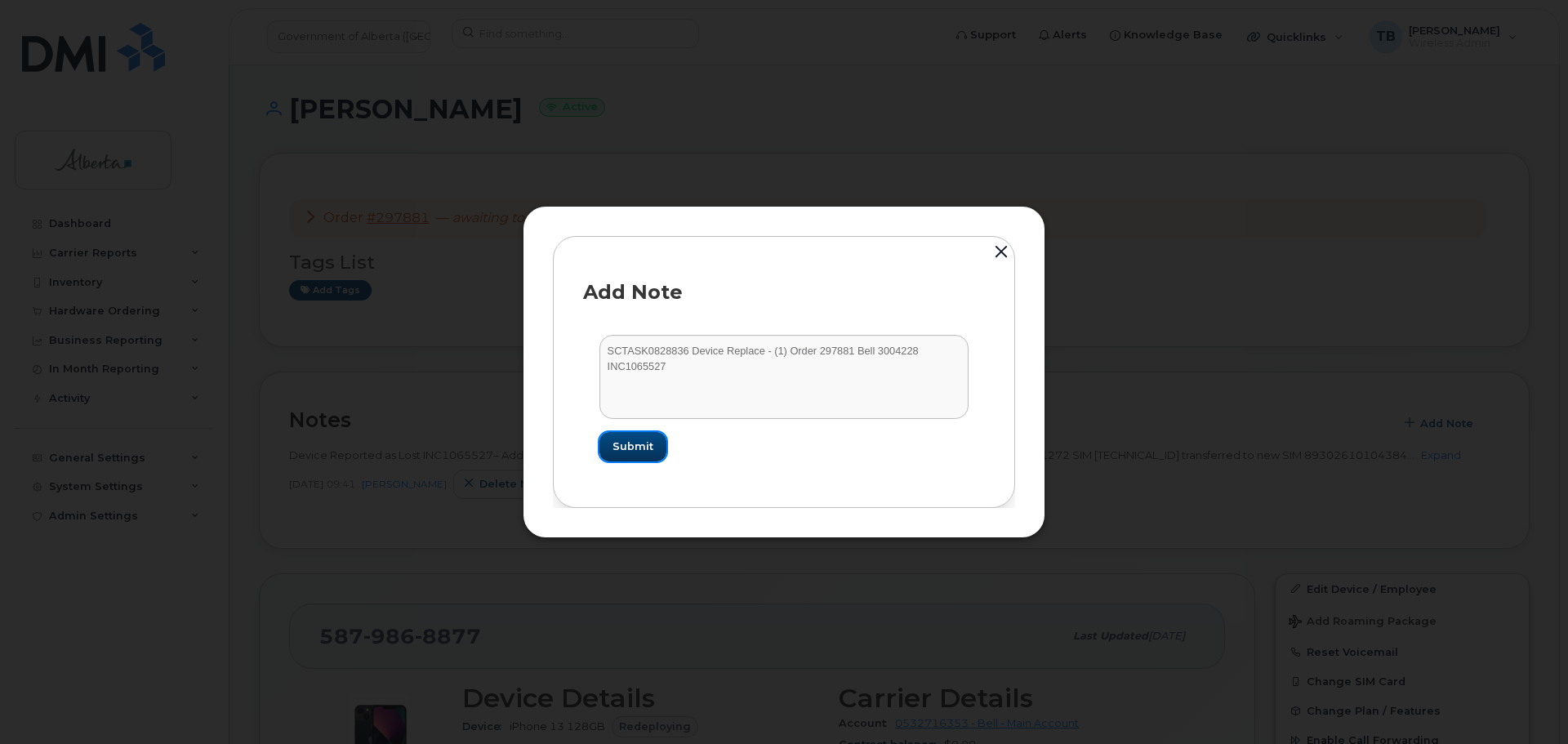
click at [644, 456] on button "Submit" at bounding box center [633, 447] width 67 height 30
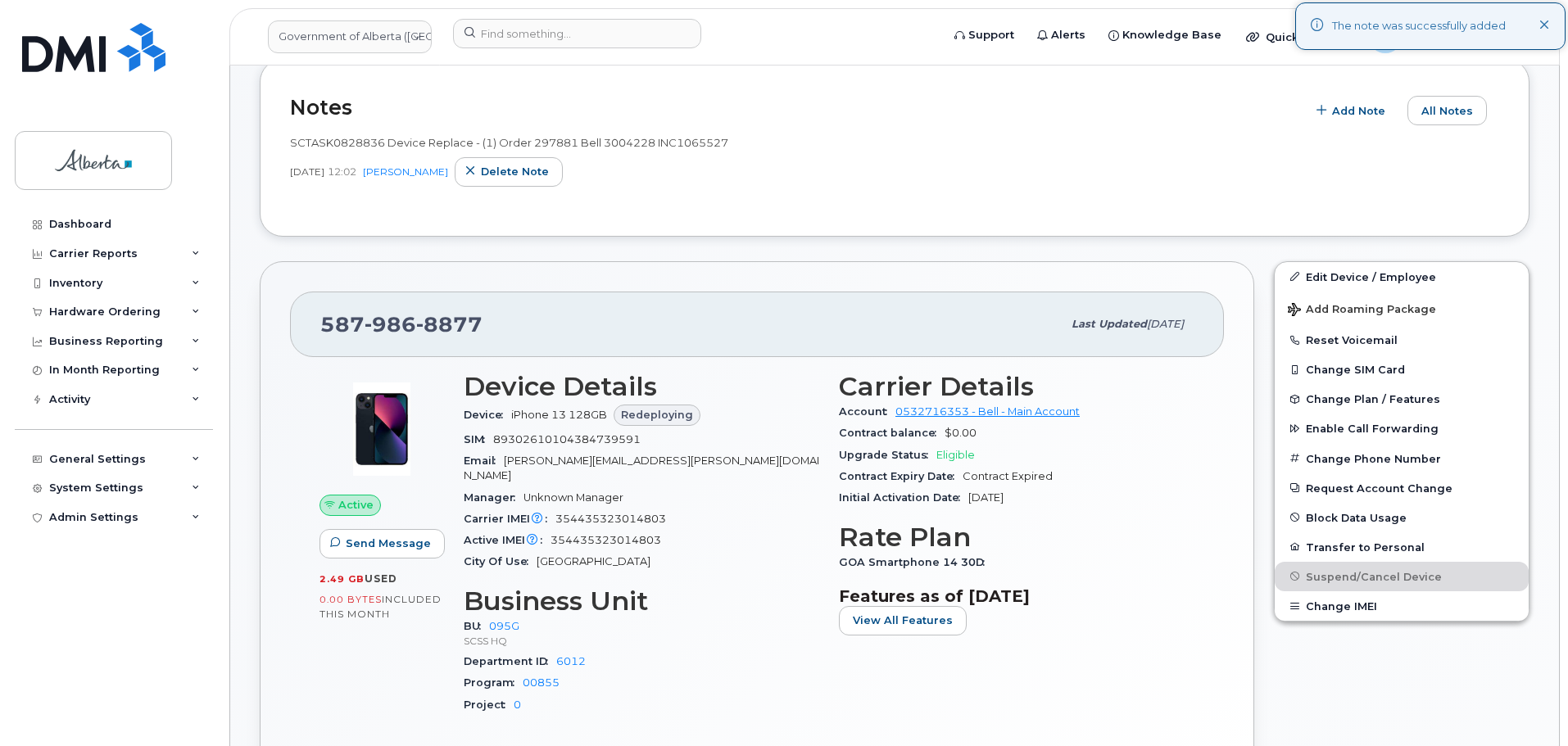
scroll to position [328, 0]
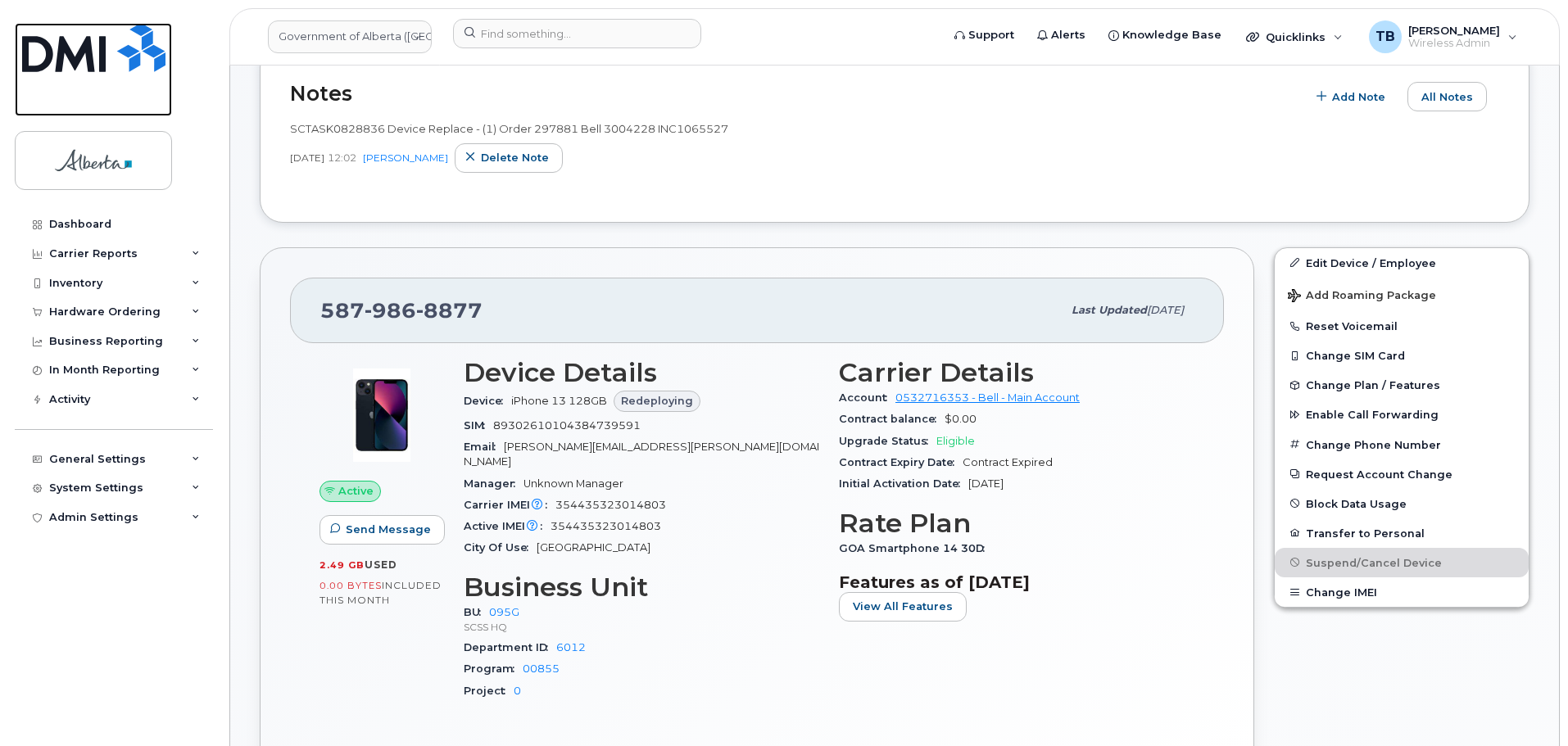
click at [103, 33] on img at bounding box center [93, 47] width 143 height 49
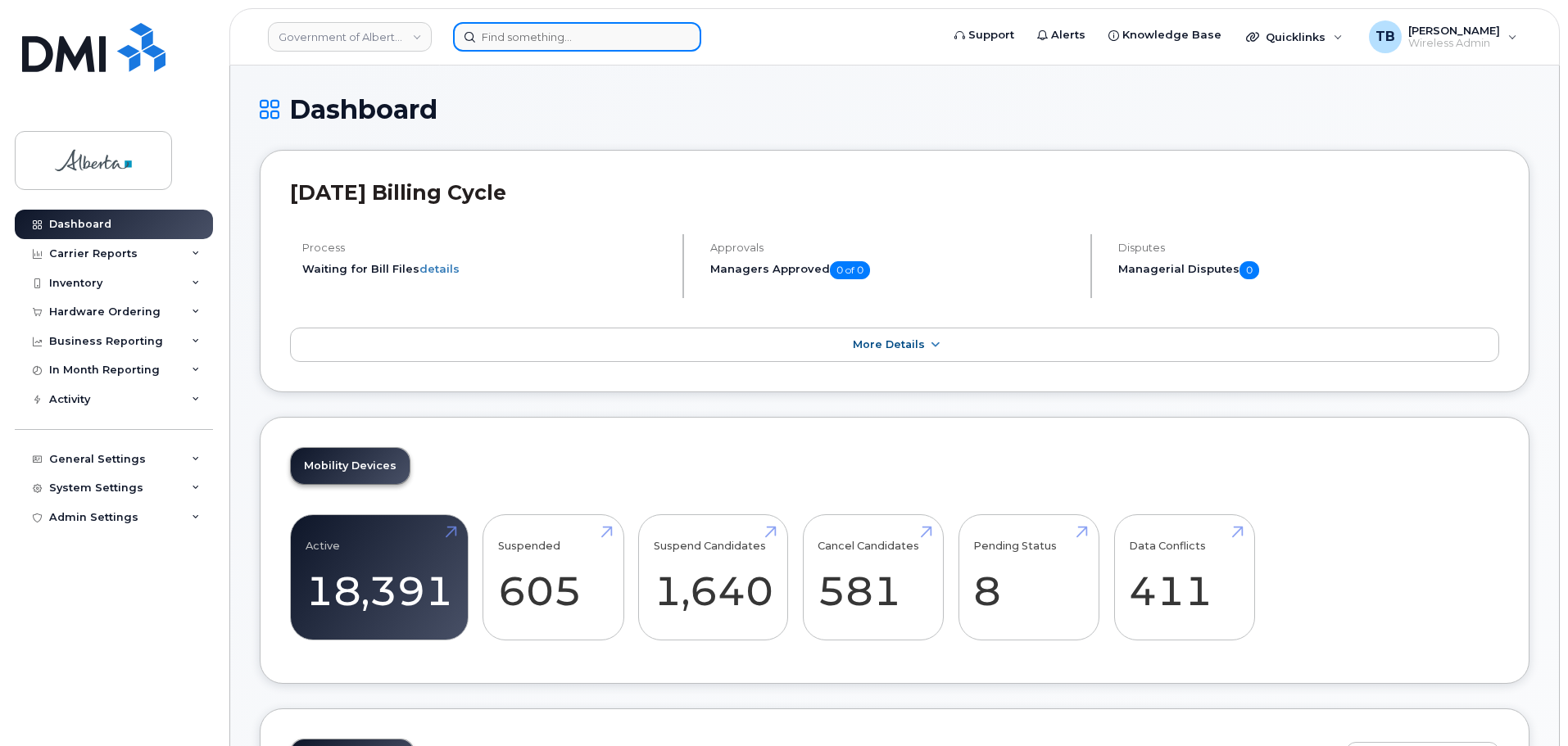
click at [664, 51] on input at bounding box center [577, 37] width 248 height 30
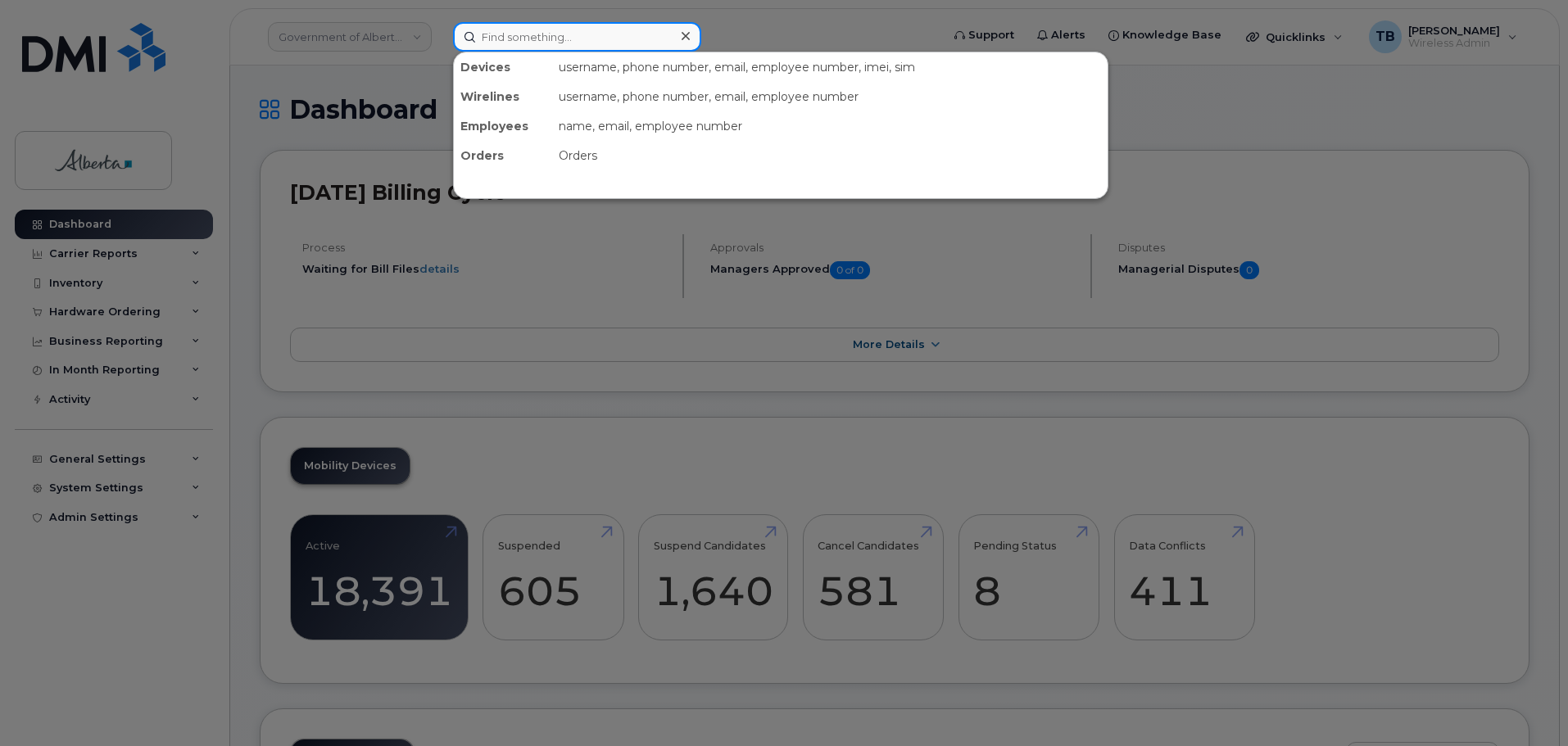
paste input "7806866338"
type input "7806866338"
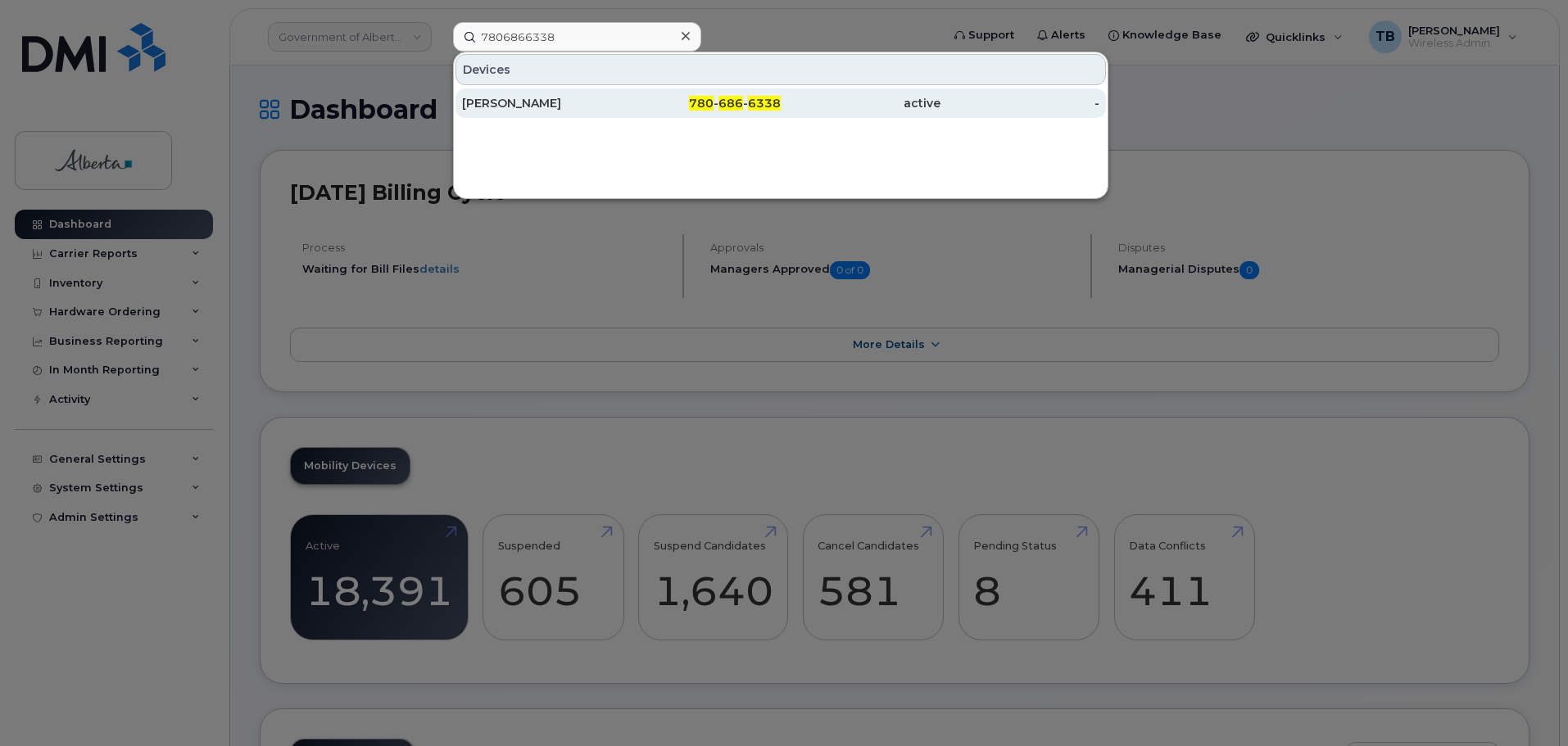
click at [530, 106] on div "Ibrahim Oyebode" at bounding box center [542, 103] width 160 height 17
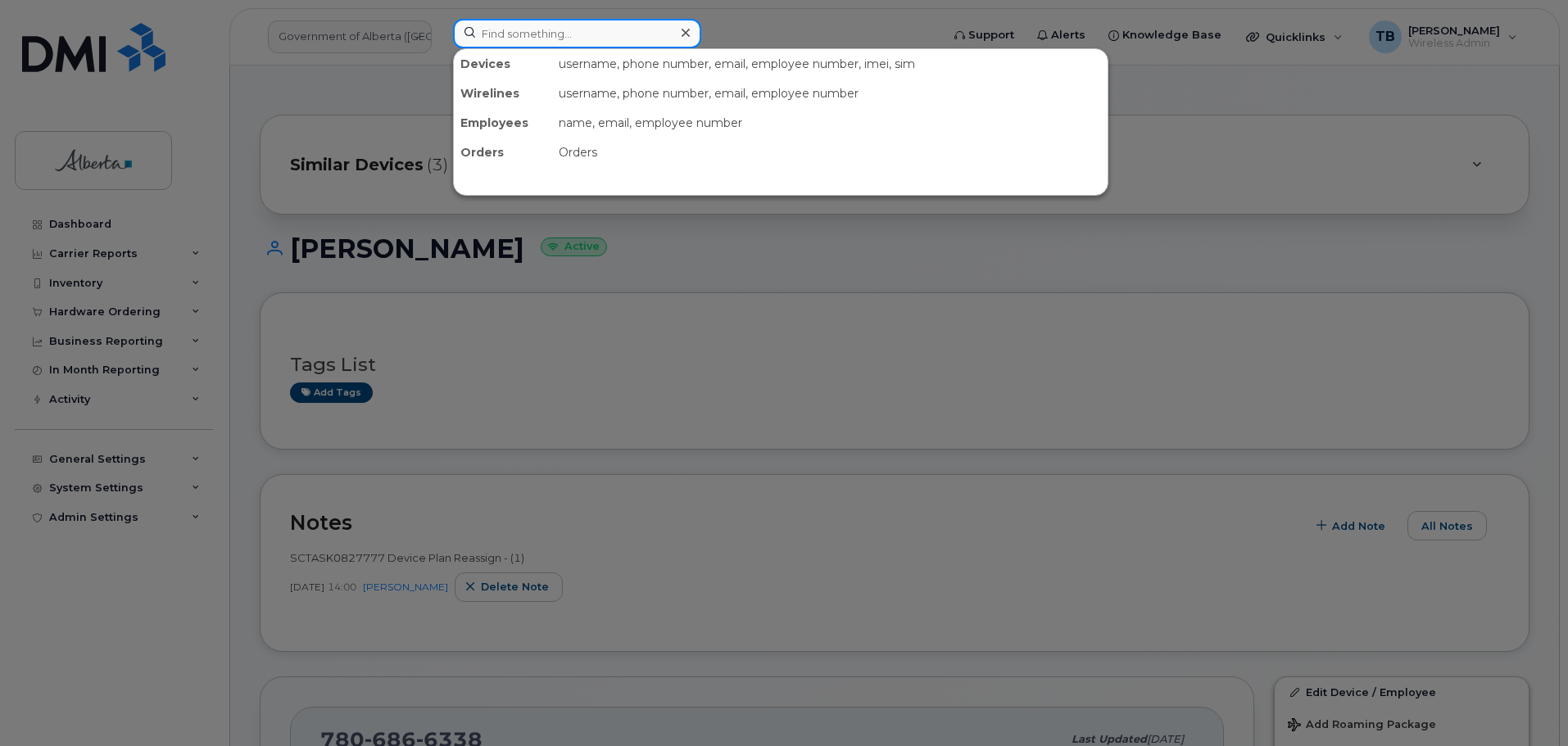
click at [576, 42] on input at bounding box center [577, 33] width 248 height 30
paste input "5873411742"
type input "5873411742"
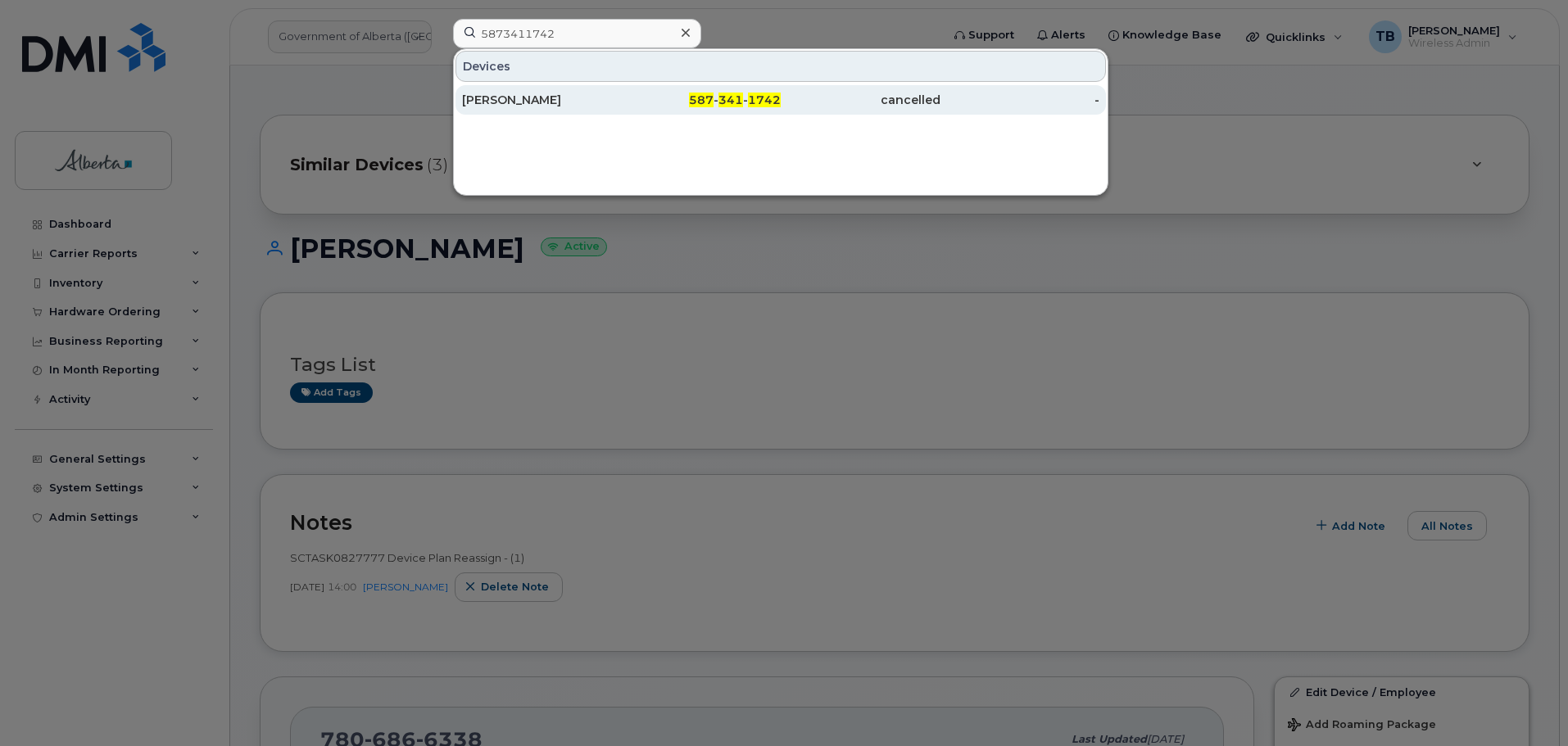
click at [533, 97] on div "[PERSON_NAME]" at bounding box center [542, 99] width 160 height 17
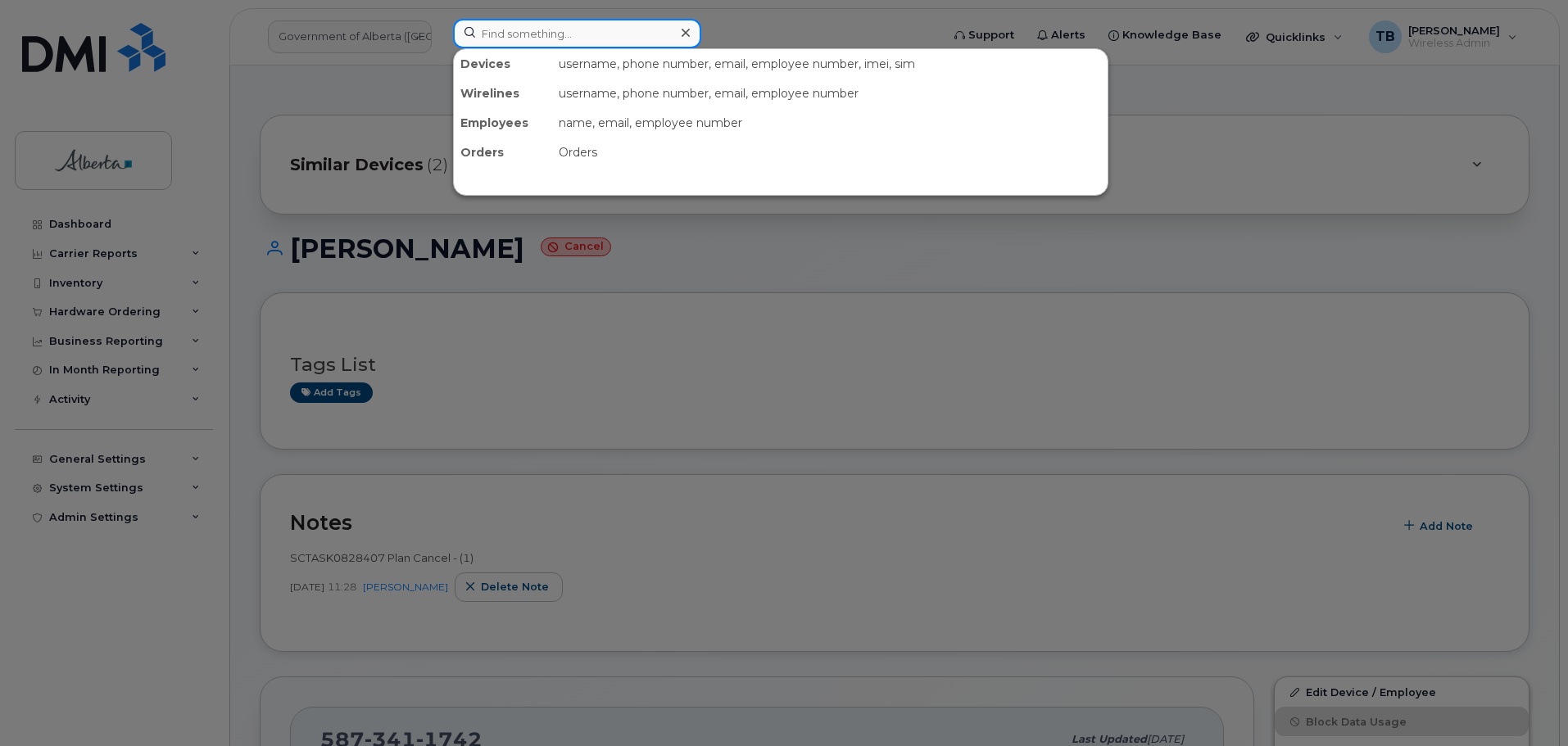
click at [473, 31] on input at bounding box center [577, 33] width 248 height 30
paste input "7806196386"
type input "7806196386"
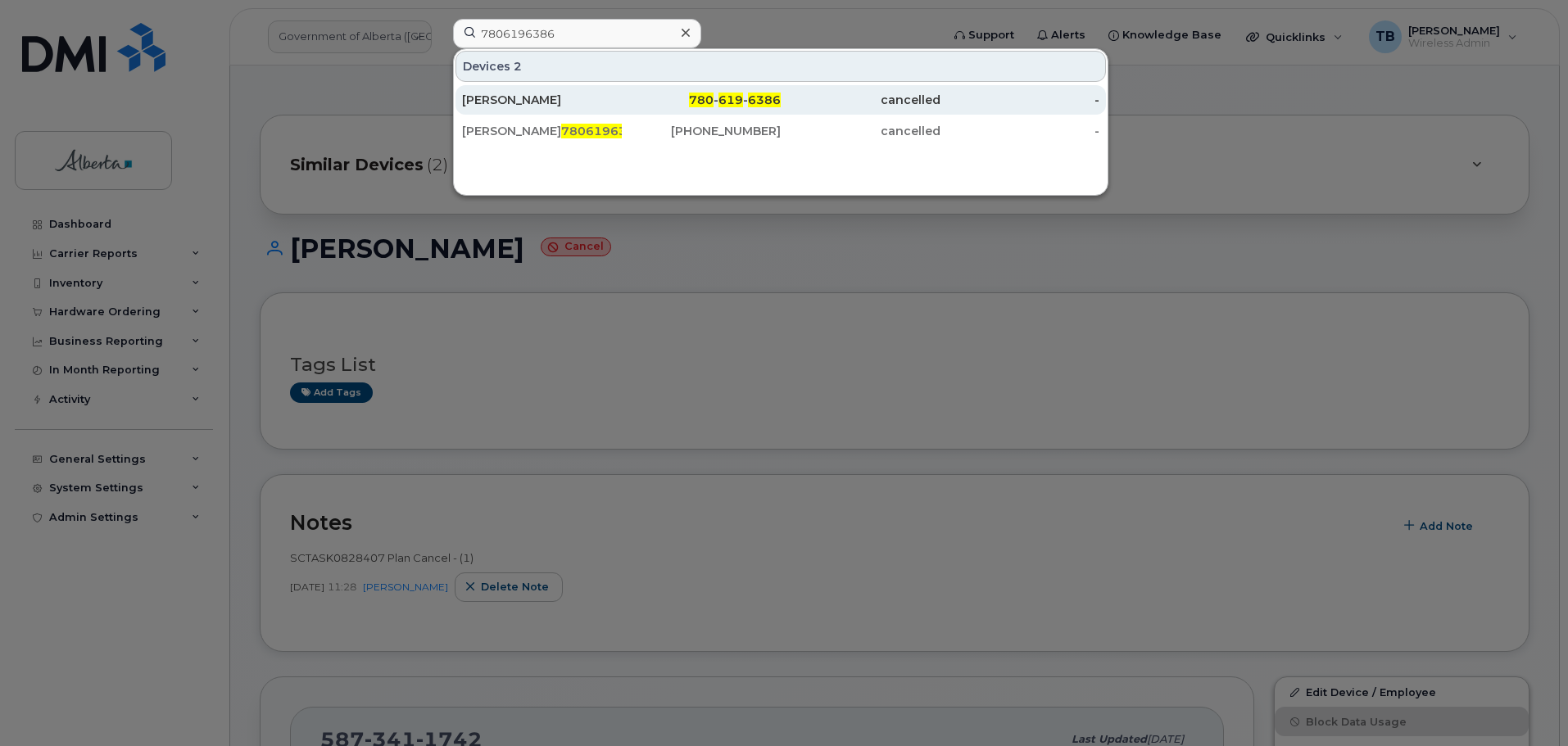
click at [517, 93] on div "[PERSON_NAME]" at bounding box center [542, 99] width 160 height 17
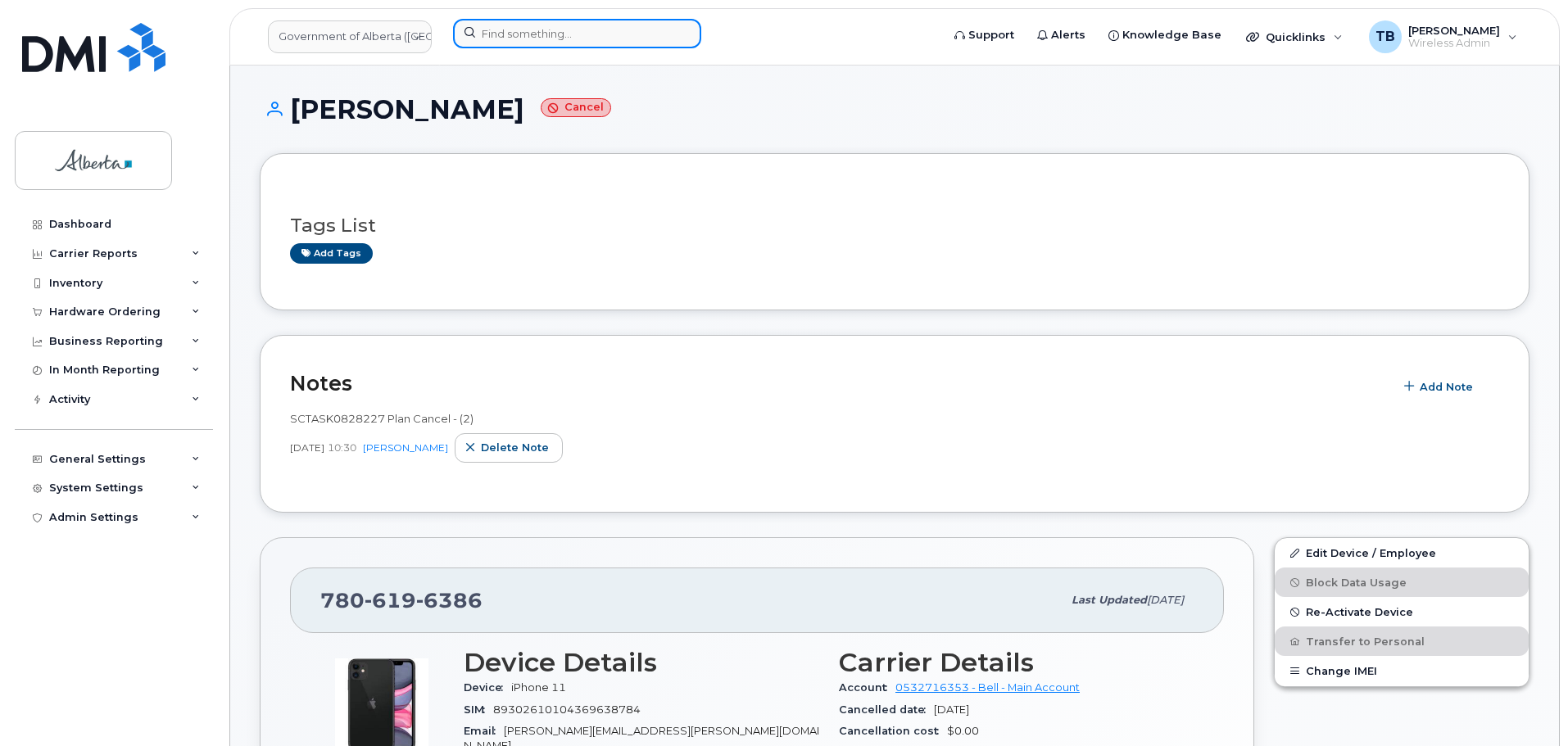
click at [504, 41] on input at bounding box center [577, 33] width 248 height 30
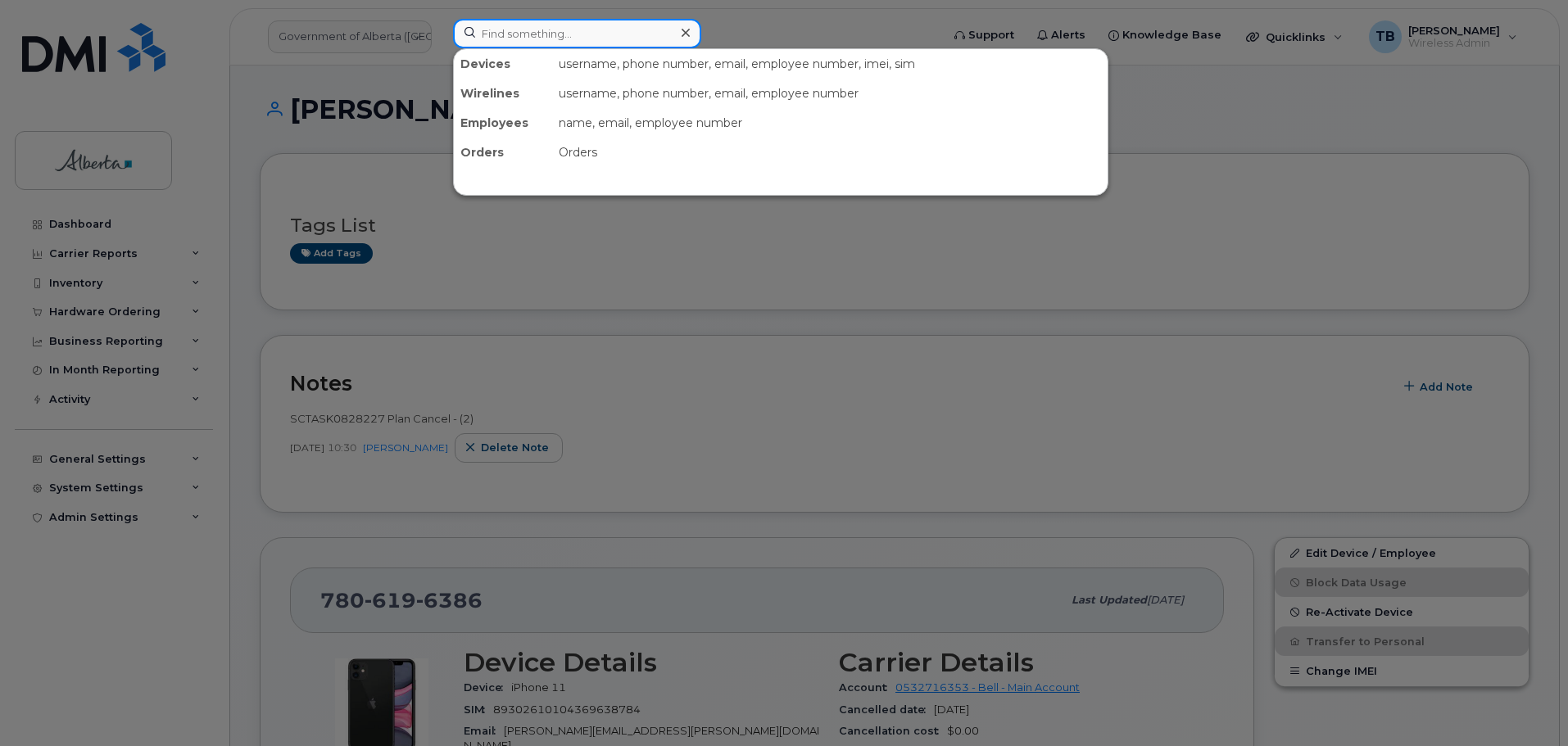
paste input "5879851651"
type input "5879851651"
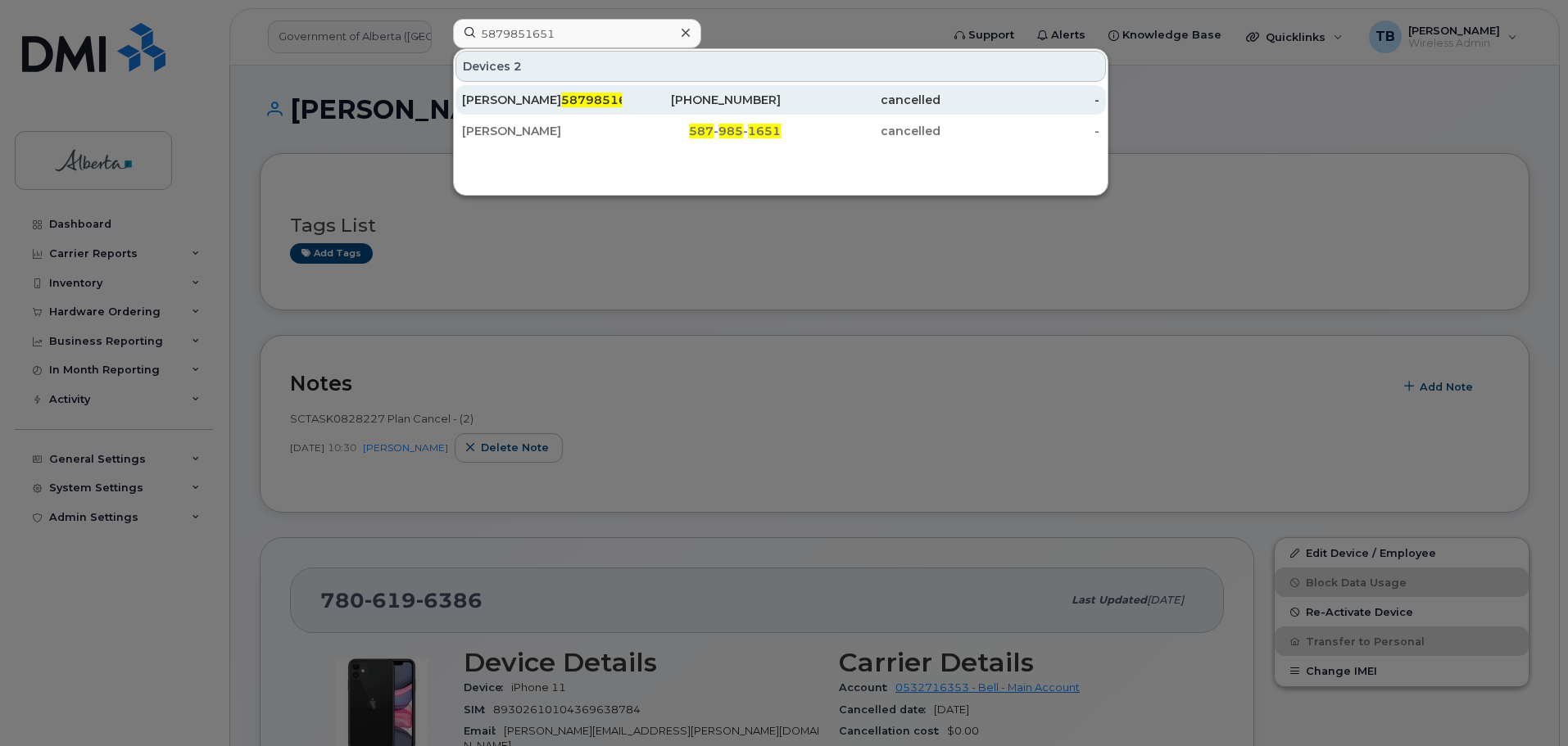
click at [512, 102] on div "Jenny Kim 5879851651" at bounding box center [542, 99] width 160 height 17
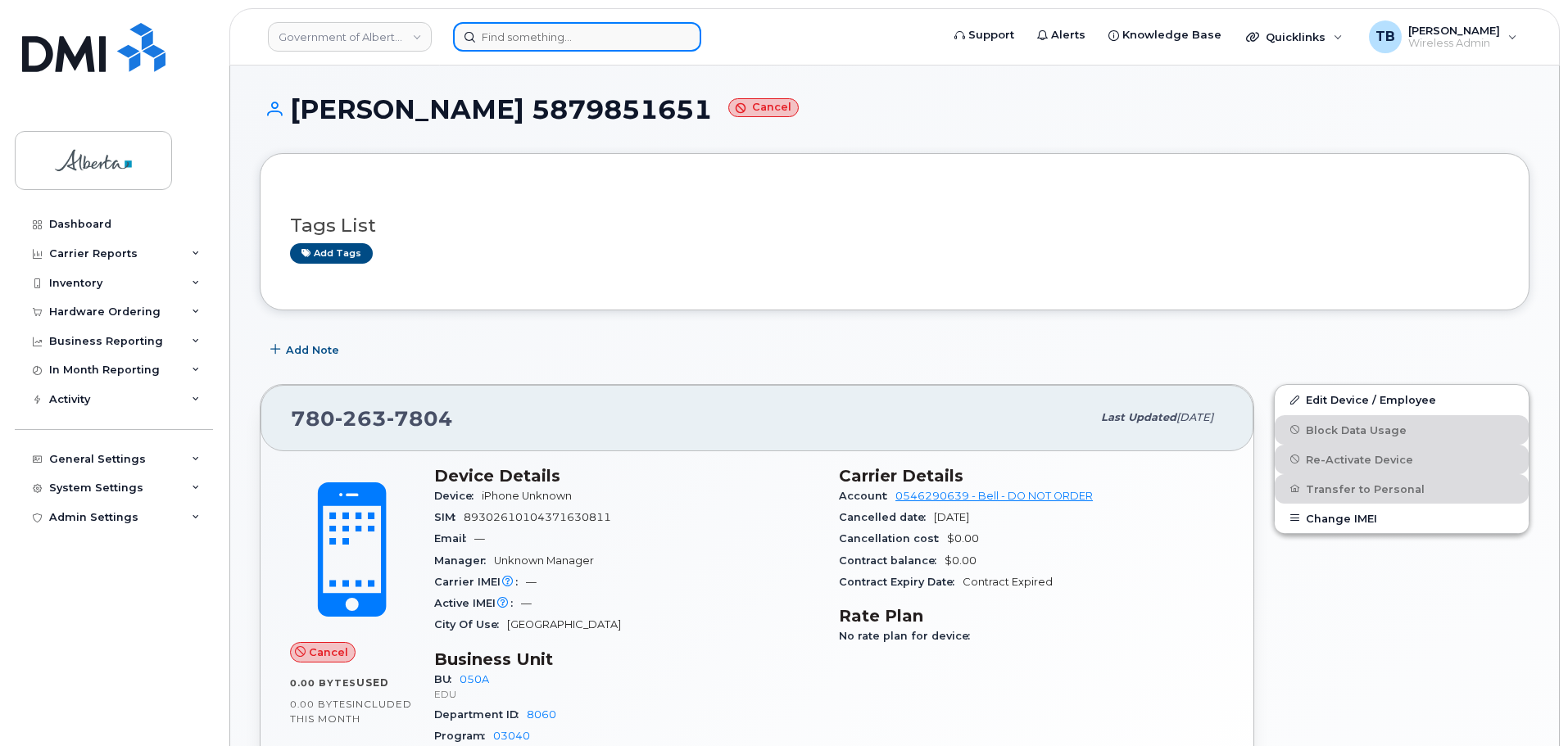
click at [621, 43] on input at bounding box center [577, 37] width 248 height 30
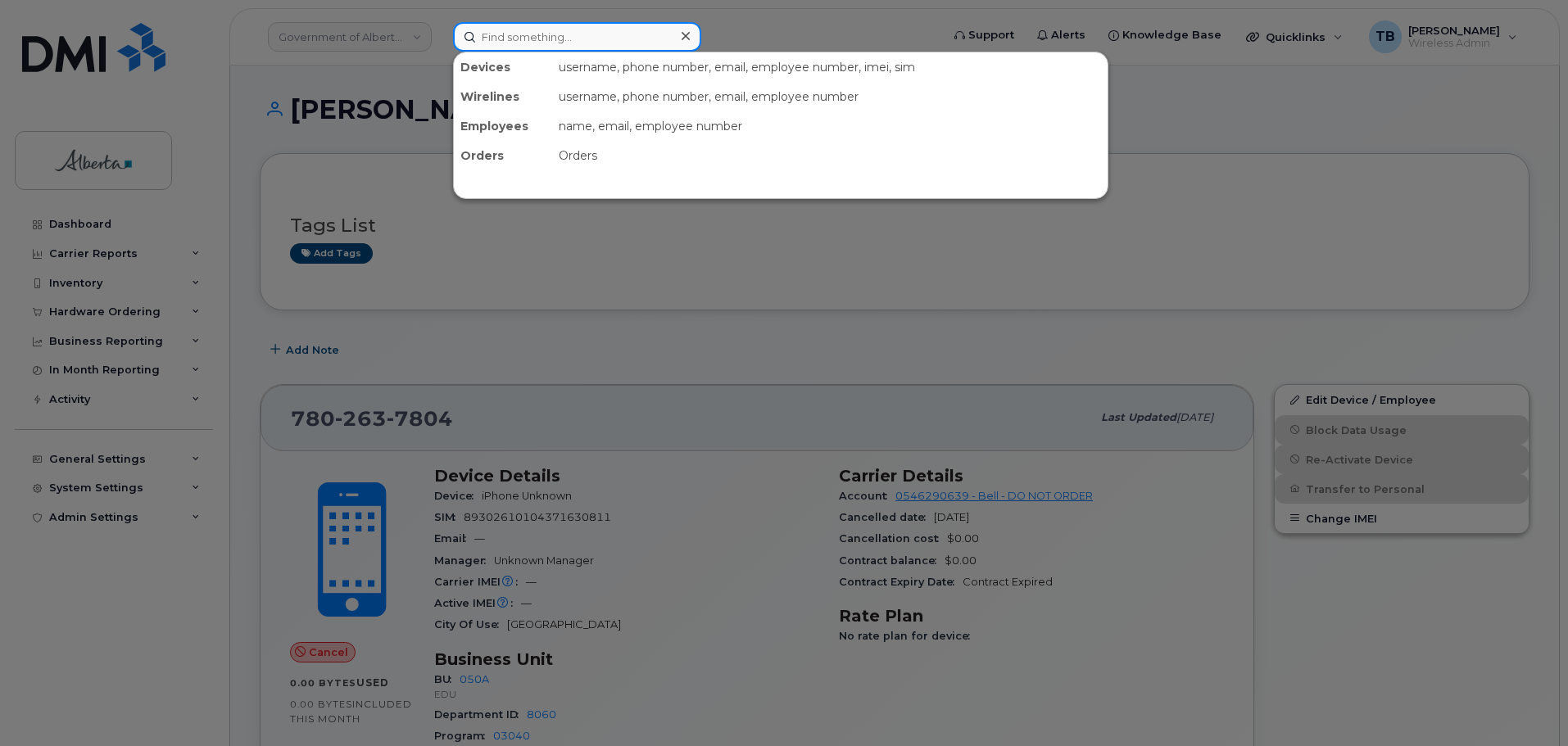
paste input "7802034185"
type input "7802034185"
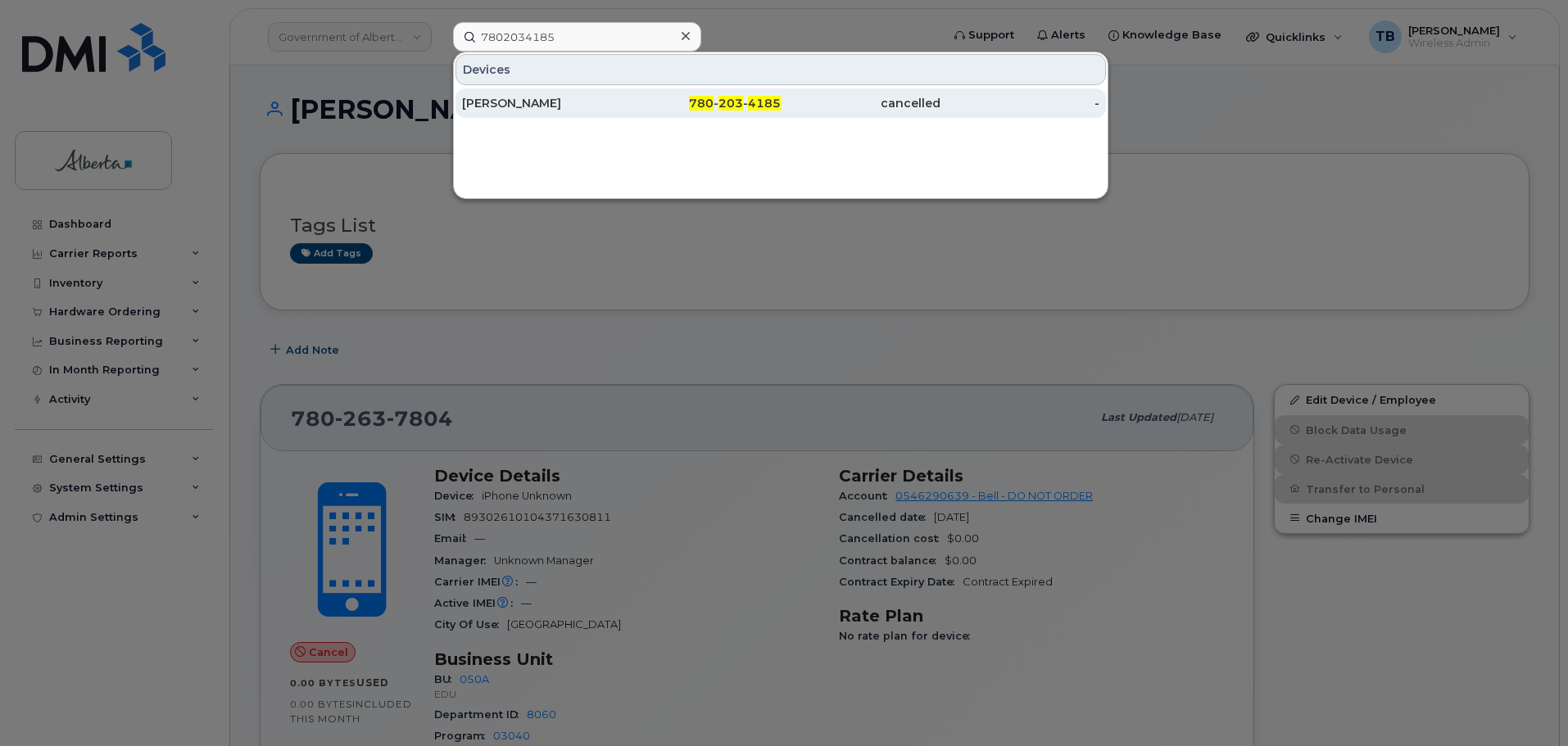
click at [515, 101] on div "[PERSON_NAME]" at bounding box center [542, 103] width 160 height 17
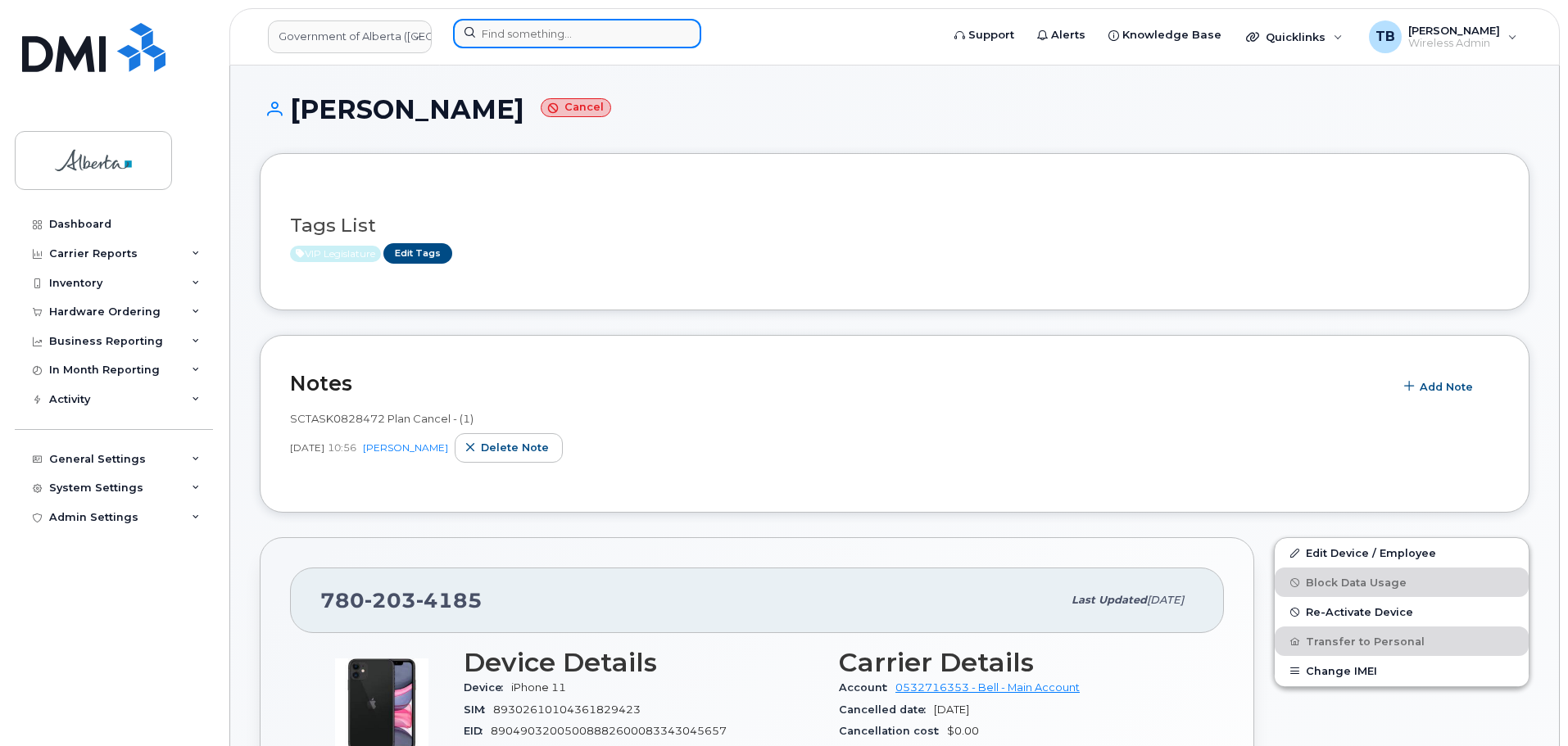
click at [563, 33] on input at bounding box center [577, 33] width 248 height 30
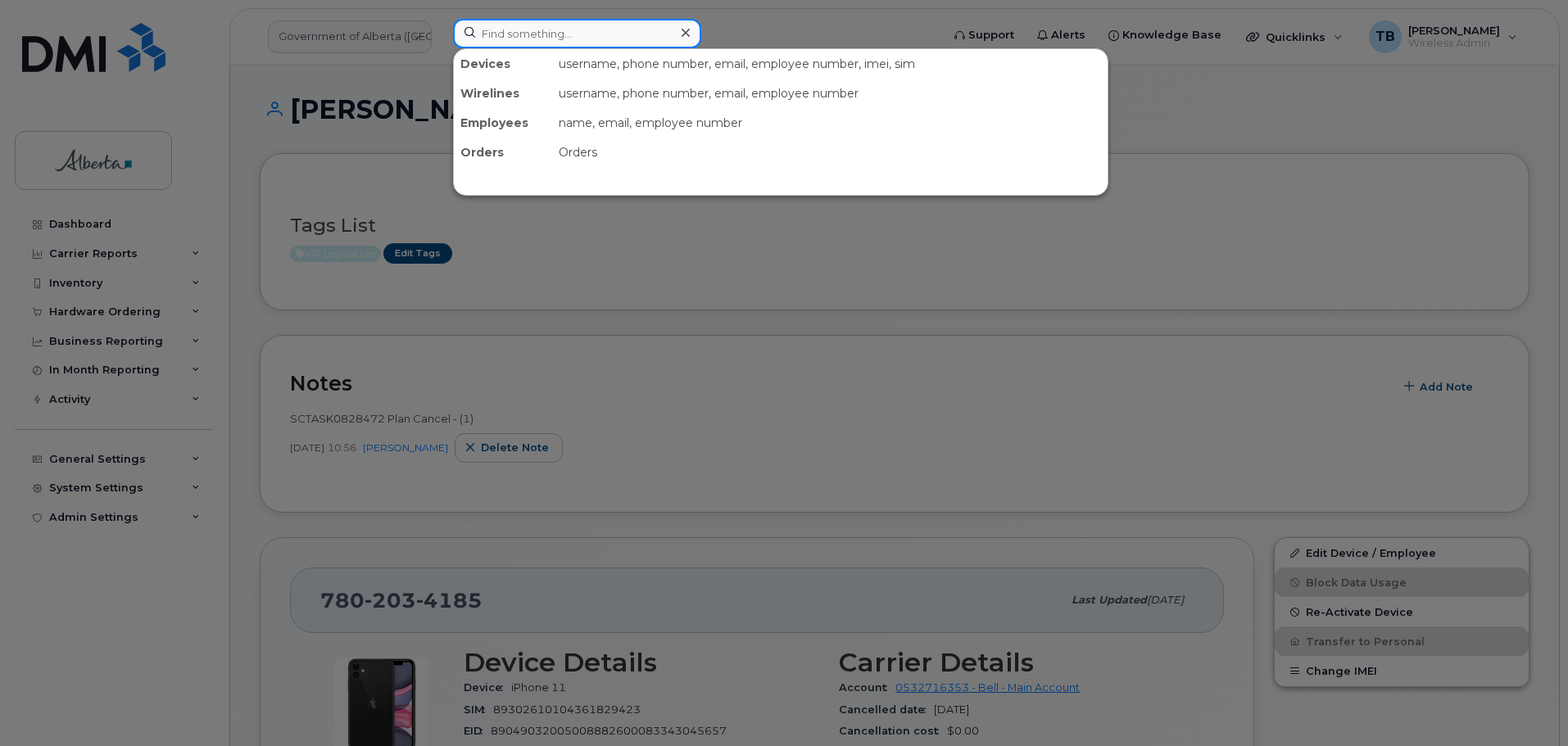
paste input "7802183732"
type input "7802183732"
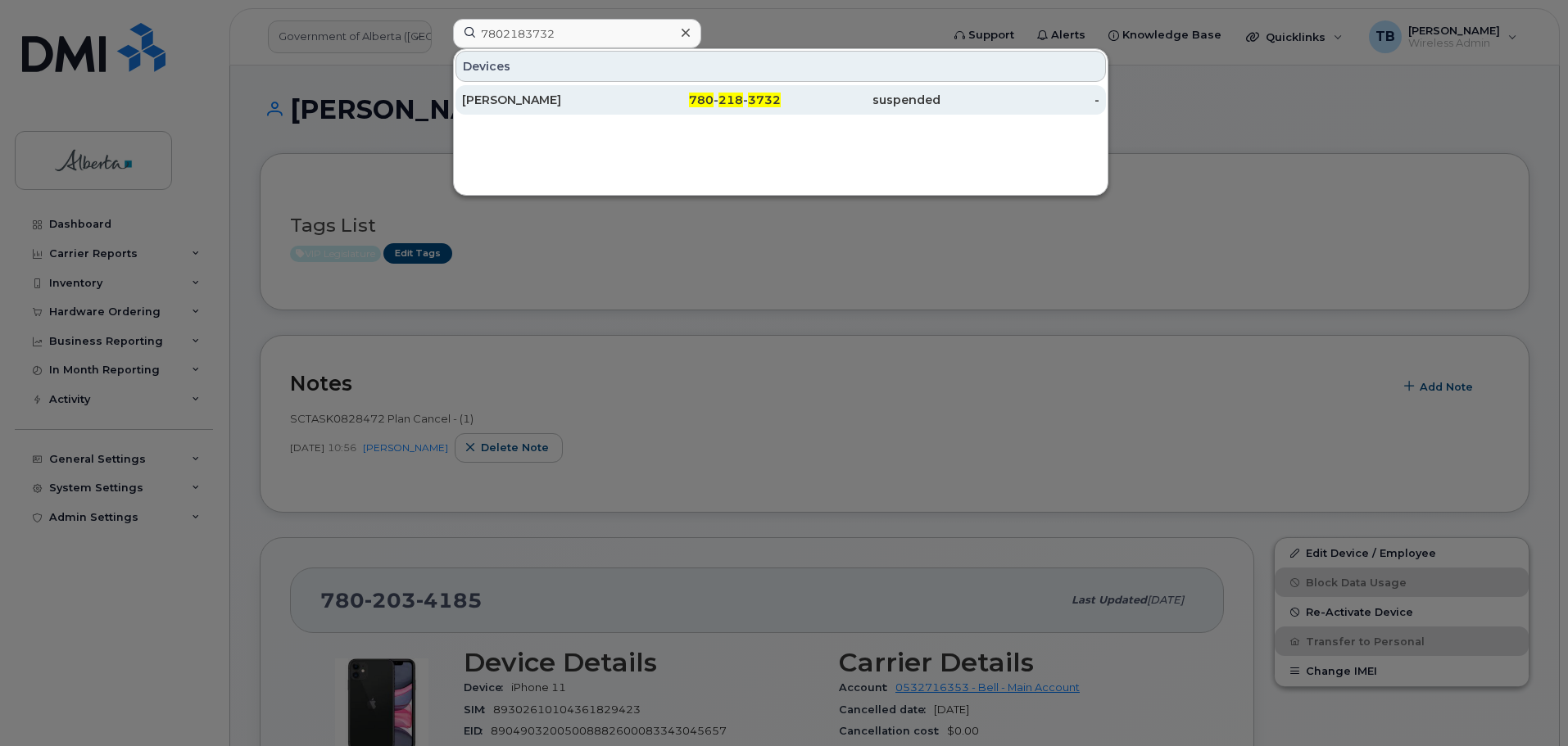
click at [541, 102] on div "[PERSON_NAME]" at bounding box center [542, 99] width 160 height 17
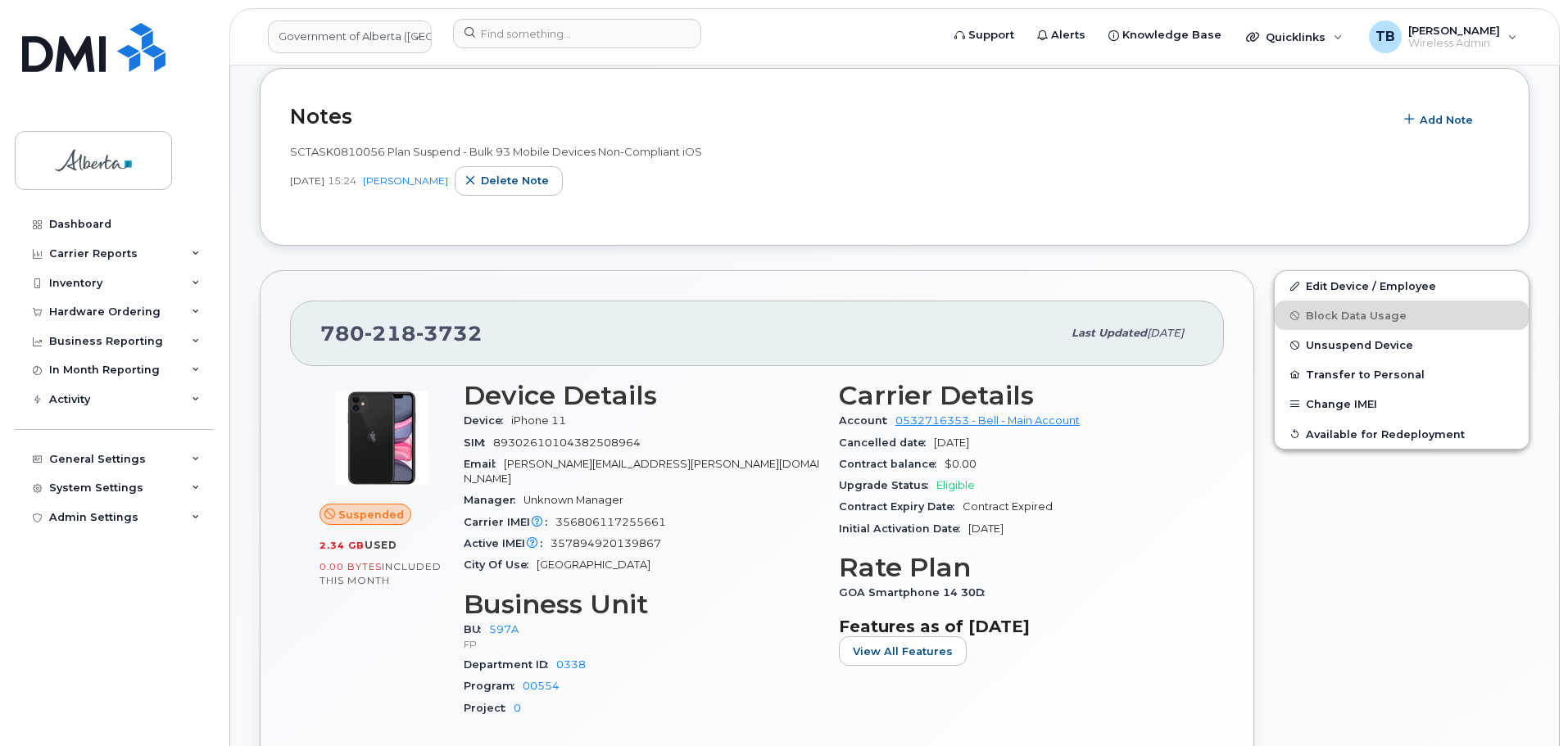
scroll to position [409, 0]
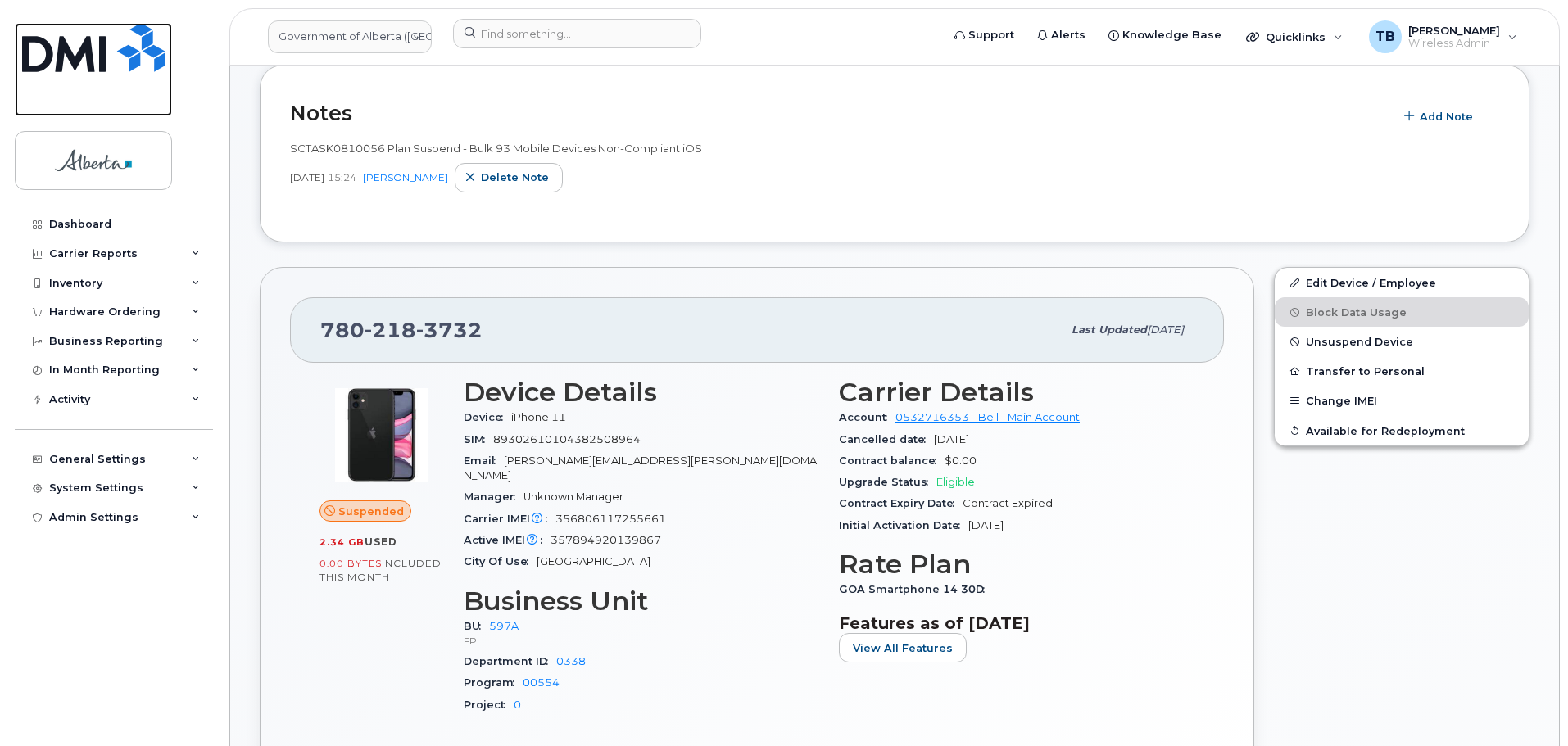
click at [124, 53] on img at bounding box center [93, 47] width 143 height 49
